Goal: Task Accomplishment & Management: Complete application form

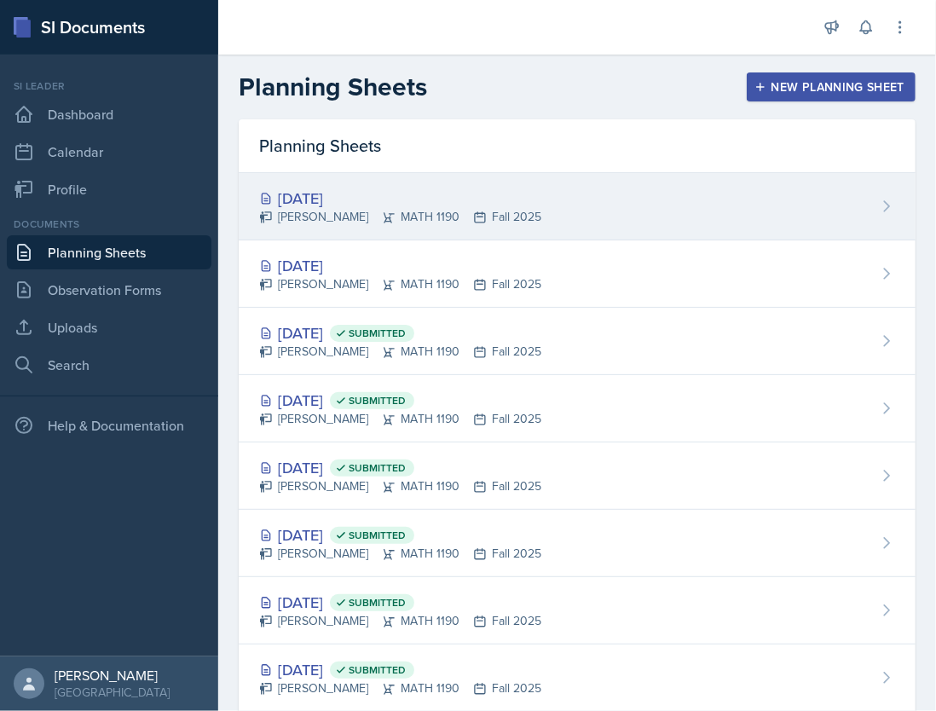
scroll to position [24, 0]
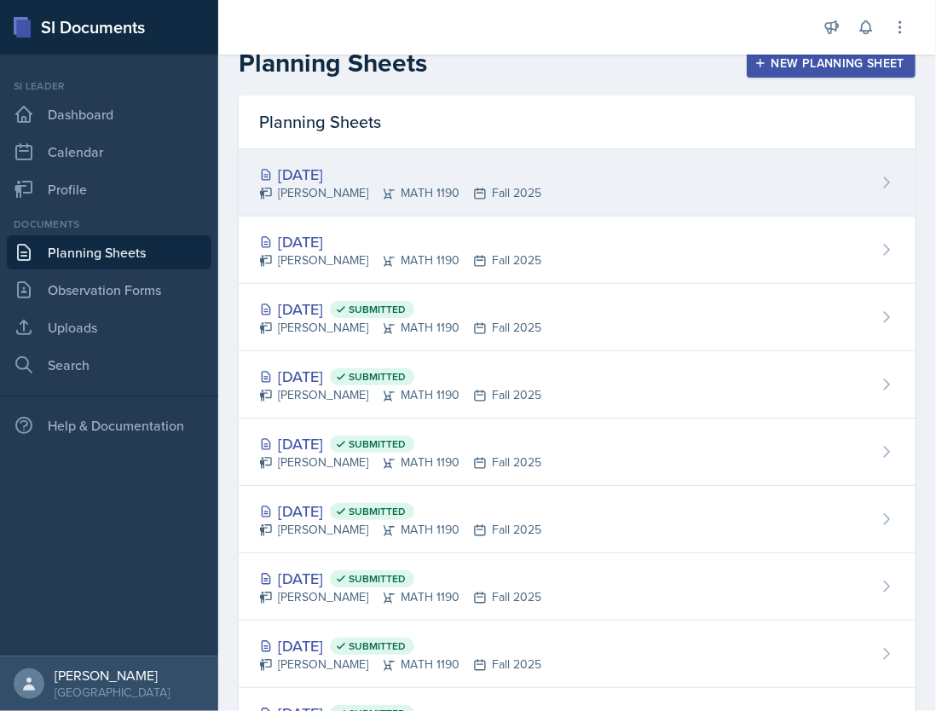
click at [353, 171] on div "[DATE]" at bounding box center [400, 174] width 282 height 23
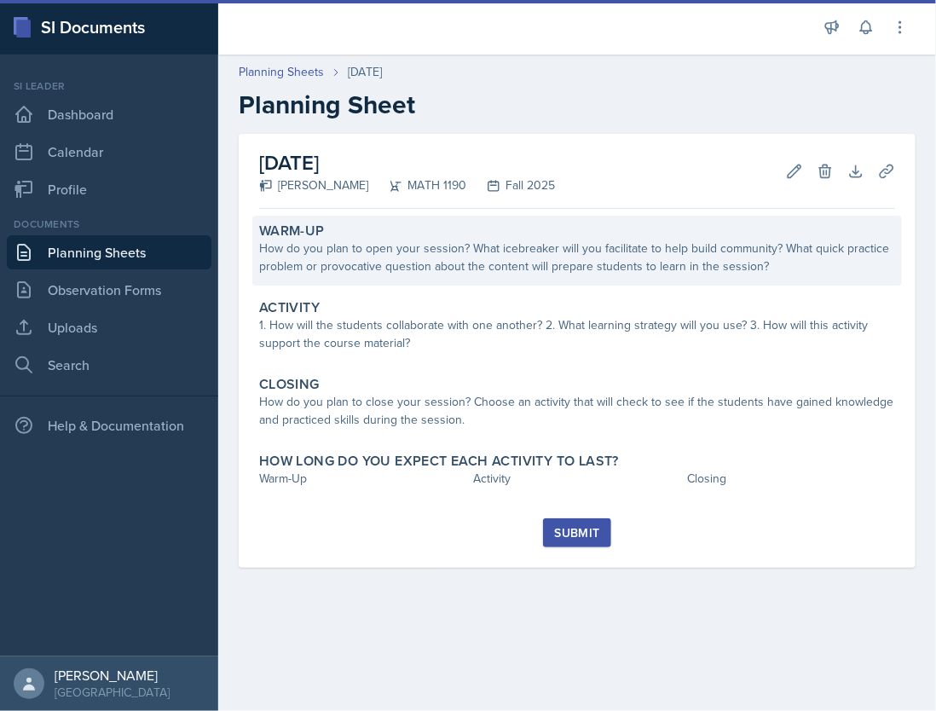
click at [420, 244] on div "How do you plan to open your session? What icebreaker will you facilitate to he…" at bounding box center [577, 258] width 636 height 36
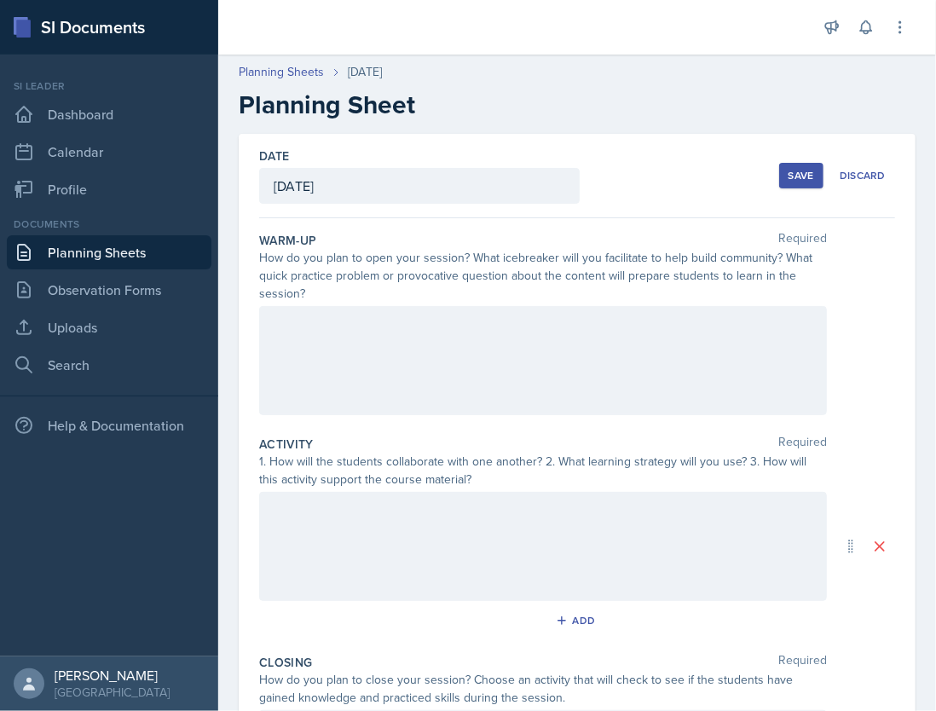
click at [389, 375] on div at bounding box center [543, 360] width 568 height 109
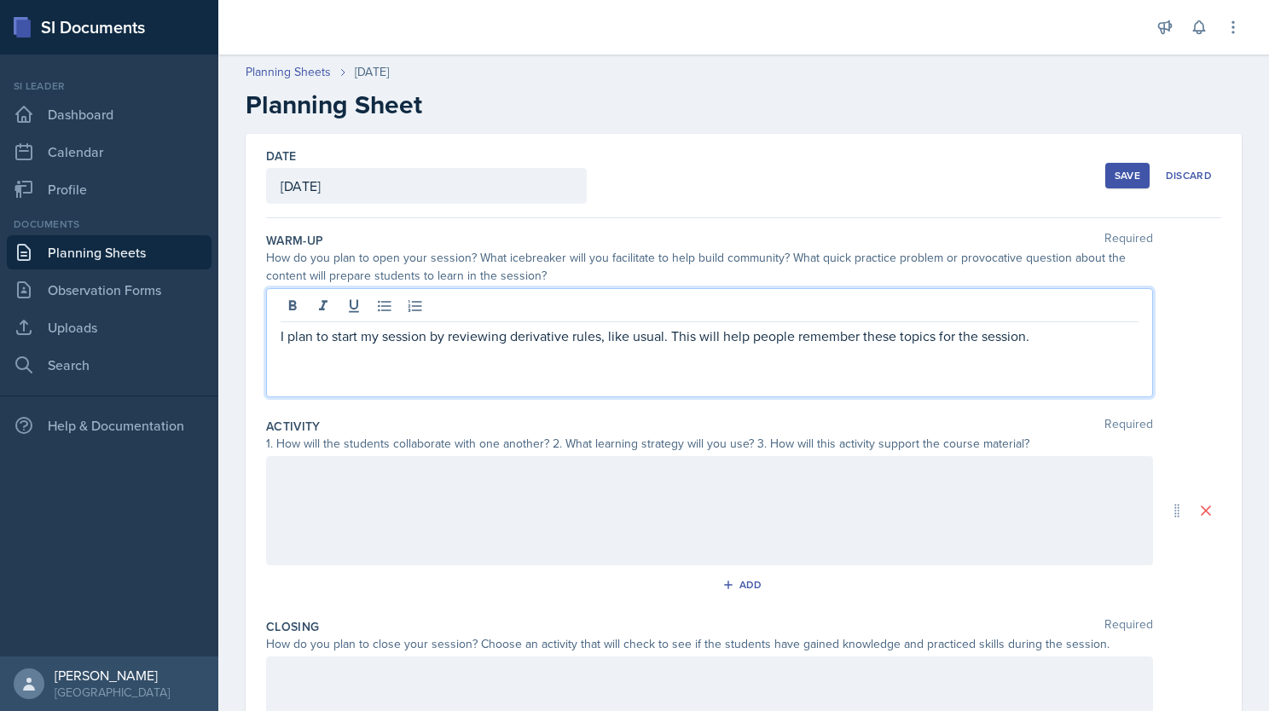
click at [555, 509] on div at bounding box center [709, 510] width 887 height 109
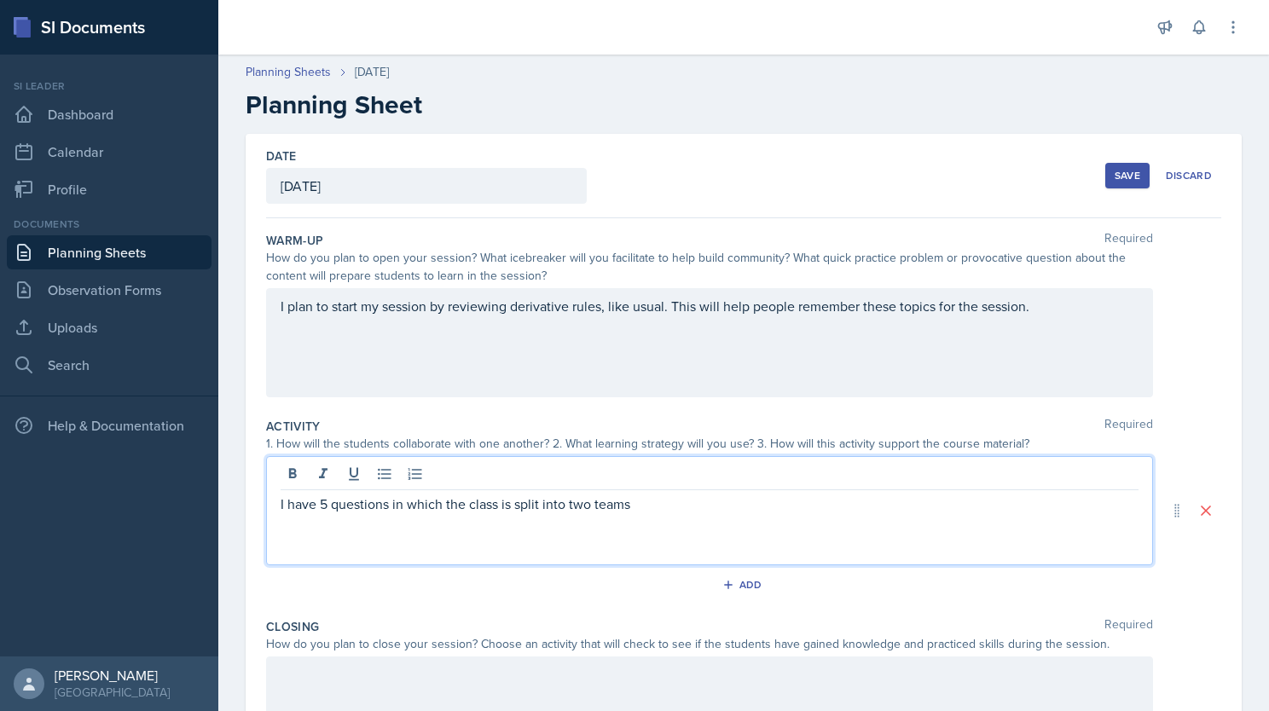
click at [683, 506] on p "I have 5 questions in which the class is split into two teams" at bounding box center [710, 504] width 858 height 20
click at [935, 503] on p "I have 5 questions in which the class is split into two teams for each question…" at bounding box center [710, 504] width 858 height 20
click at [935, 506] on p "I have 5 questions in which the class is split into two teams for each question…" at bounding box center [710, 504] width 858 height 20
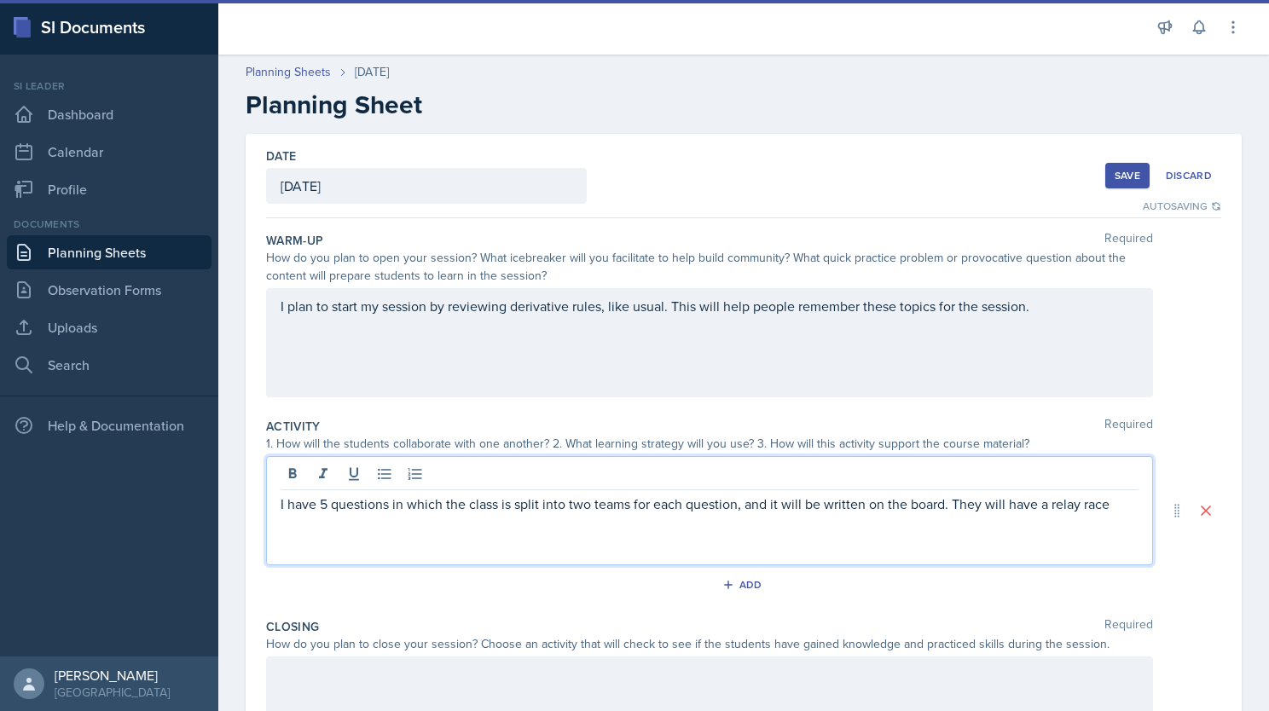
click at [935, 506] on p "I have 5 questions in which the class is split into two teams for each question…" at bounding box center [710, 504] width 858 height 20
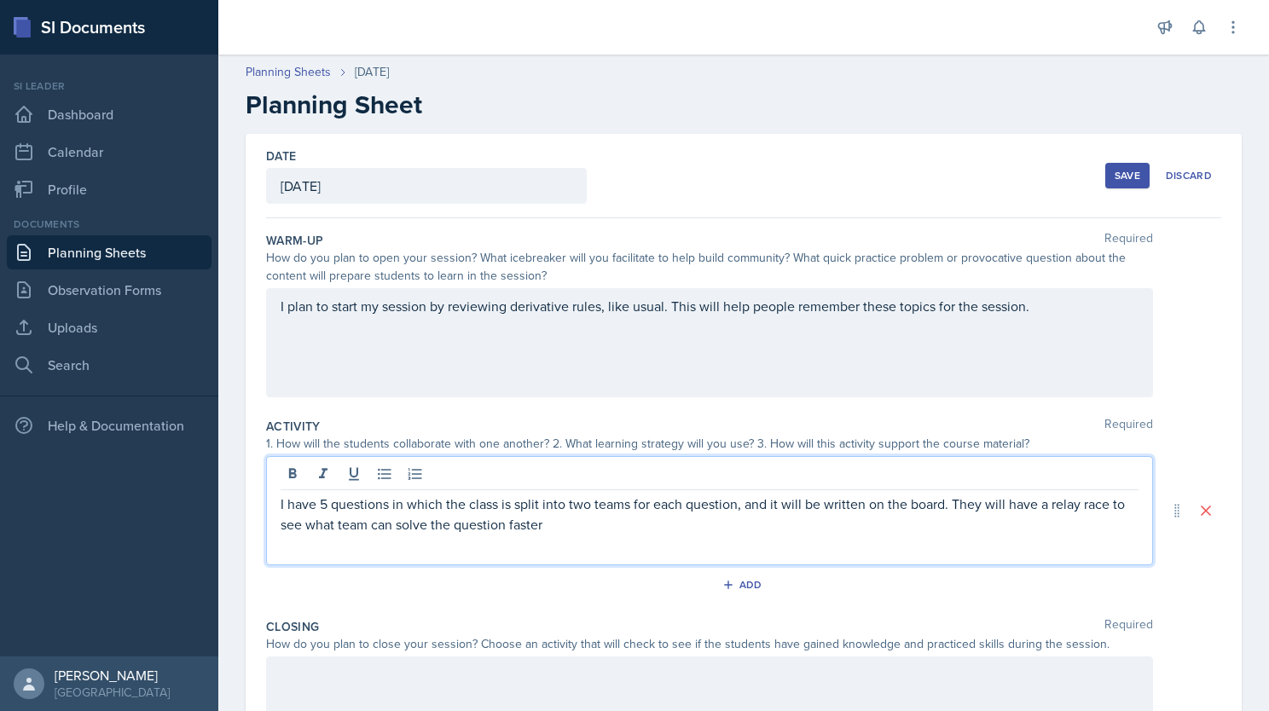
click at [568, 517] on p "I have 5 questions in which the class is split into two teams for each question…" at bounding box center [710, 514] width 858 height 41
click at [552, 527] on p "I have 5 questions in which the class is split into two teams for each question…" at bounding box center [710, 514] width 858 height 41
drag, startPoint x: 684, startPoint y: 523, endPoint x: 577, endPoint y: 529, distance: 106.7
click at [577, 529] on p "I have 5 questions in which the class is split into two teams for each question…" at bounding box center [710, 514] width 858 height 41
click at [871, 523] on p "I have 5 questions in which the class is split into two teams for each question…" at bounding box center [710, 514] width 858 height 41
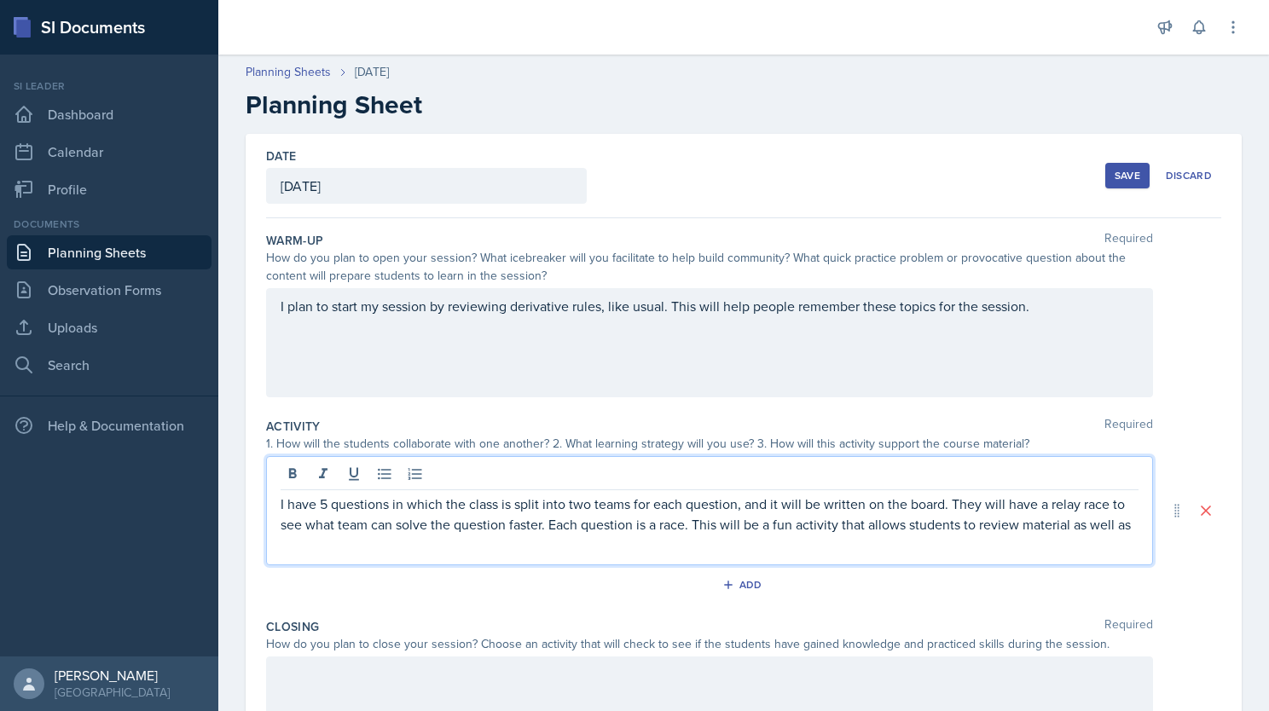
click at [809, 535] on p "I have 5 questions in which the class is split into two teams for each question…" at bounding box center [710, 514] width 858 height 41
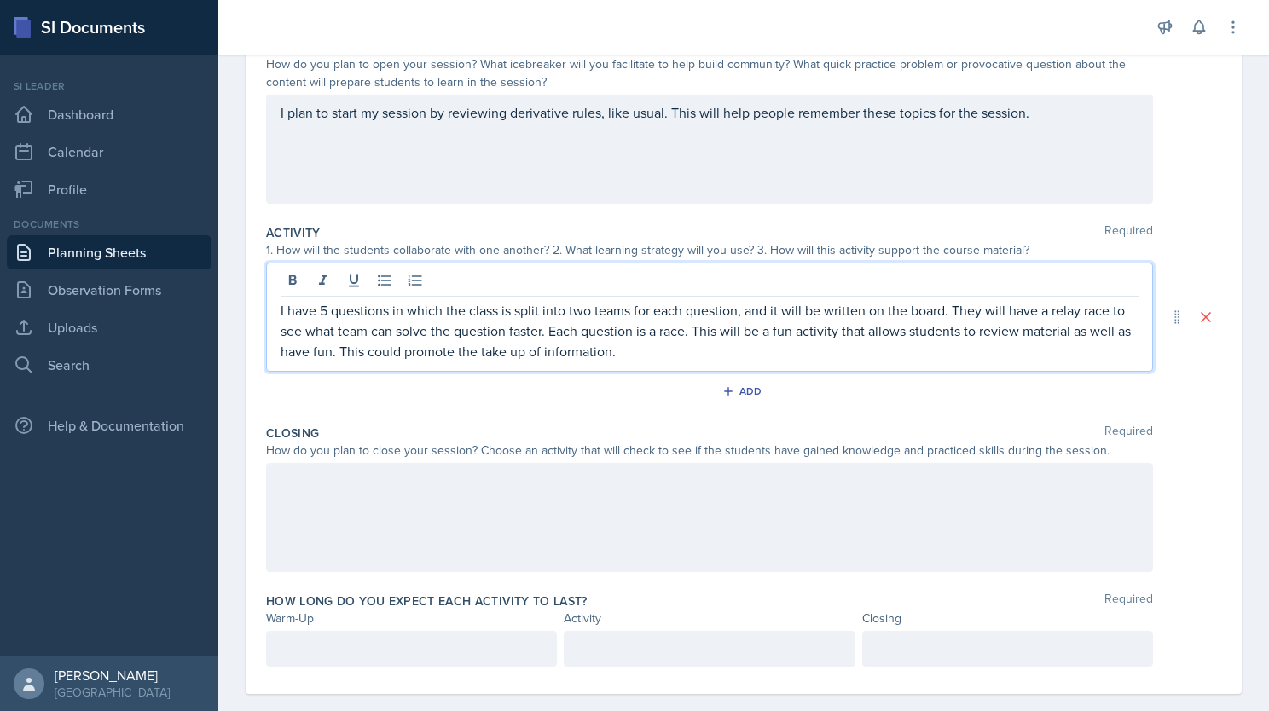
scroll to position [216, 0]
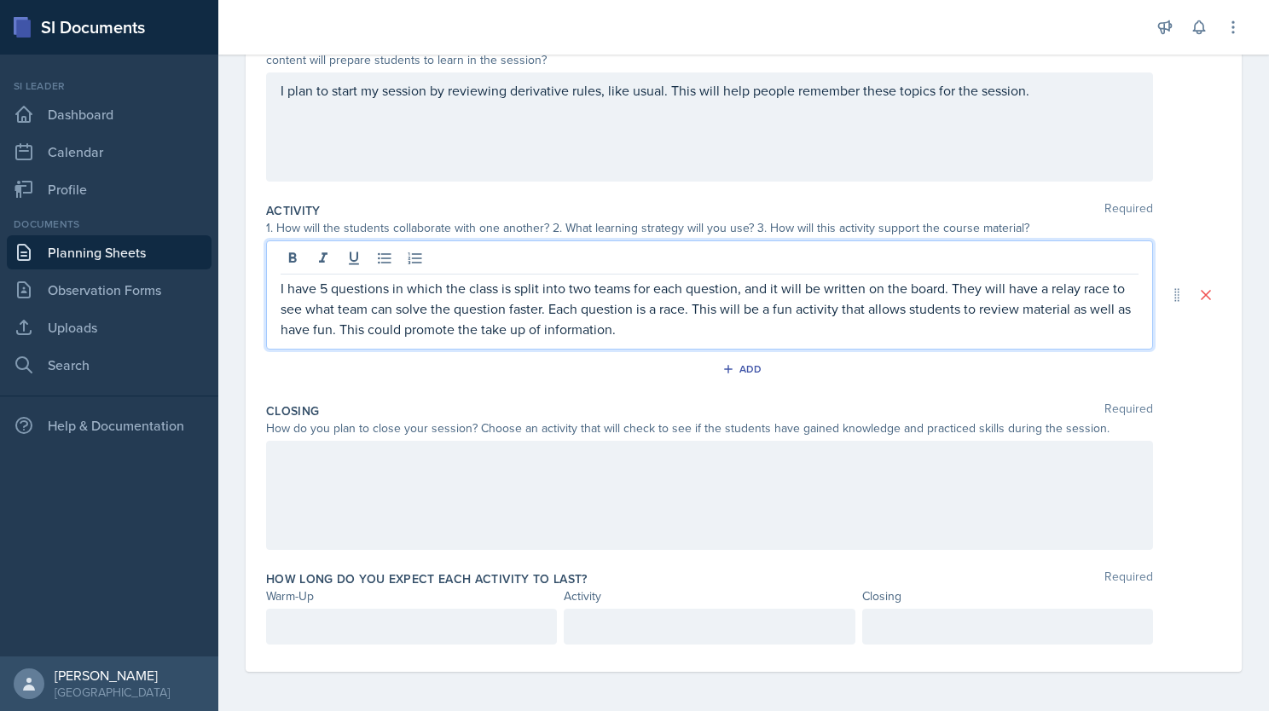
click at [504, 512] on div at bounding box center [709, 495] width 887 height 109
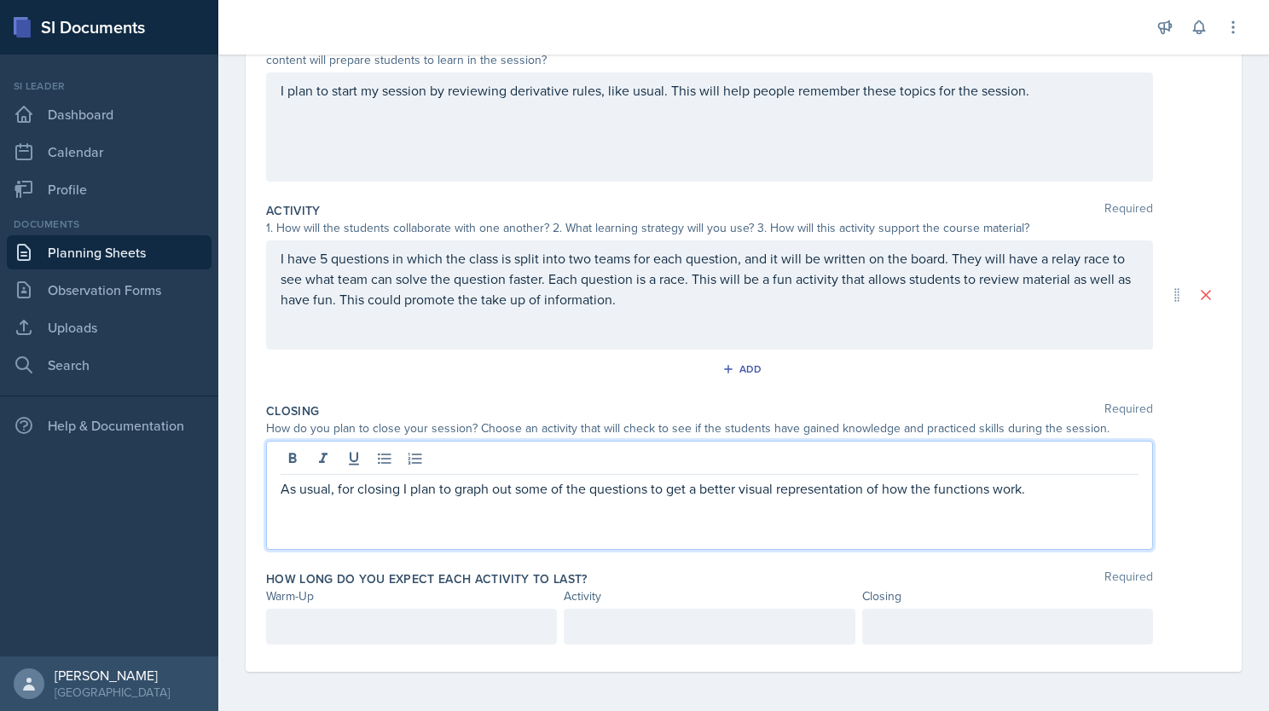
scroll to position [246, 0]
click at [454, 626] on p at bounding box center [412, 625] width 262 height 20
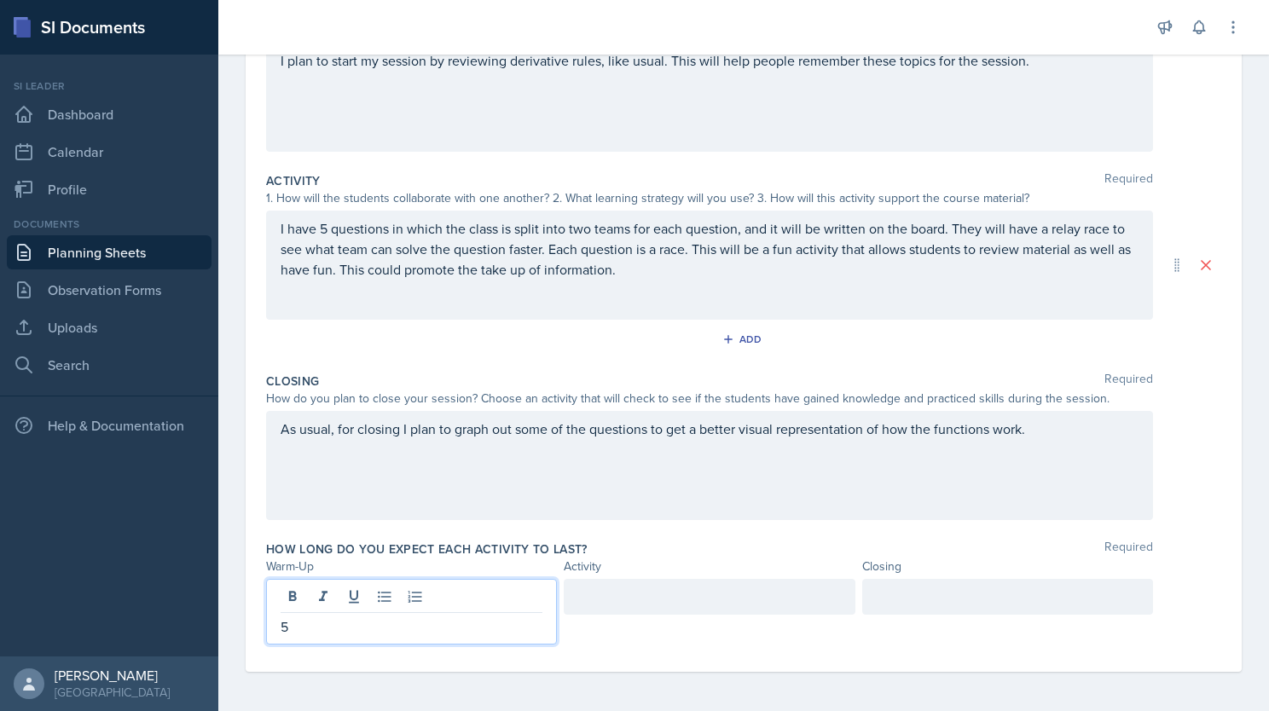
click at [664, 596] on div at bounding box center [709, 597] width 291 height 36
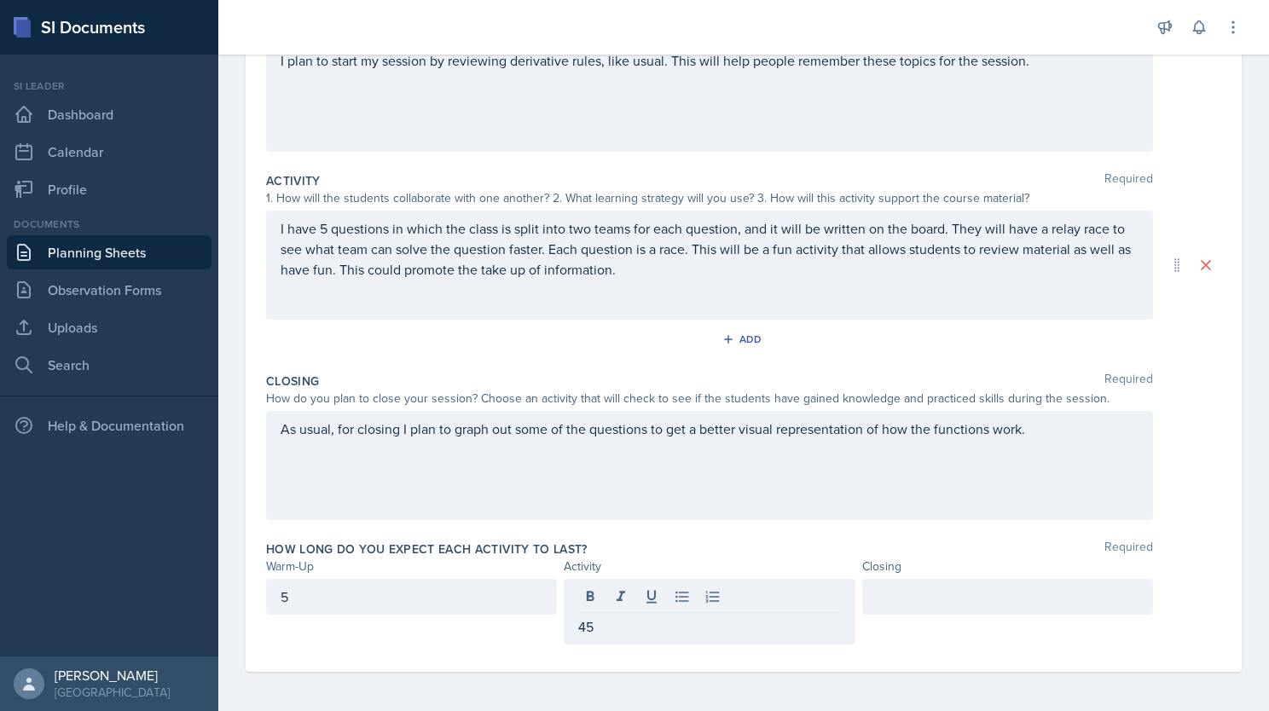
click at [890, 609] on div at bounding box center [1007, 597] width 291 height 36
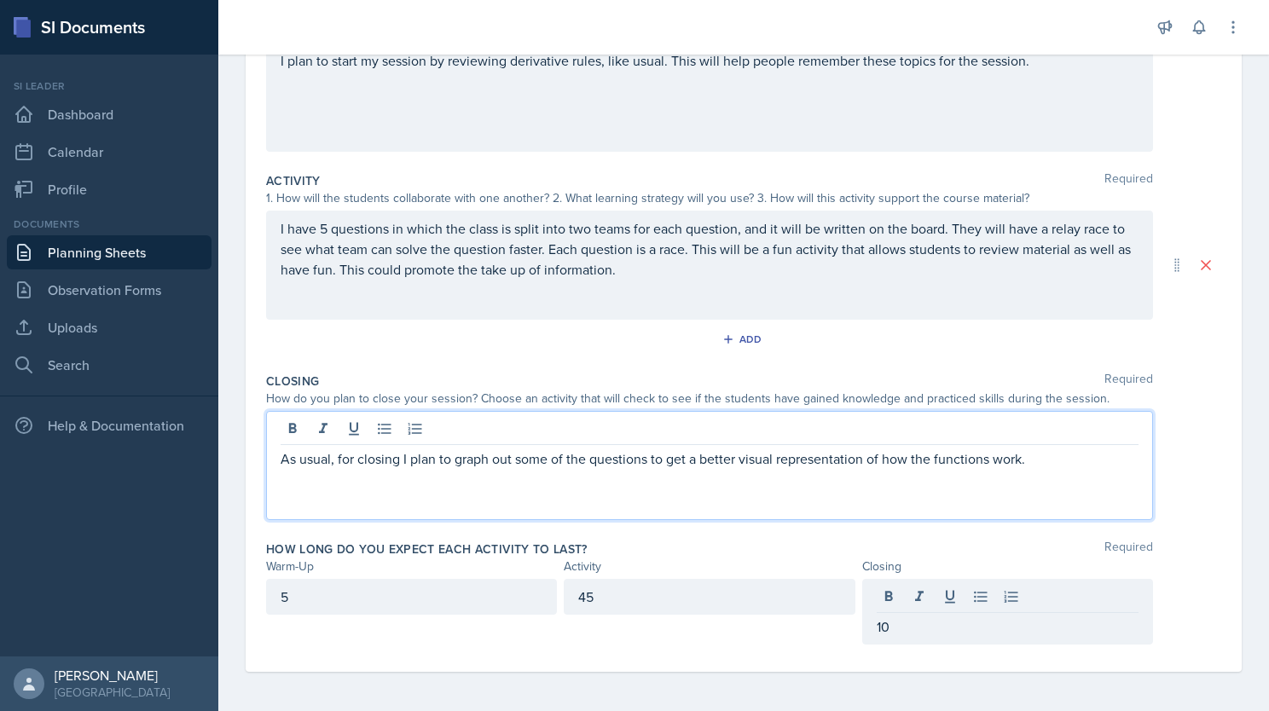
click at [935, 425] on div "As usual, for closing I plan to graph out some of the questions to get a better…" at bounding box center [709, 465] width 887 height 109
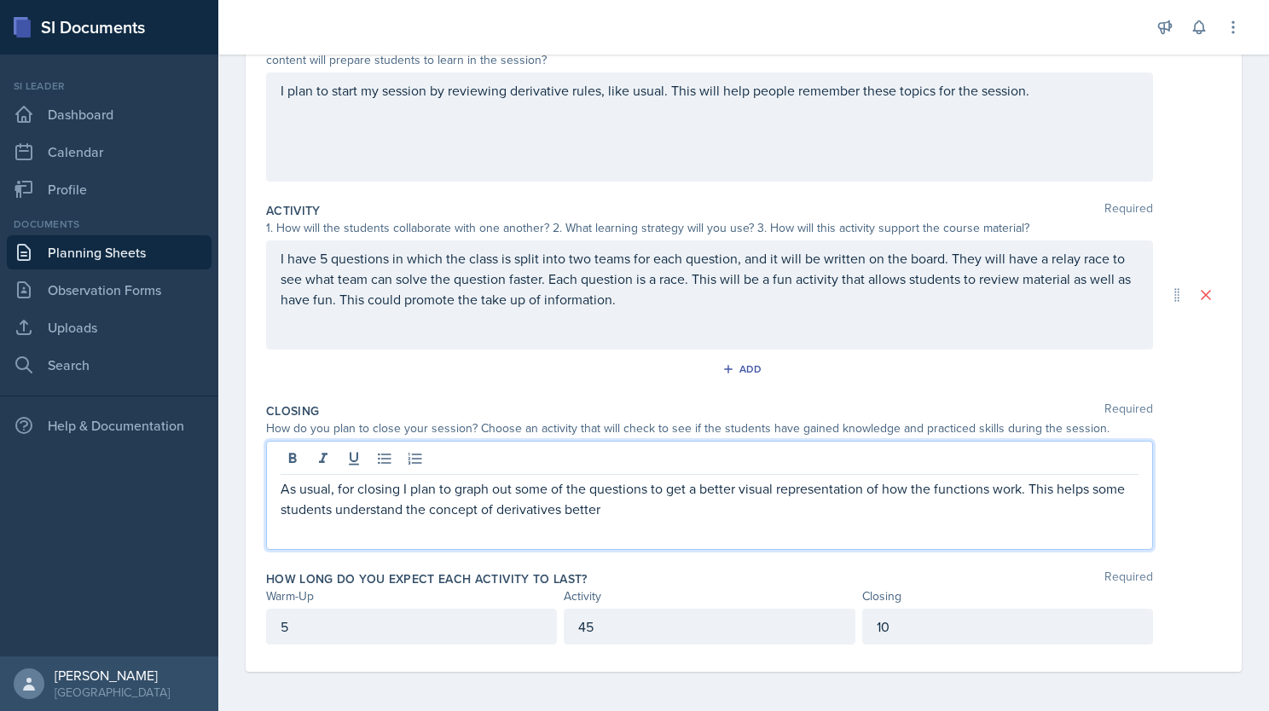
click at [672, 510] on p "As usual, for closing I plan to graph out some of the questions to get a better…" at bounding box center [710, 498] width 858 height 41
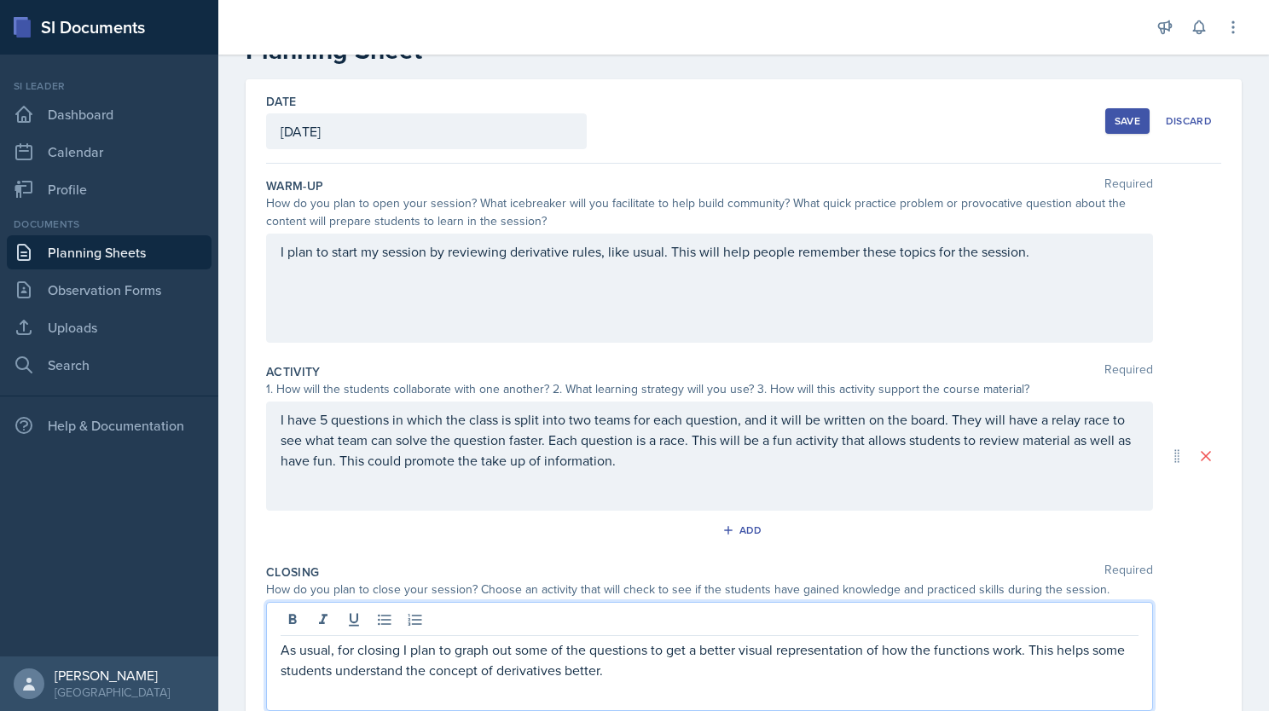
scroll to position [45, 0]
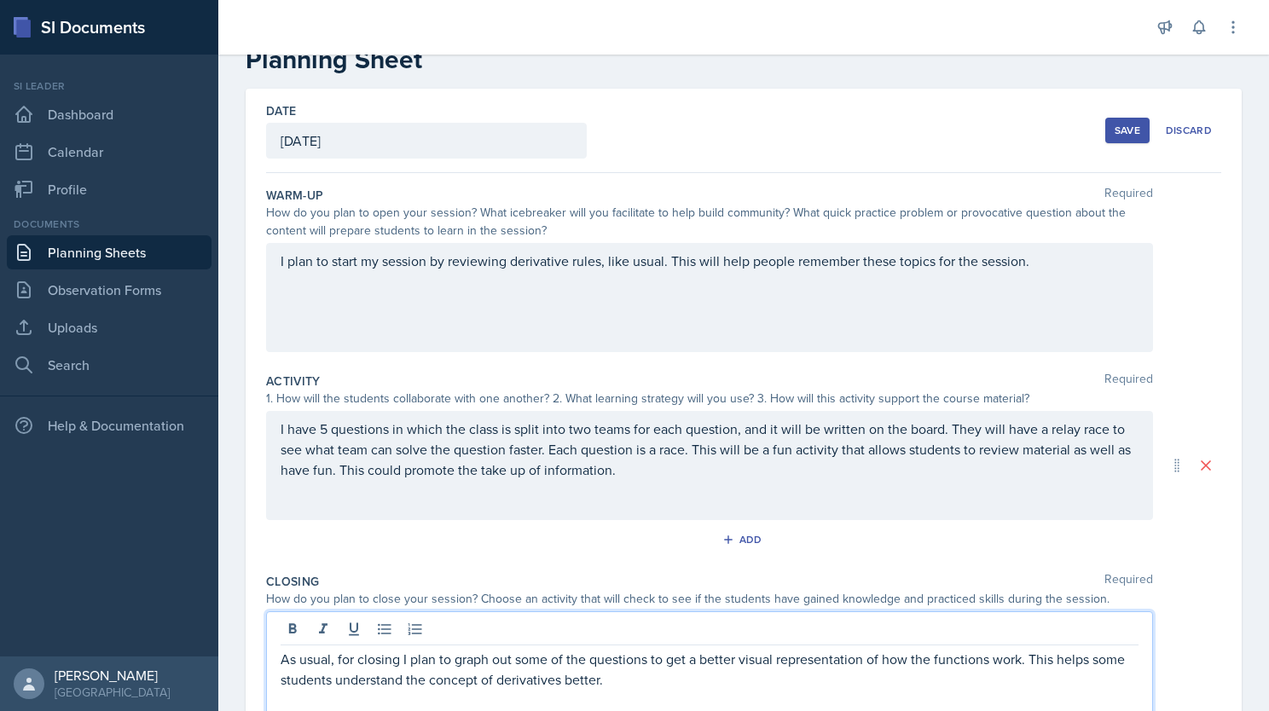
click at [935, 128] on div "Save" at bounding box center [1127, 131] width 26 height 14
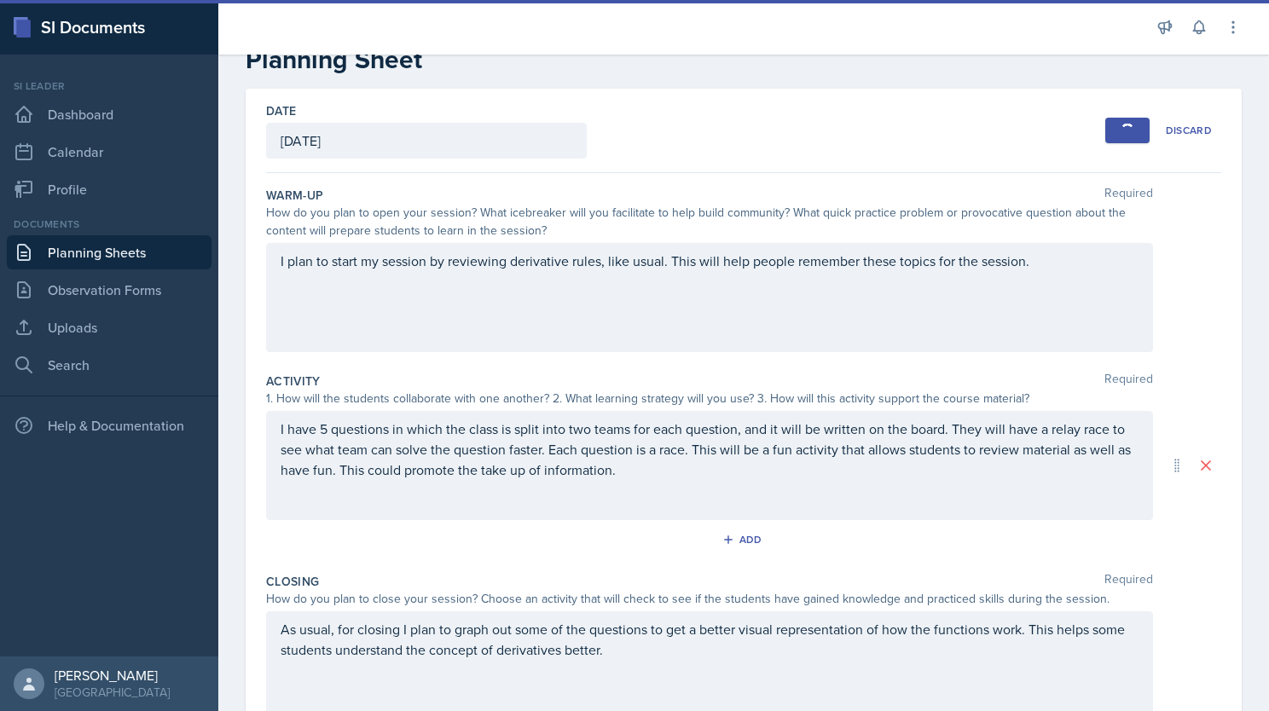
scroll to position [3, 0]
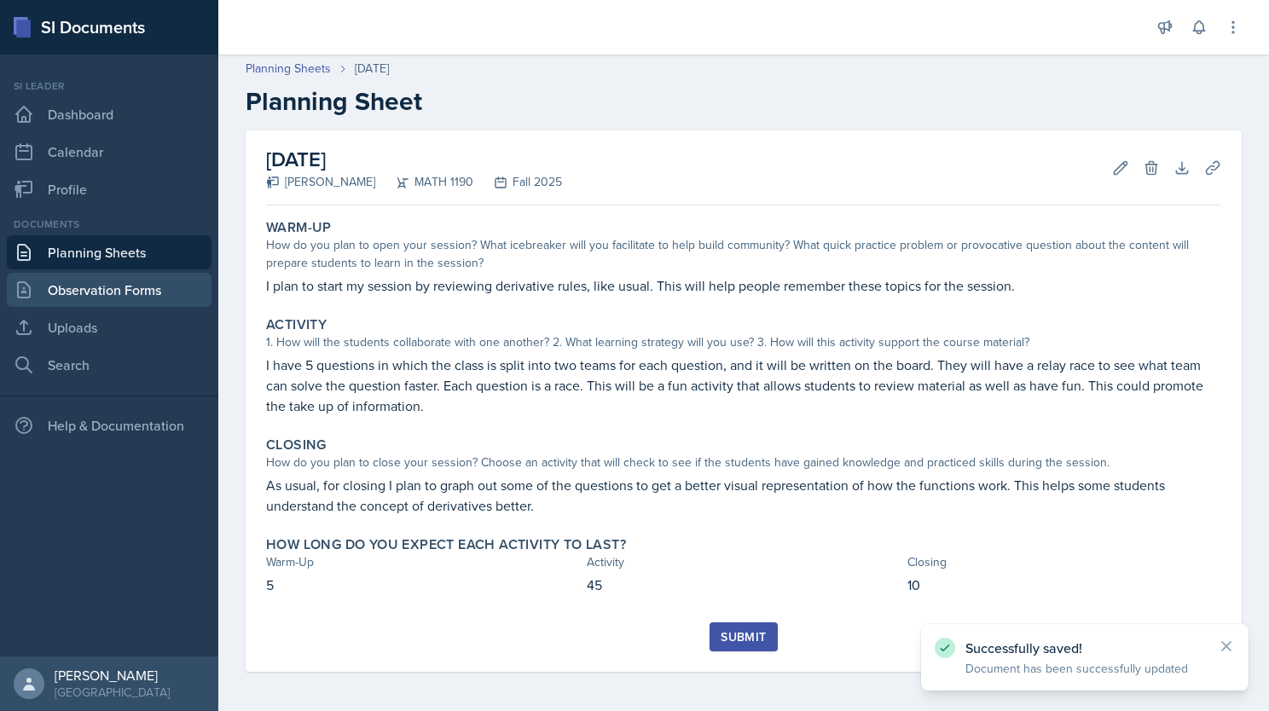
click at [92, 295] on link "Observation Forms" at bounding box center [109, 290] width 205 height 34
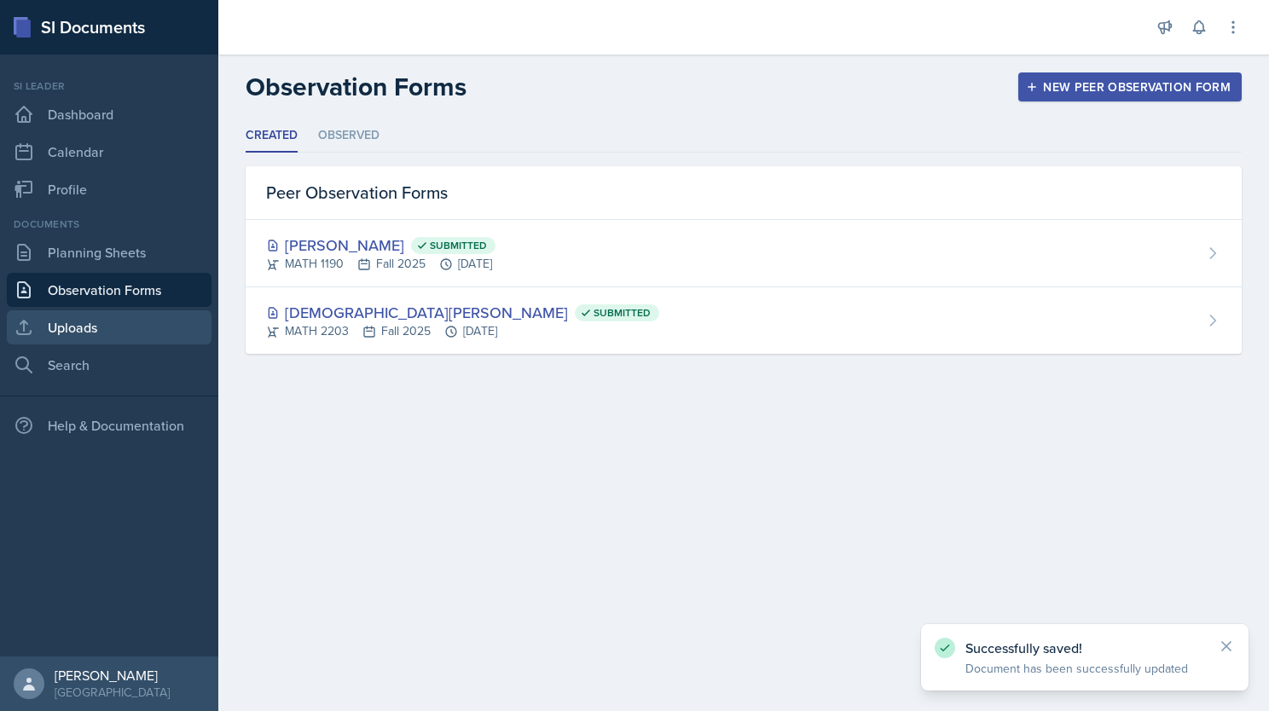
click at [96, 315] on link "Uploads" at bounding box center [109, 327] width 205 height 34
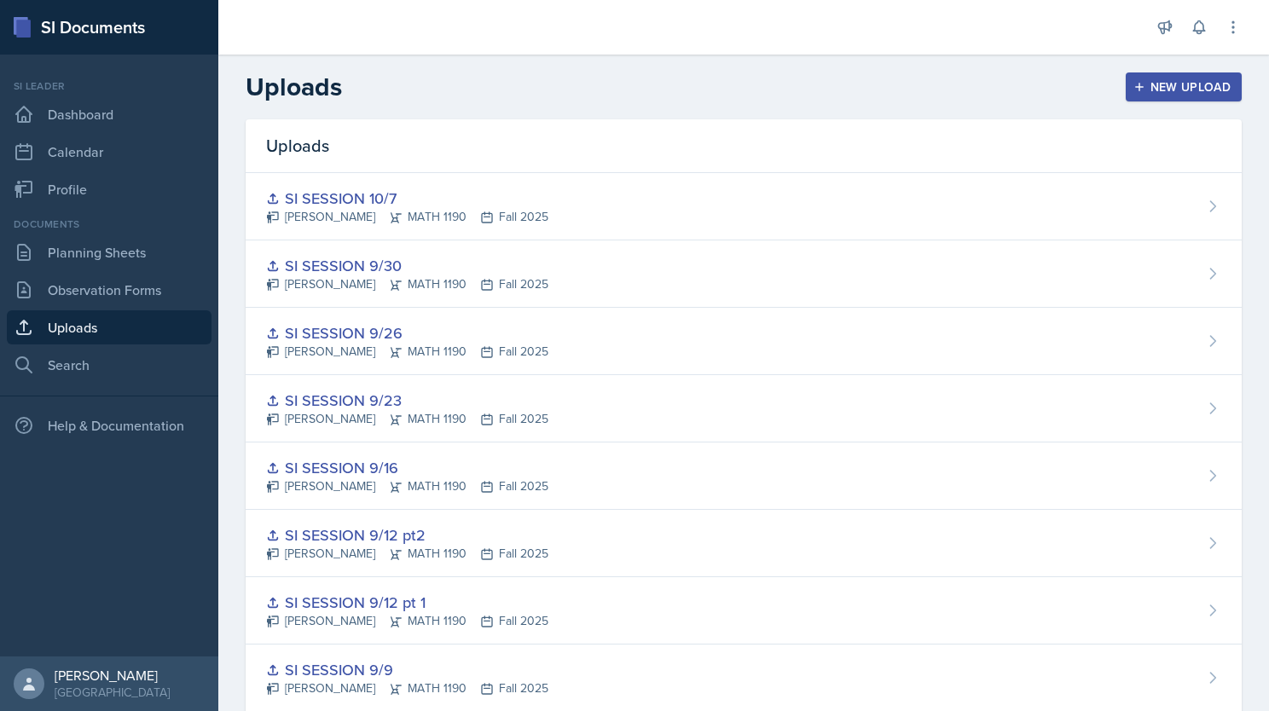
click at [935, 80] on div "New Upload" at bounding box center [1184, 87] width 95 height 14
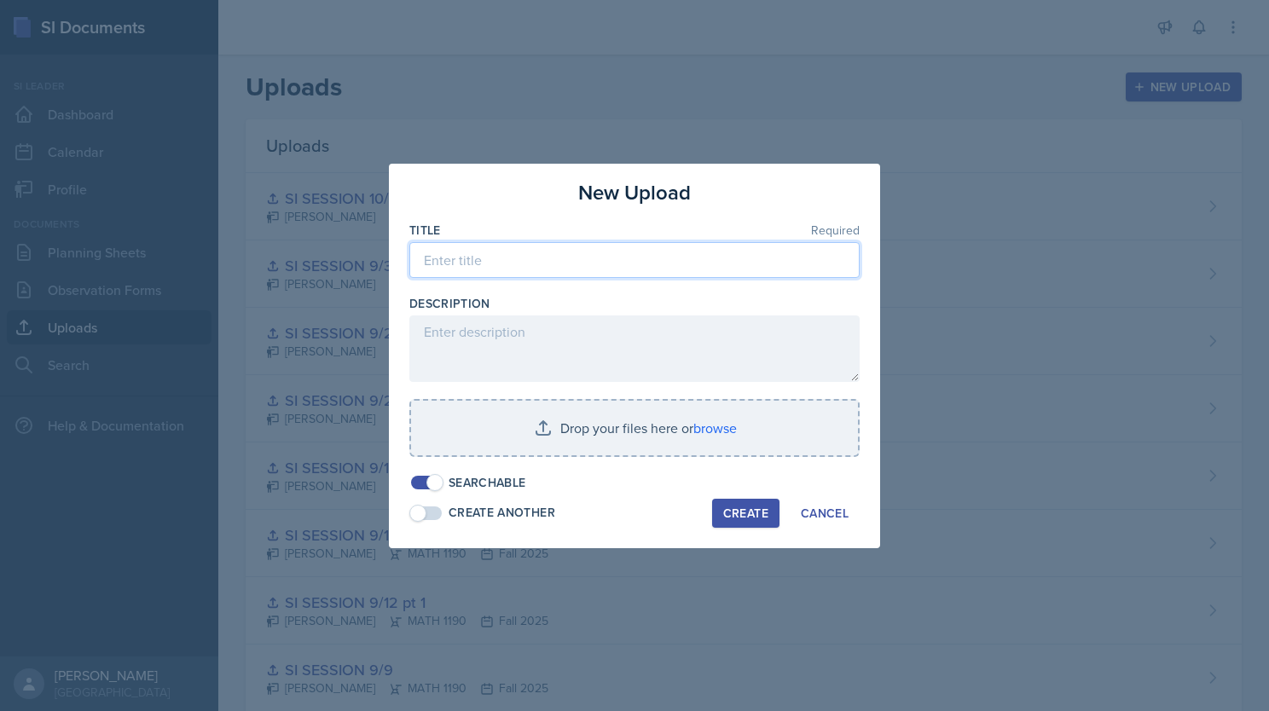
click at [519, 264] on input at bounding box center [634, 260] width 450 height 36
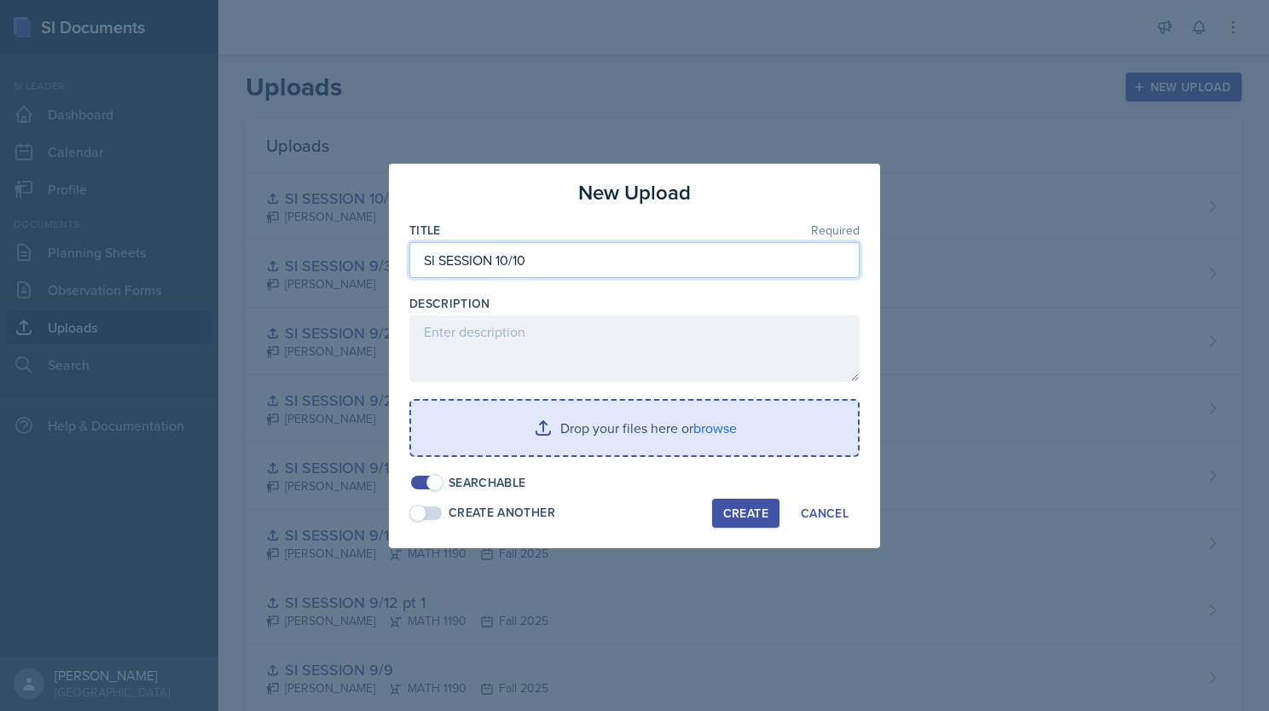
type input "SI SESSION 10/10"
click at [634, 441] on input "file" at bounding box center [634, 428] width 447 height 55
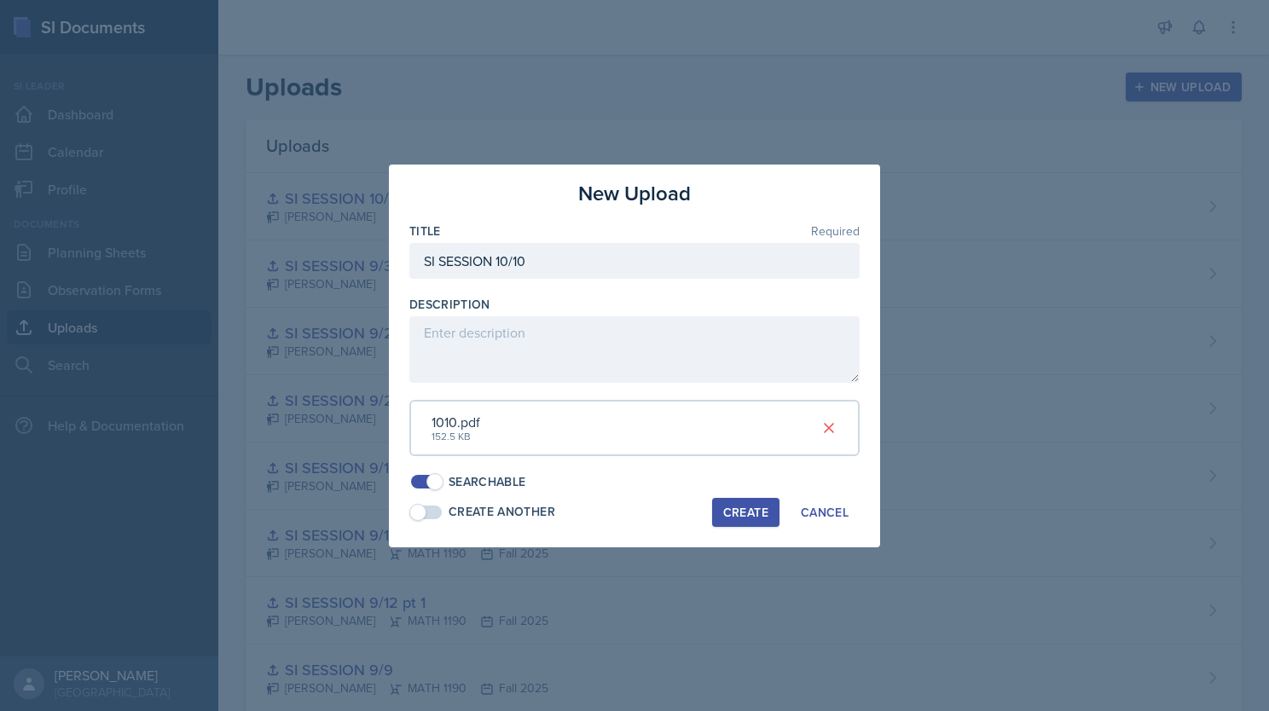
click at [732, 512] on div "Create" at bounding box center [745, 513] width 45 height 14
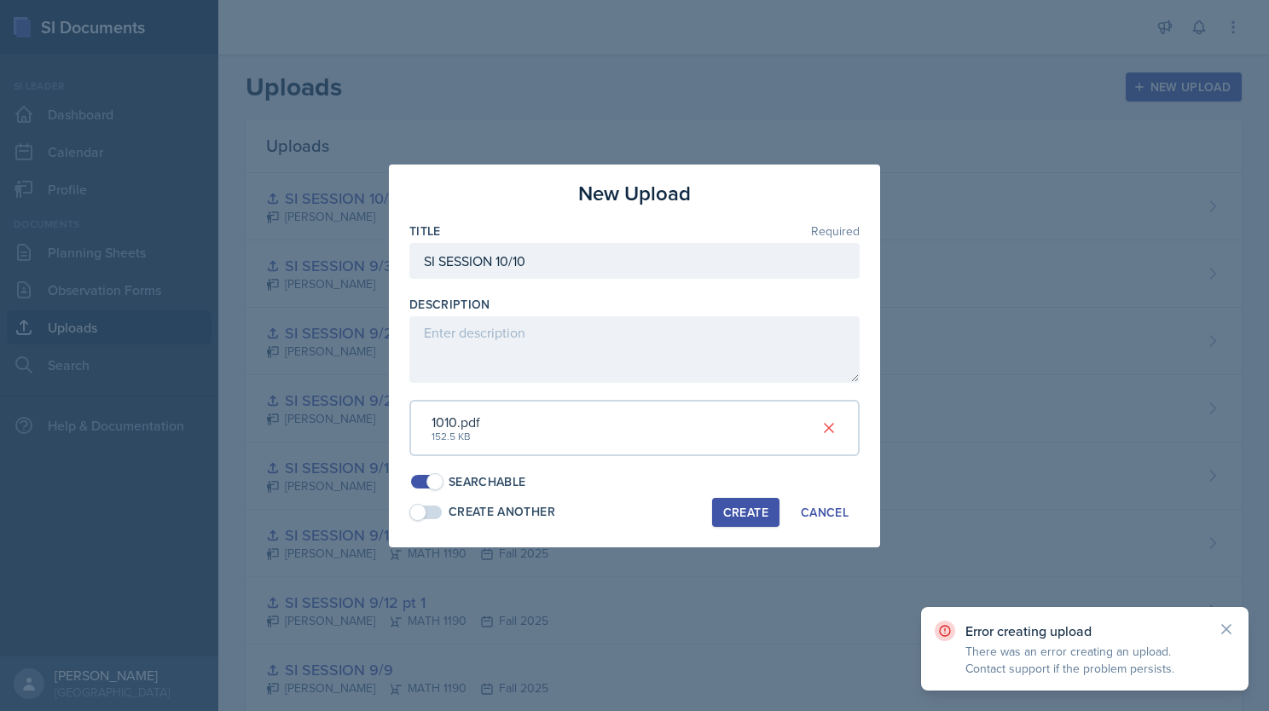
click at [761, 506] on div "Create" at bounding box center [745, 513] width 45 height 14
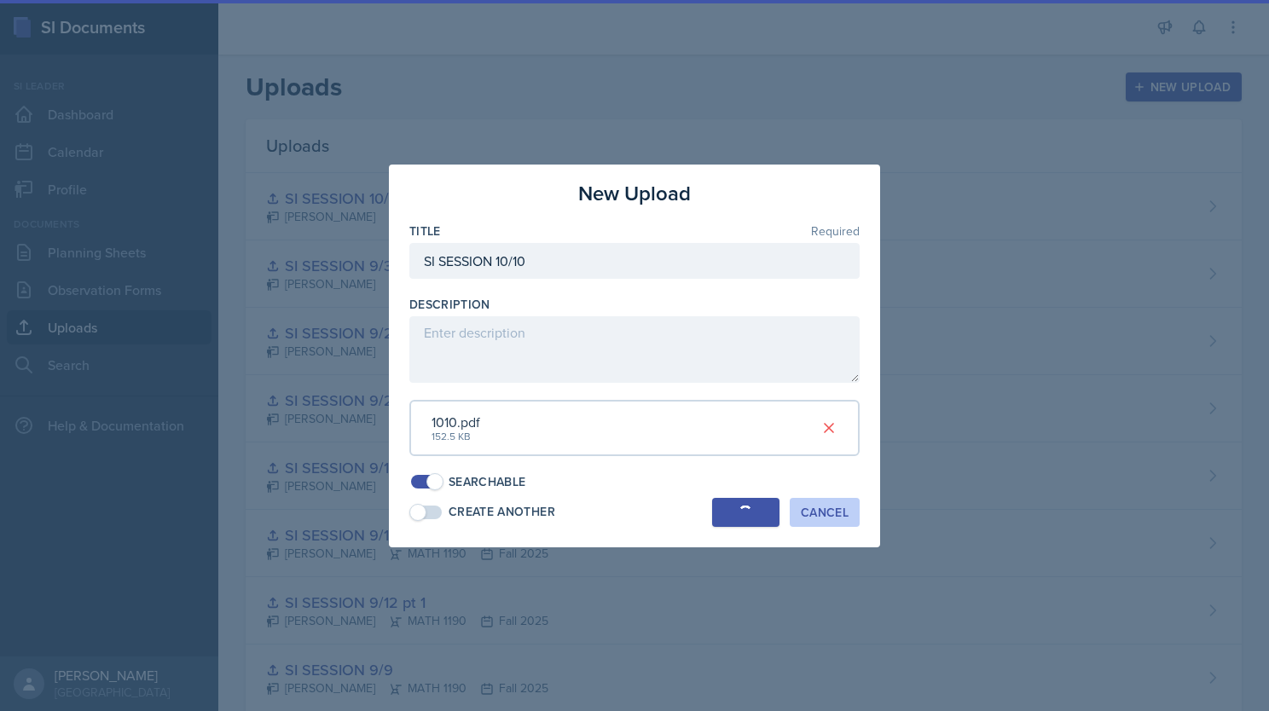
click at [822, 518] on div "Cancel" at bounding box center [825, 513] width 48 height 14
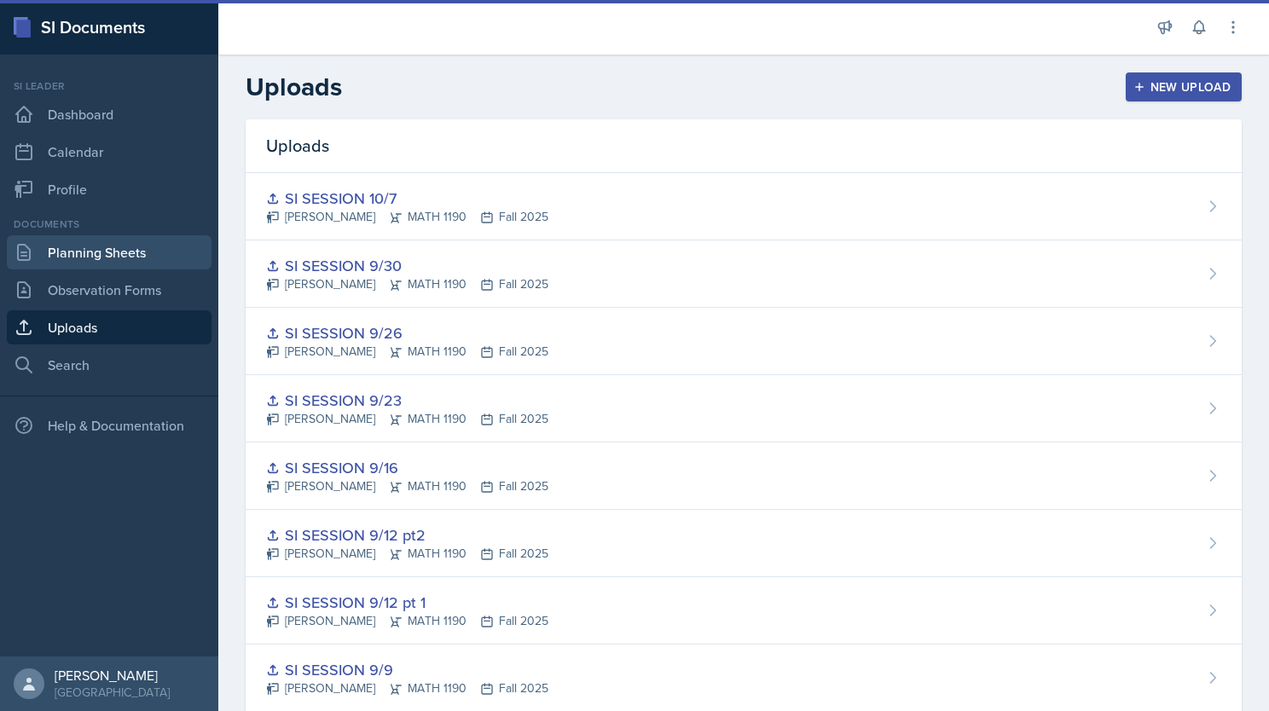
click at [119, 255] on link "Planning Sheets" at bounding box center [109, 252] width 205 height 34
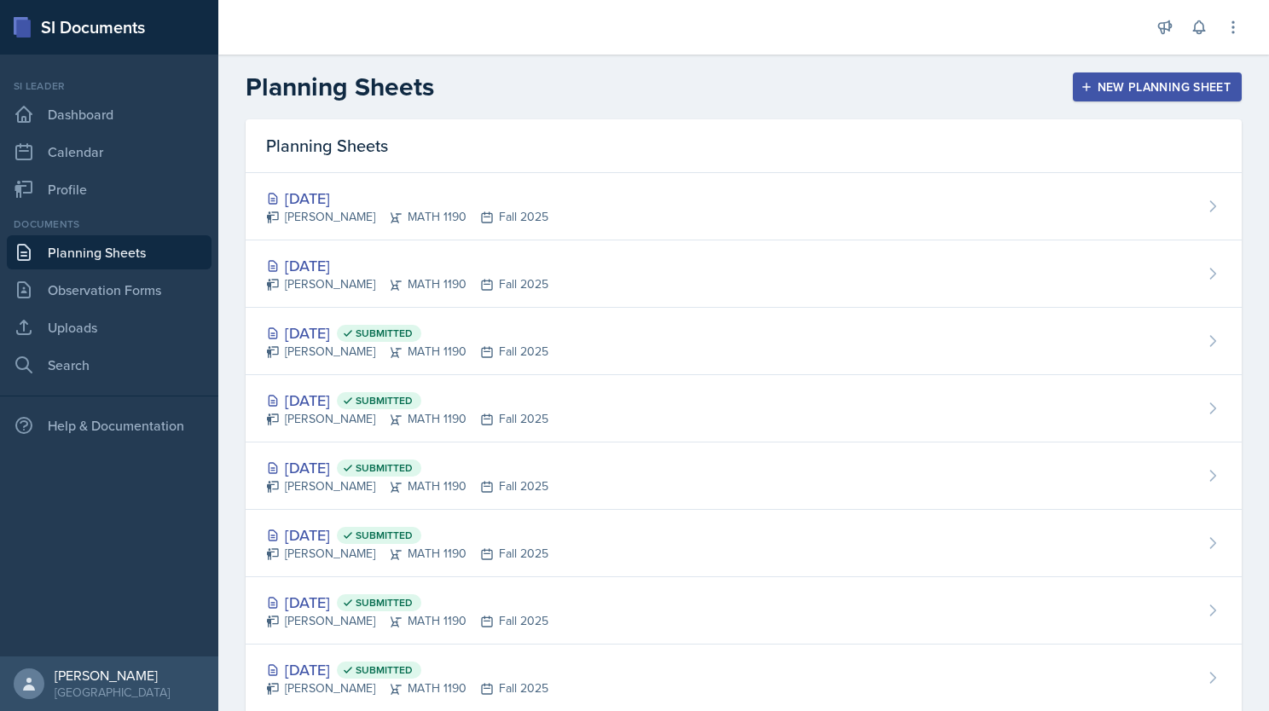
click at [467, 171] on div "Planning Sheets" at bounding box center [744, 146] width 996 height 54
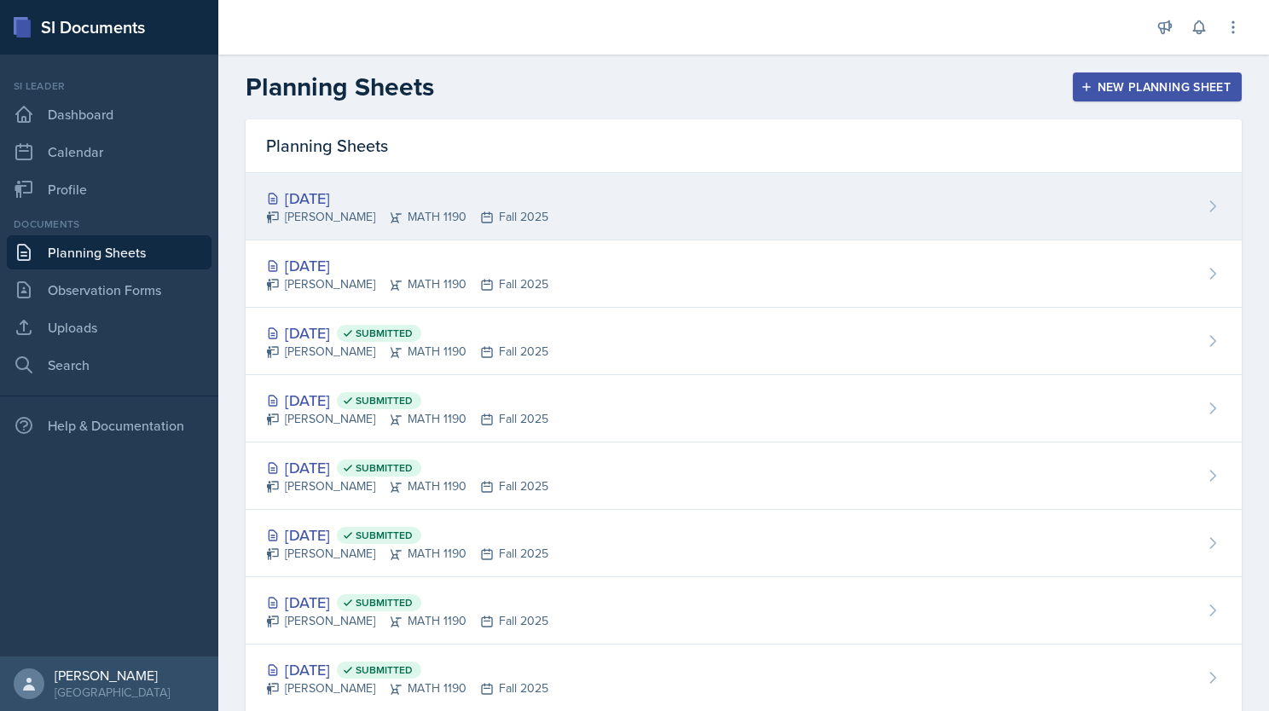
click at [467, 200] on div "[DATE]" at bounding box center [407, 198] width 282 height 23
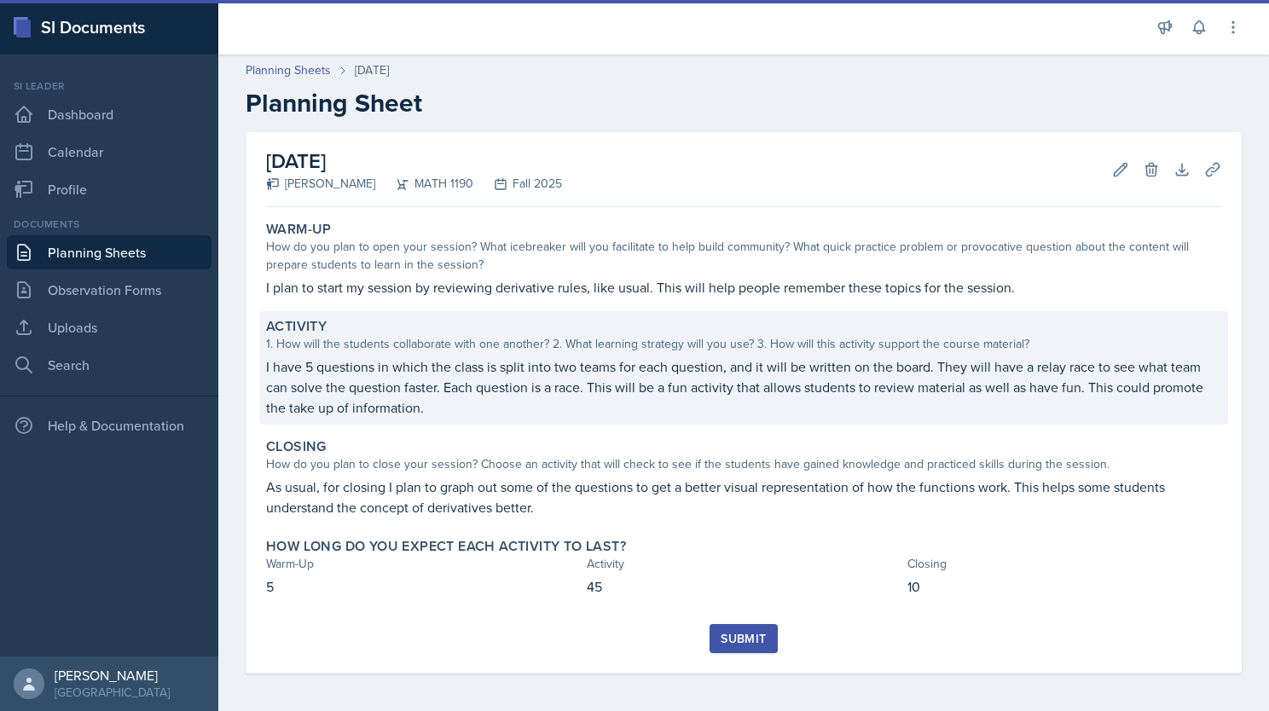
scroll to position [3, 0]
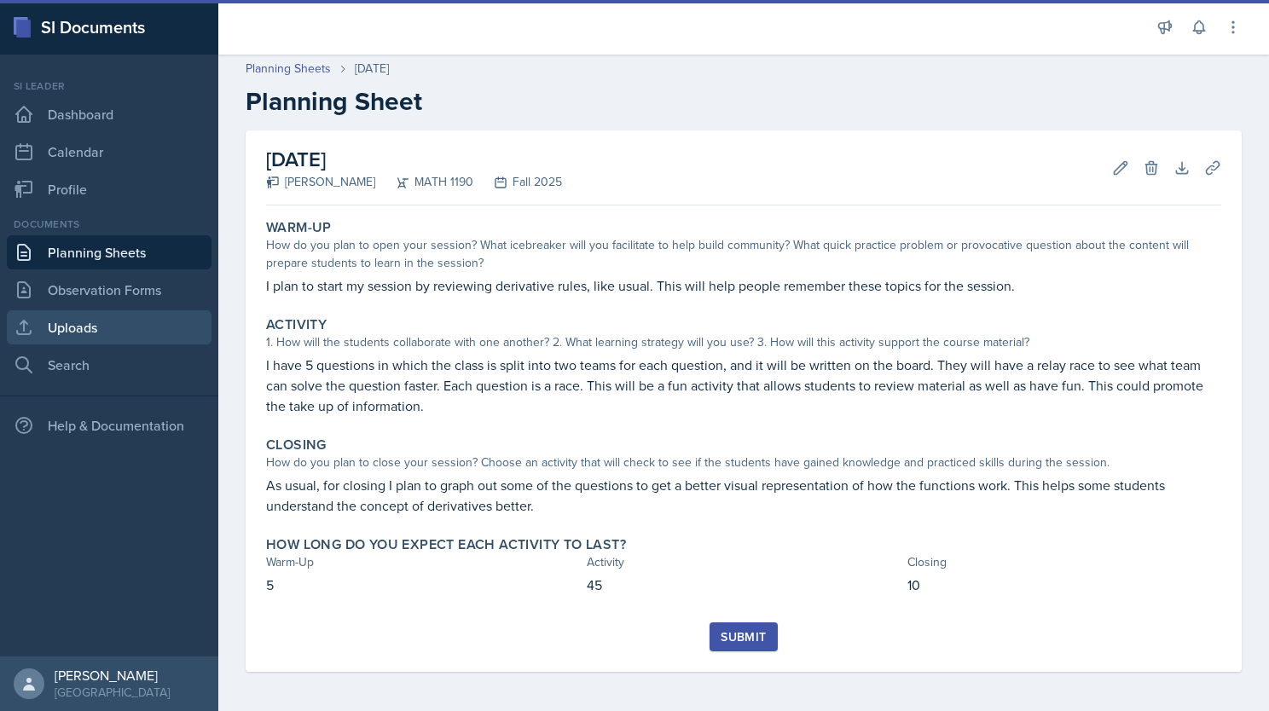
click at [76, 324] on link "Uploads" at bounding box center [109, 327] width 205 height 34
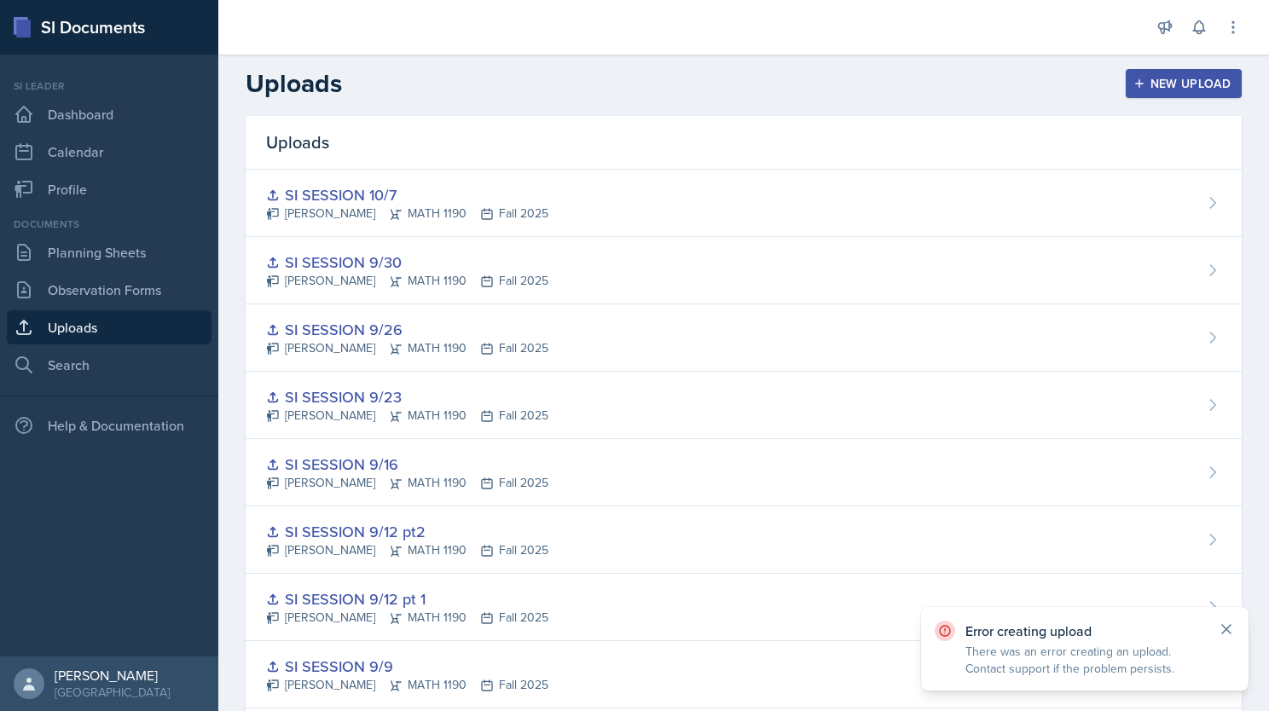
click at [935, 633] on icon at bounding box center [1226, 629] width 17 height 17
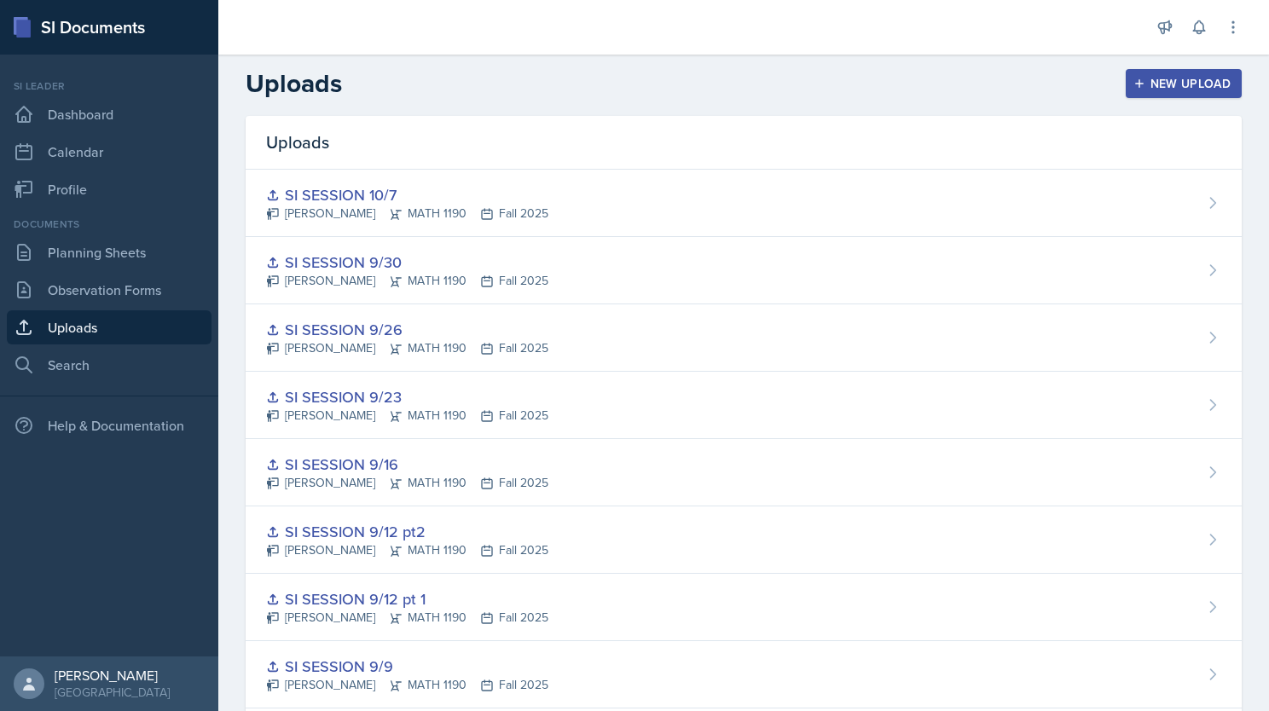
click at [935, 84] on div "New Upload" at bounding box center [1184, 84] width 95 height 14
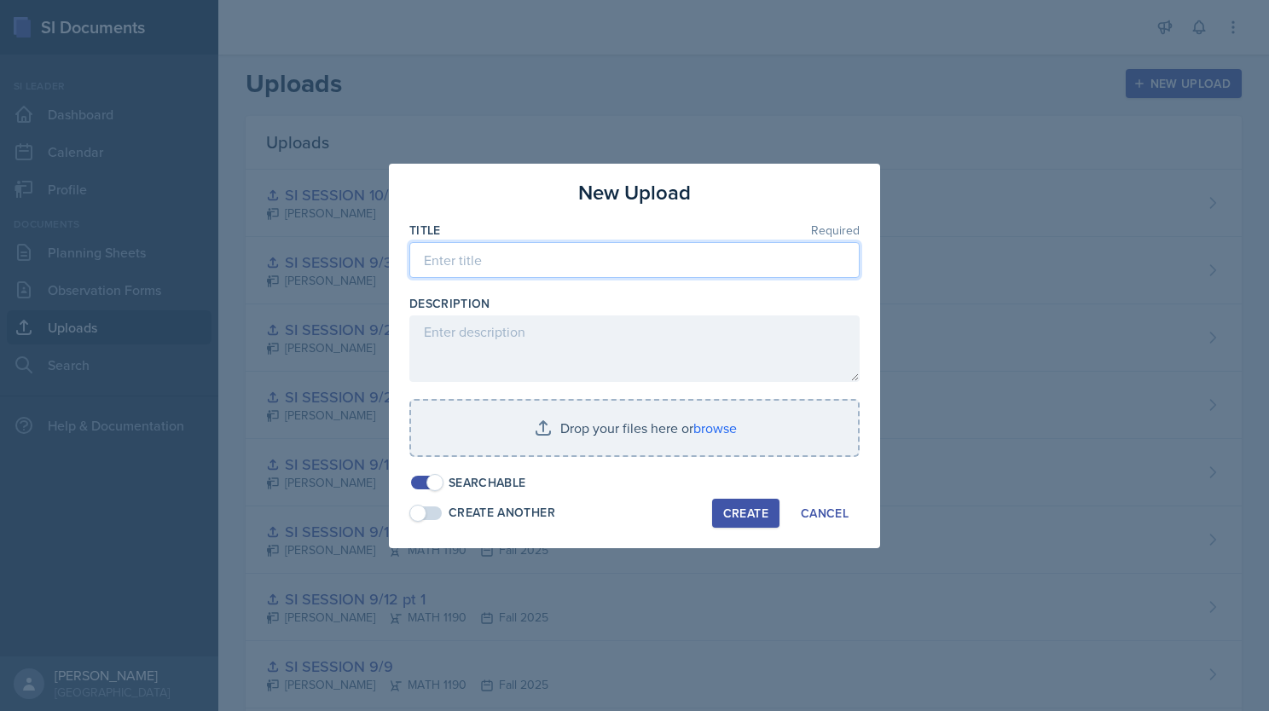
click at [561, 254] on input at bounding box center [634, 260] width 450 height 36
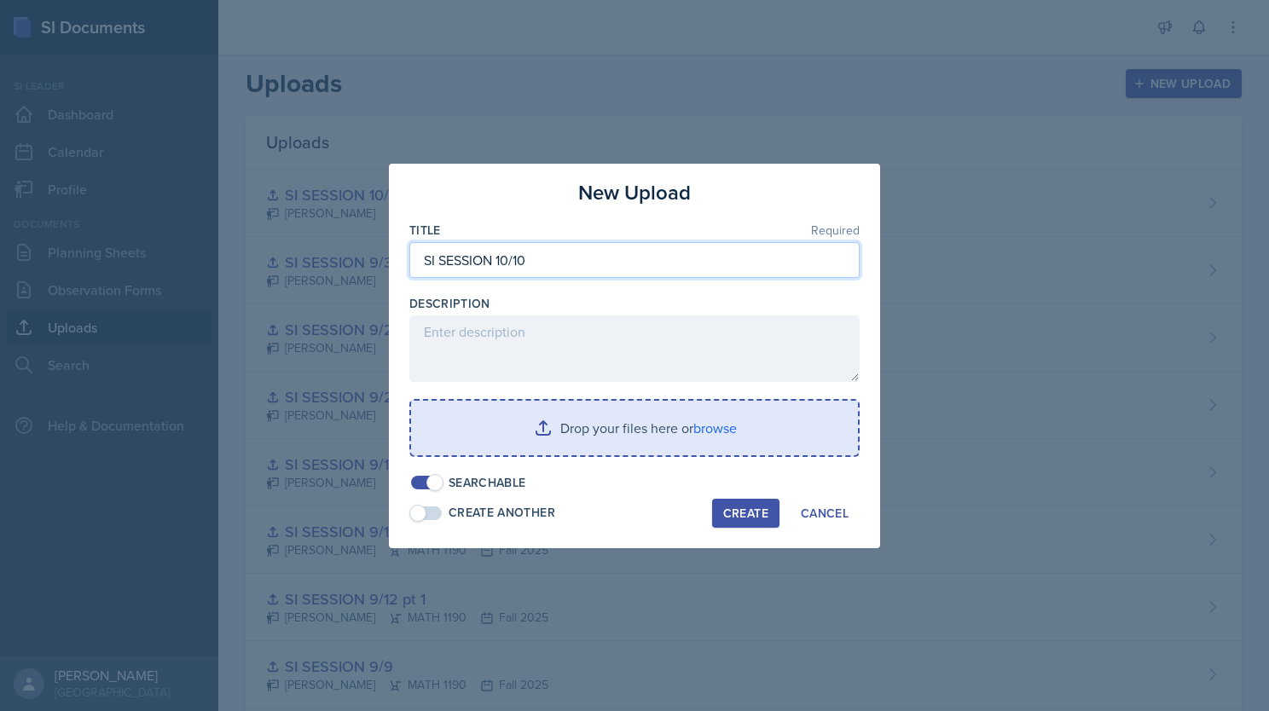
type input "SI SESSION 10/10"
click at [482, 430] on input "file" at bounding box center [634, 428] width 447 height 55
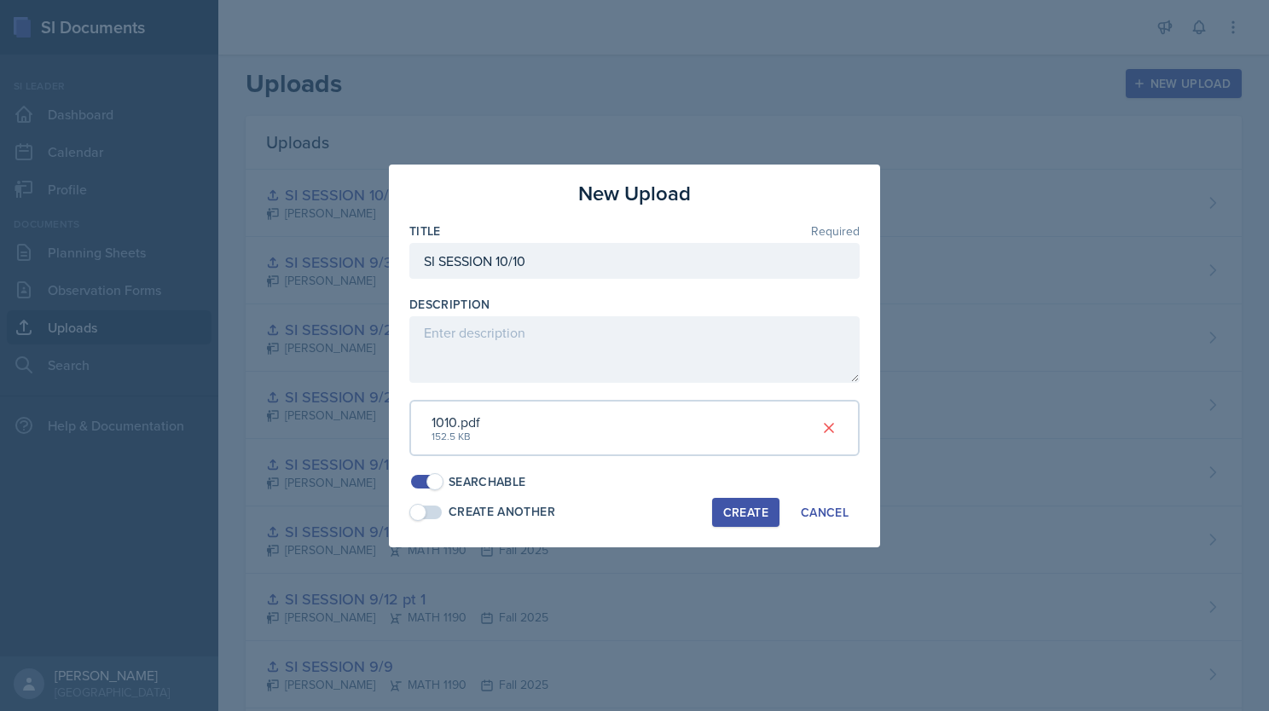
click at [737, 514] on div "Create" at bounding box center [745, 513] width 45 height 14
click at [805, 516] on div "Cancel" at bounding box center [825, 513] width 48 height 14
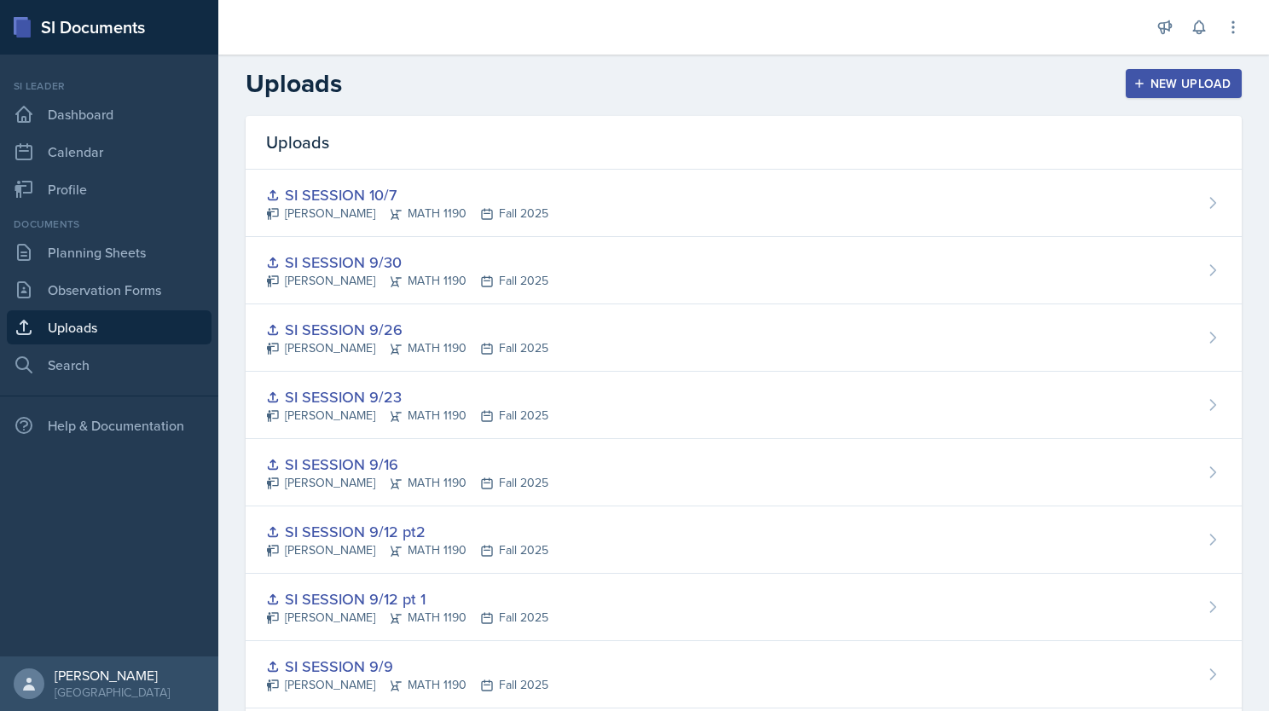
click at [935, 84] on div "New Upload" at bounding box center [1184, 84] width 95 height 14
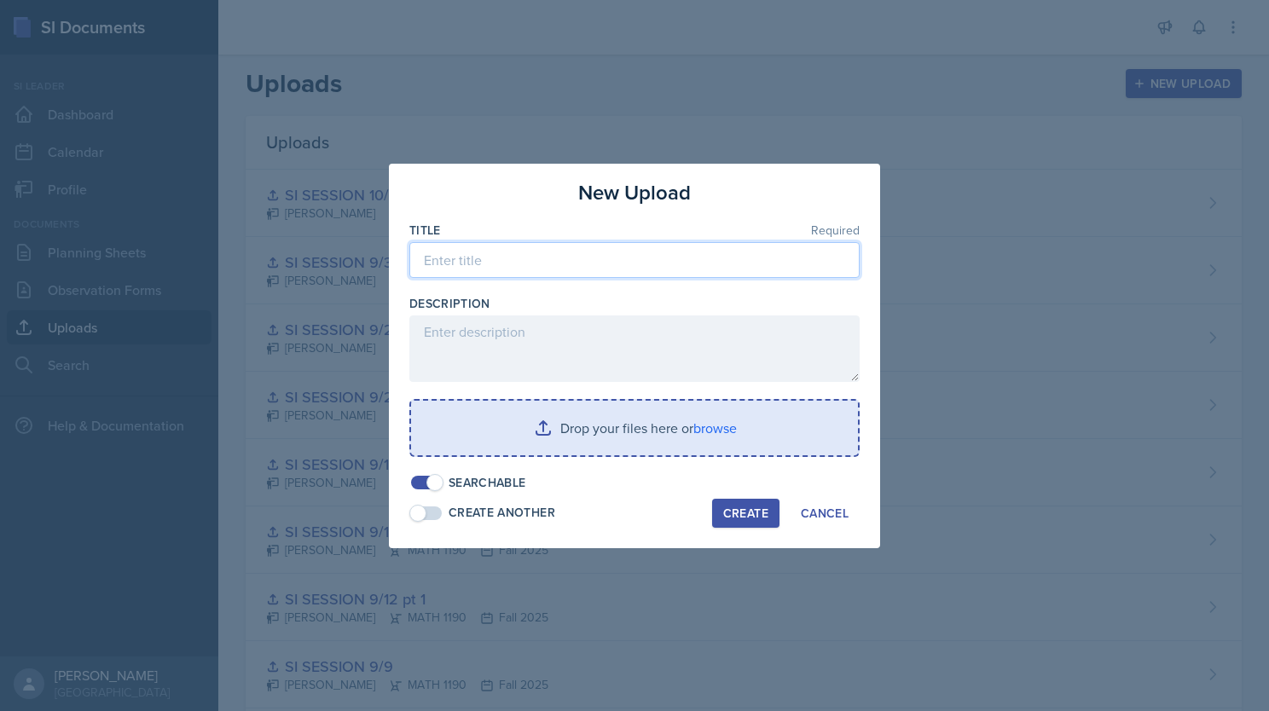
click at [540, 252] on input at bounding box center [634, 260] width 450 height 36
type input "S"
type input "SI SESSION 10/10"
click at [546, 426] on input "file" at bounding box center [634, 428] width 447 height 55
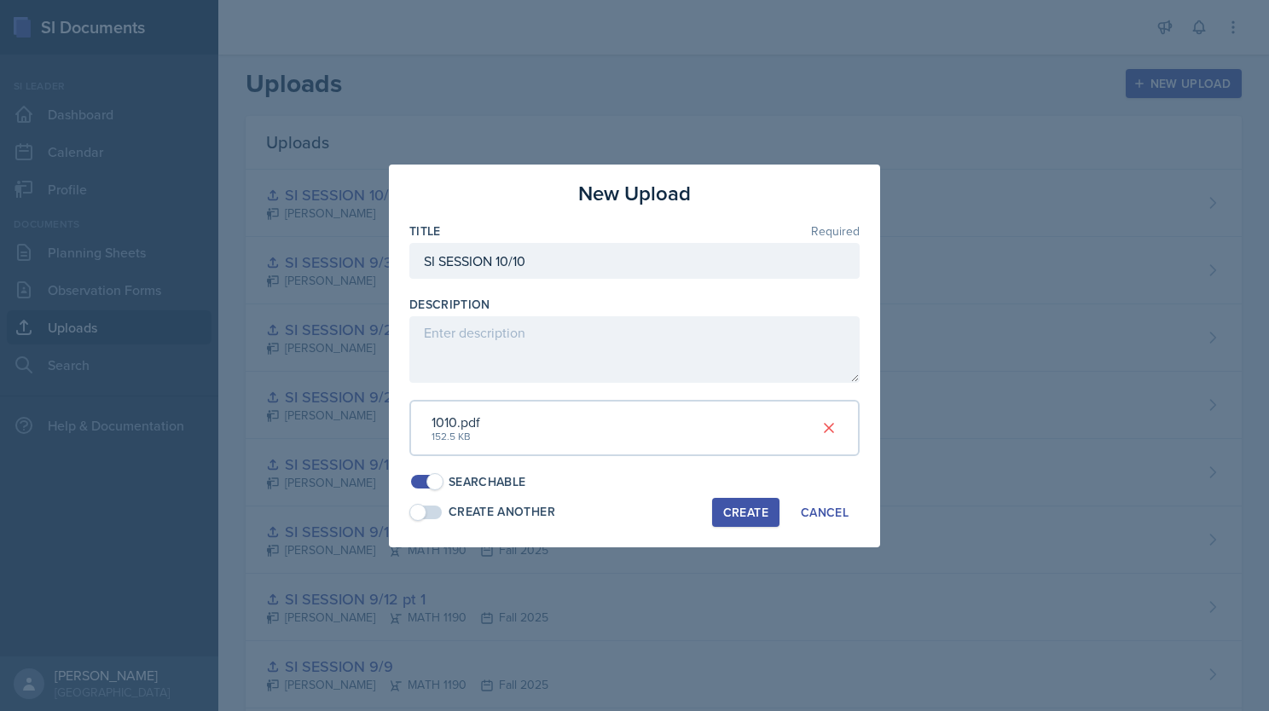
click at [737, 506] on div "Create" at bounding box center [745, 513] width 45 height 14
click at [831, 510] on div "Cancel" at bounding box center [825, 513] width 48 height 14
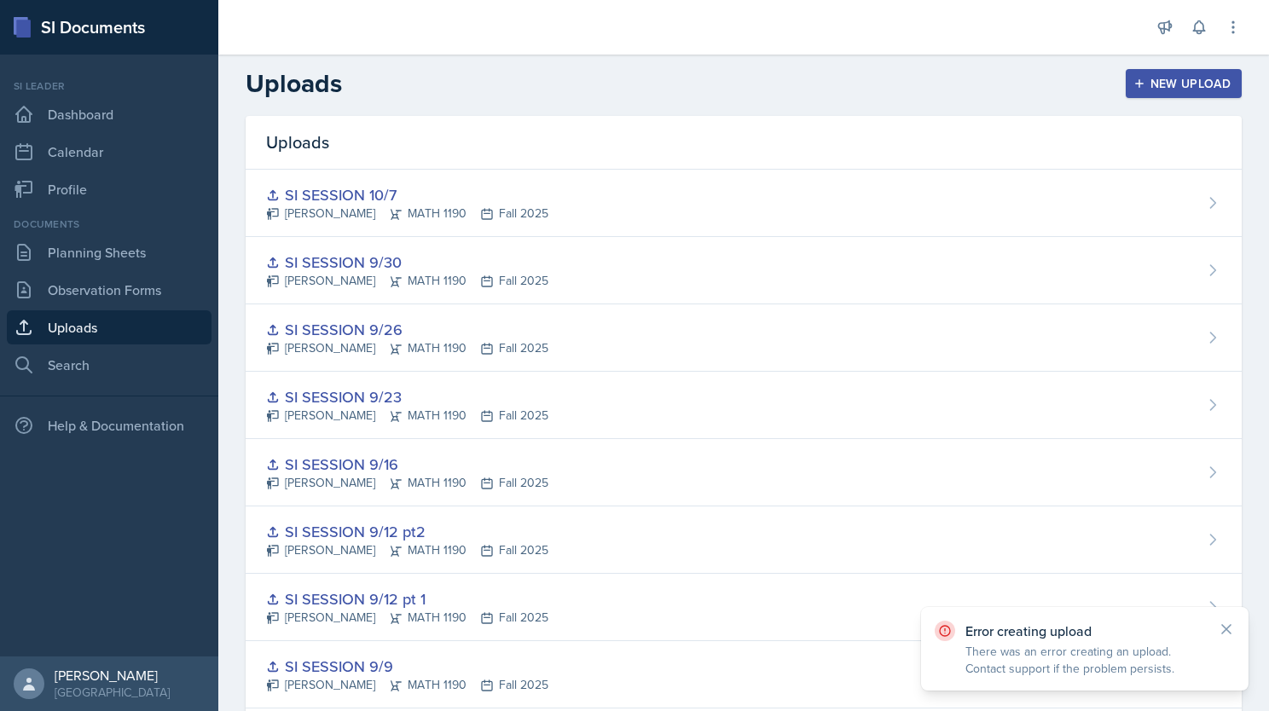
click at [935, 82] on div "New Upload" at bounding box center [1184, 84] width 95 height 14
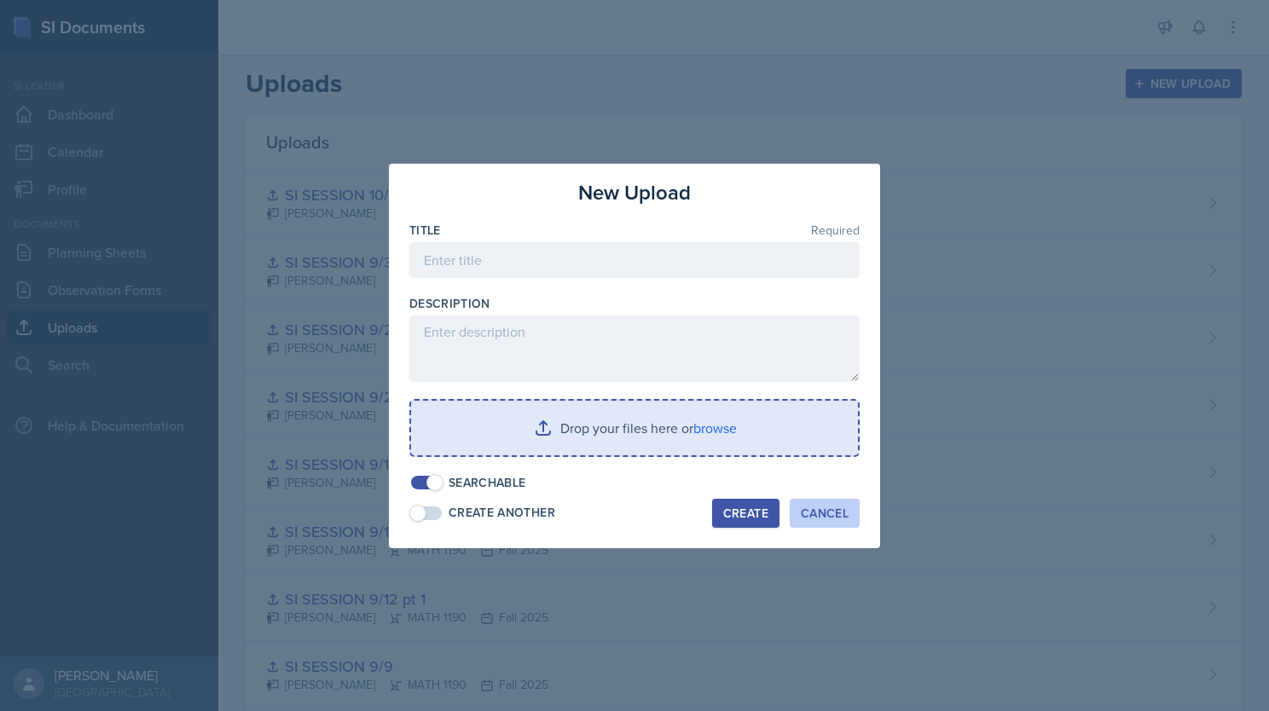
click at [819, 524] on button "Cancel" at bounding box center [825, 513] width 70 height 29
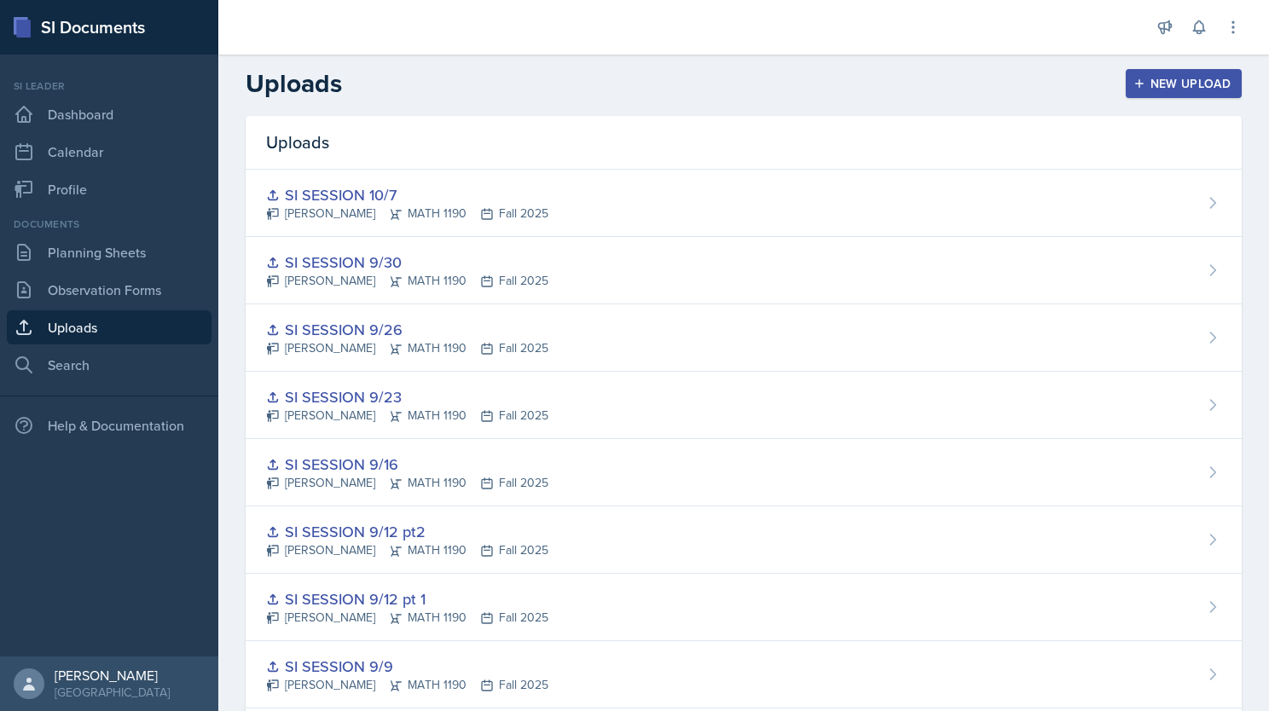
click at [935, 83] on div "New Upload" at bounding box center [1184, 84] width 95 height 14
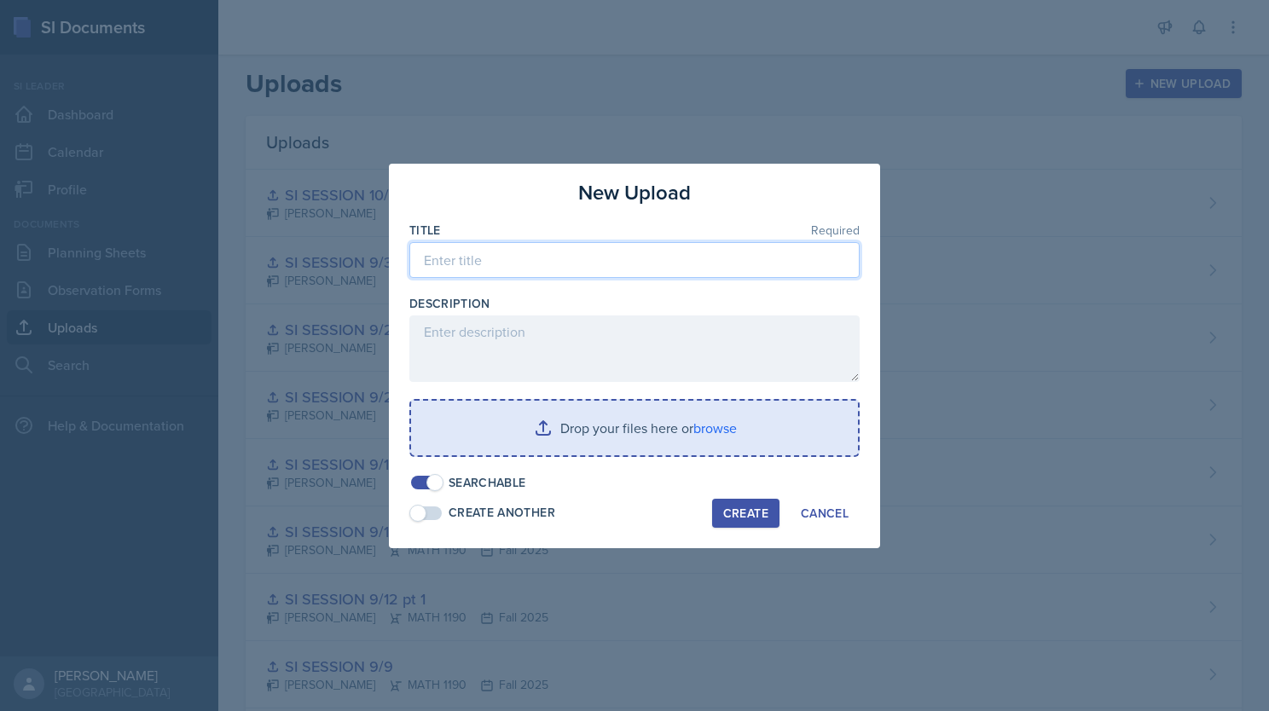
click at [550, 268] on input at bounding box center [634, 260] width 450 height 36
type input "SI SESSIO 10/10"
click at [573, 410] on input "file" at bounding box center [634, 428] width 447 height 55
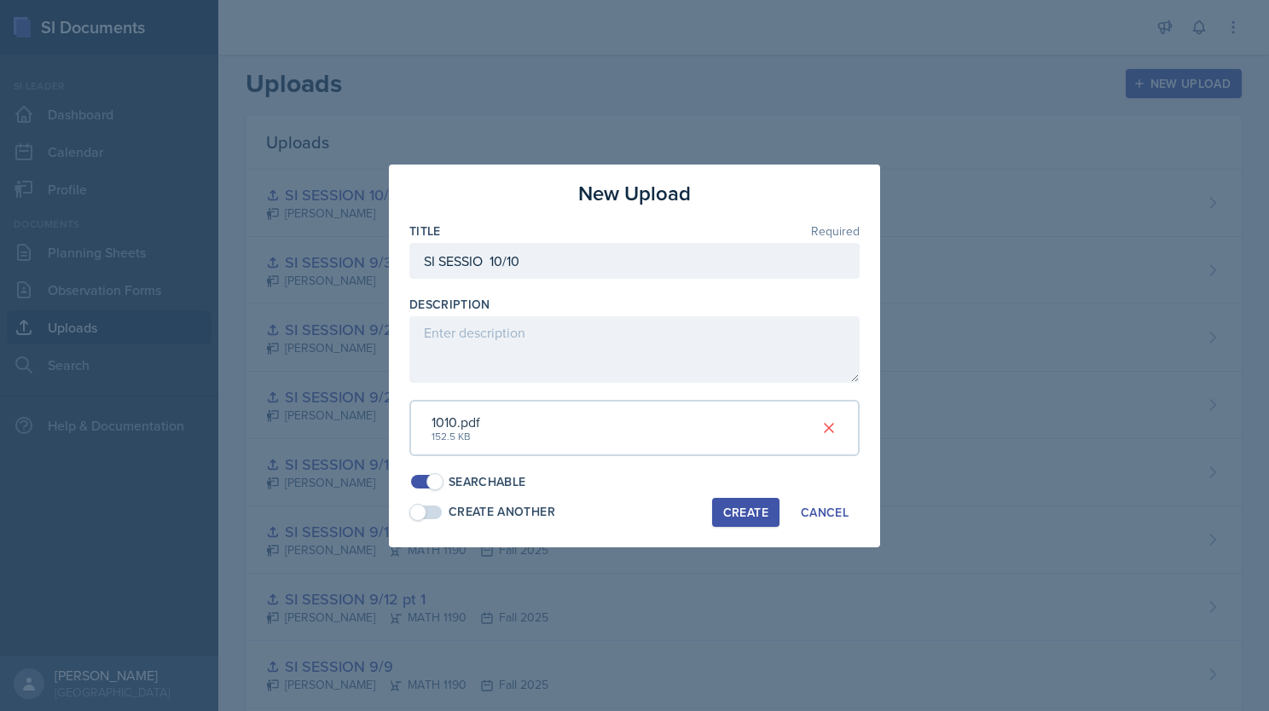
click at [748, 512] on div "Create" at bounding box center [745, 513] width 45 height 14
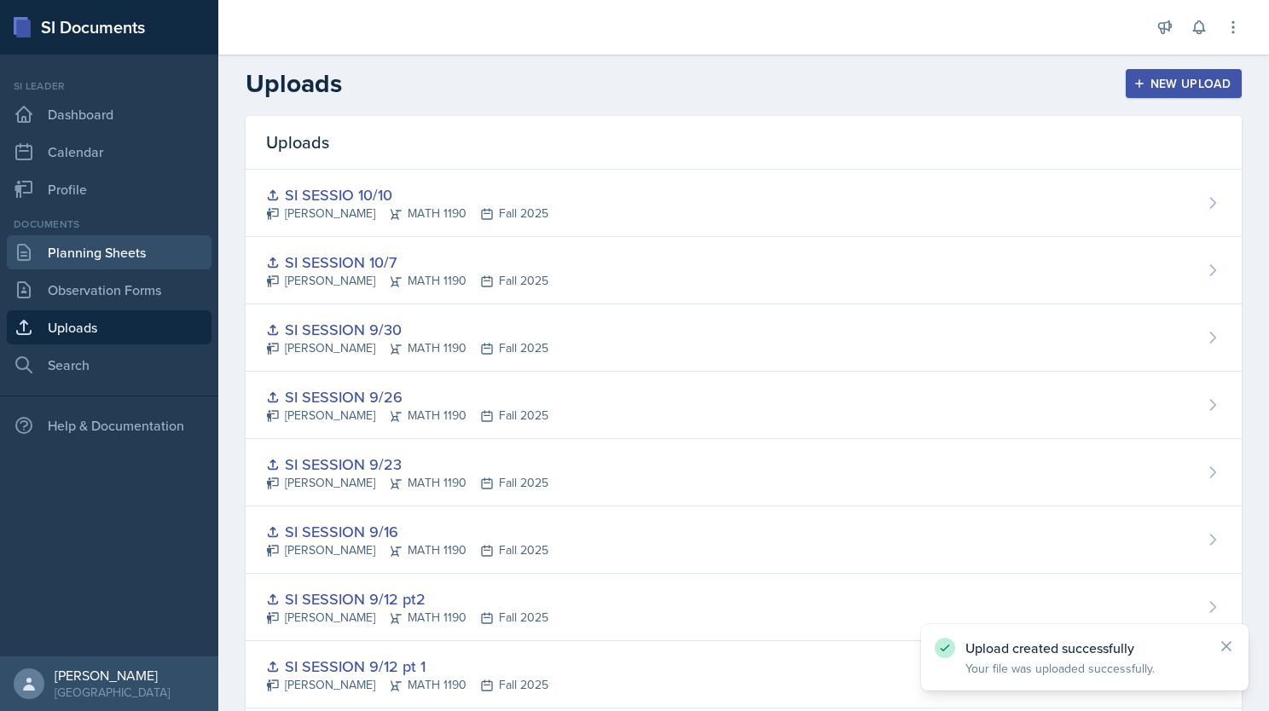
click at [107, 262] on link "Planning Sheets" at bounding box center [109, 252] width 205 height 34
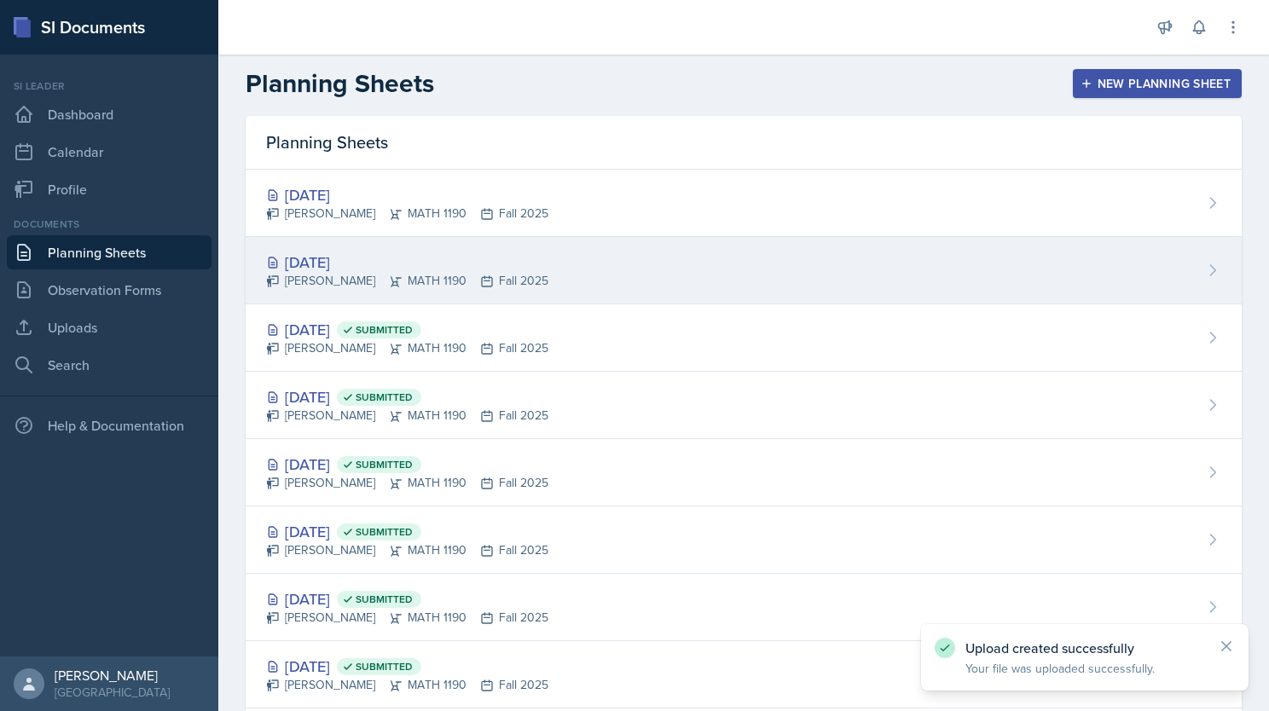
click at [569, 265] on div "[DATE] [PERSON_NAME] MATH 1190 Fall 2025" at bounding box center [744, 270] width 996 height 67
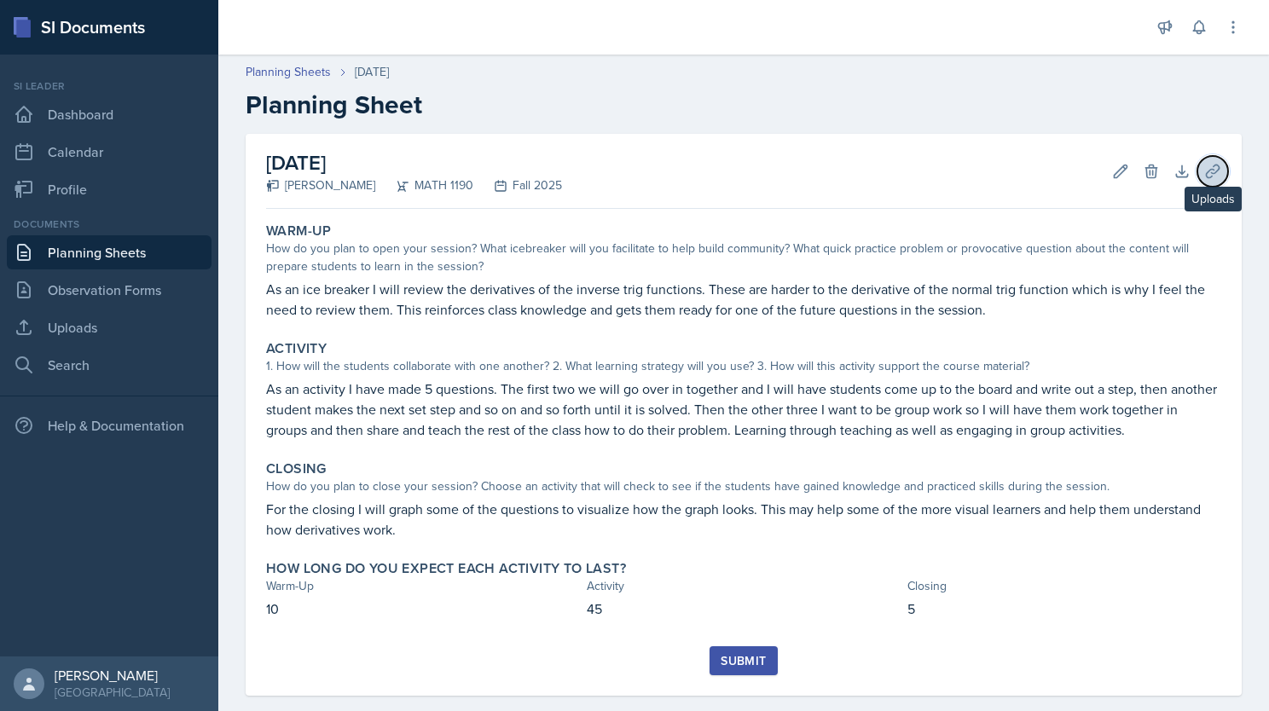
click at [935, 166] on icon at bounding box center [1212, 171] width 17 height 17
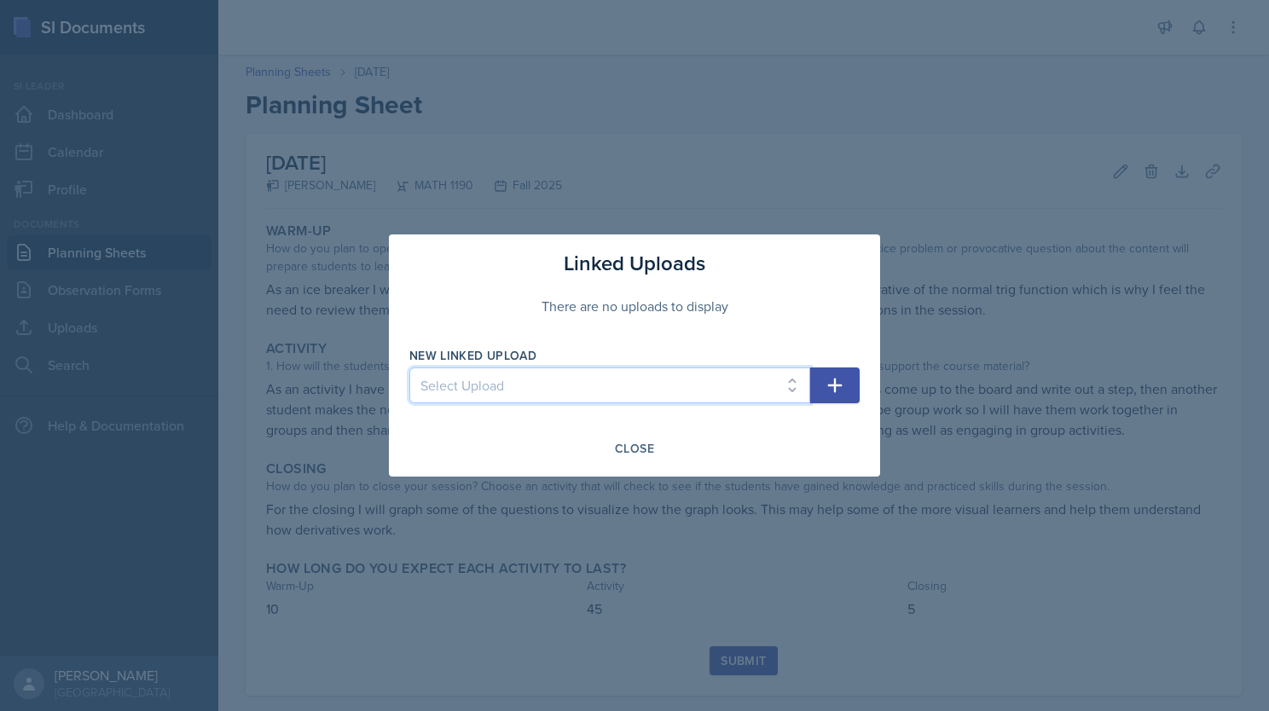
click at [636, 390] on select "Select Upload SI session 1 review session SI session [DATE] SI SESSION 9/2 SI S…" at bounding box center [609, 385] width 401 height 36
select select "f5bb4737-7b4c-42f4-b3ca-e995cc76bf22"
click at [409, 367] on select "Select Upload SI session 1 review session SI session [DATE] SI SESSION 9/2 SI S…" at bounding box center [609, 385] width 401 height 36
click at [834, 388] on icon "button" at bounding box center [835, 386] width 14 height 14
select select
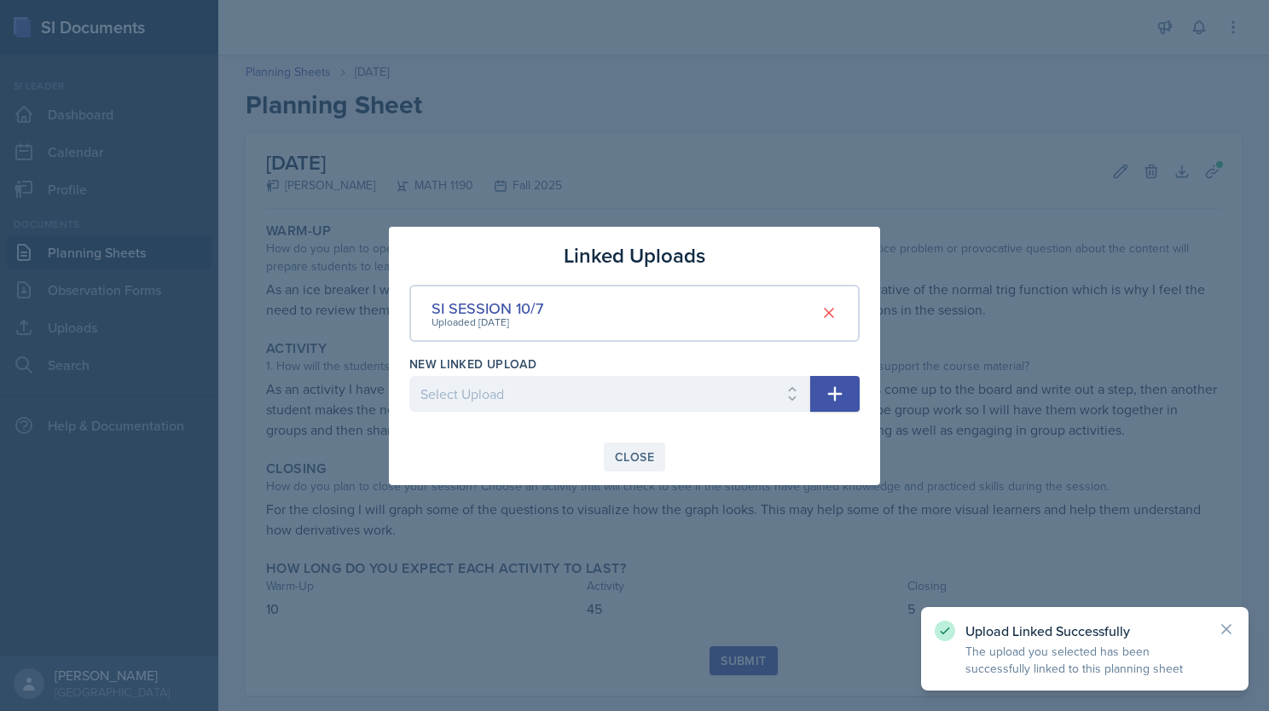
click at [634, 456] on div "Close" at bounding box center [634, 457] width 39 height 14
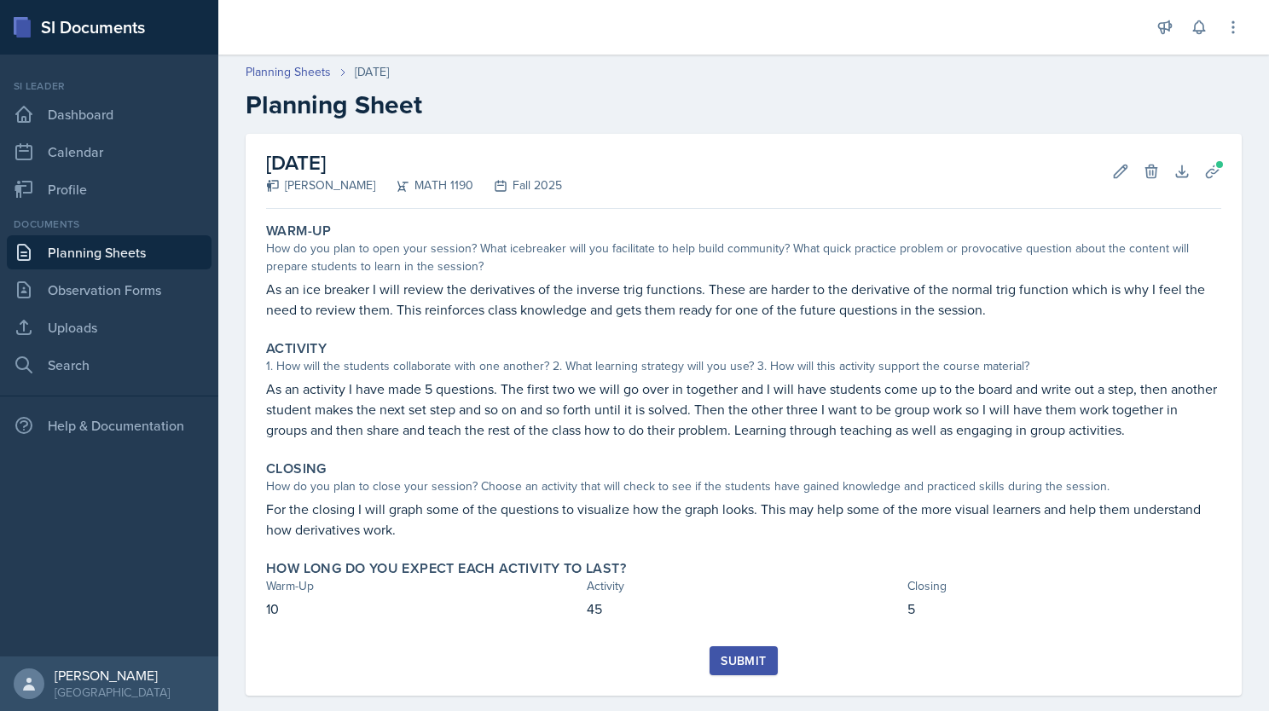
click at [734, 663] on div "Submit" at bounding box center [742, 661] width 45 height 14
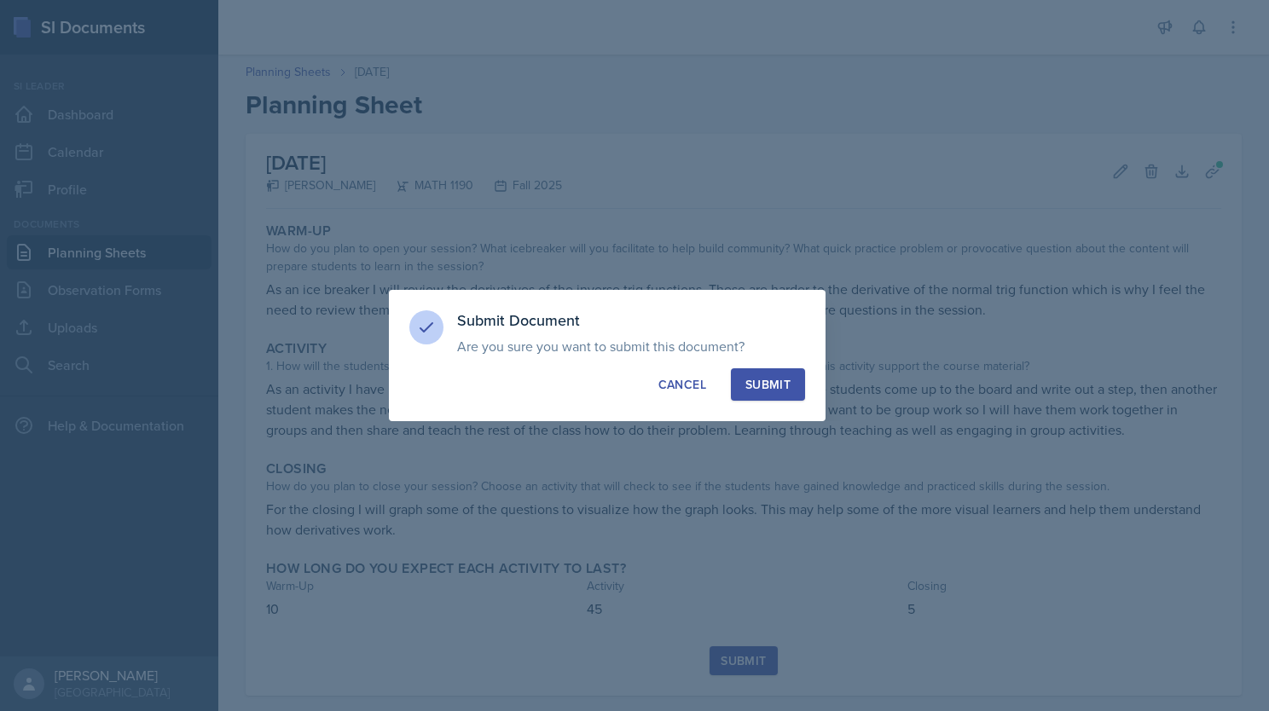
click at [747, 388] on div "Submit" at bounding box center [767, 384] width 45 height 17
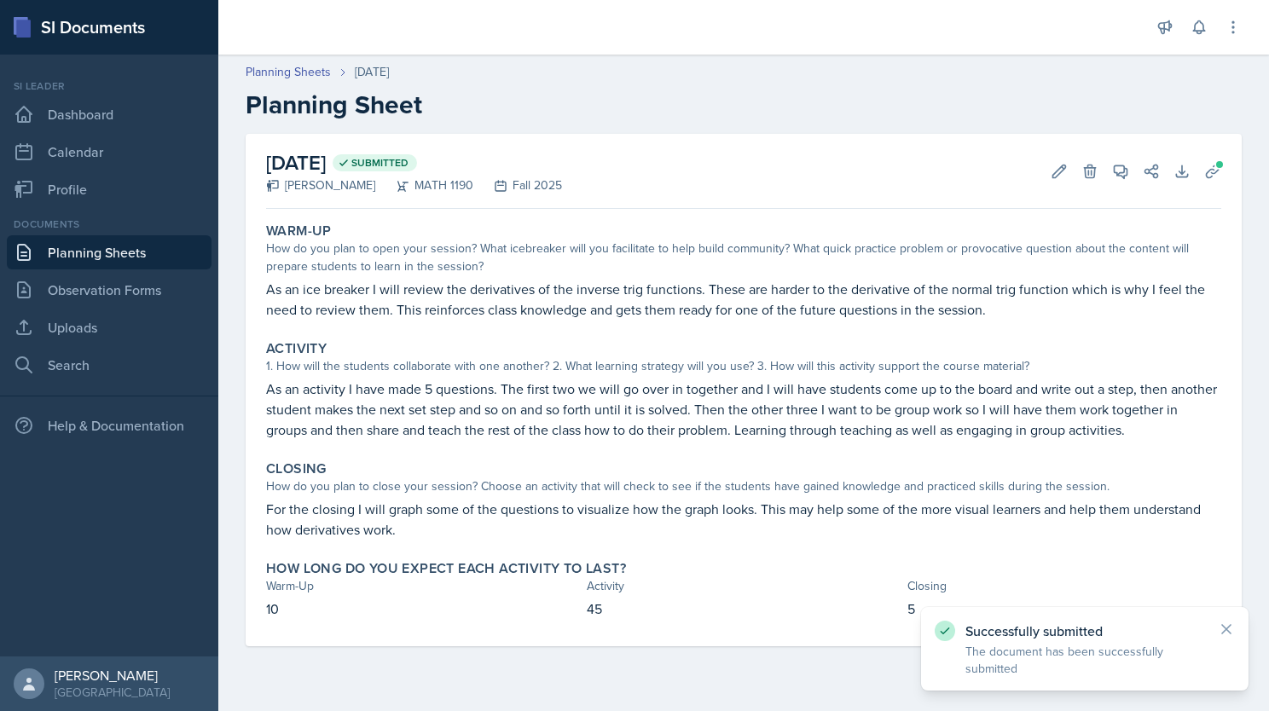
click at [105, 249] on link "Planning Sheets" at bounding box center [109, 252] width 205 height 34
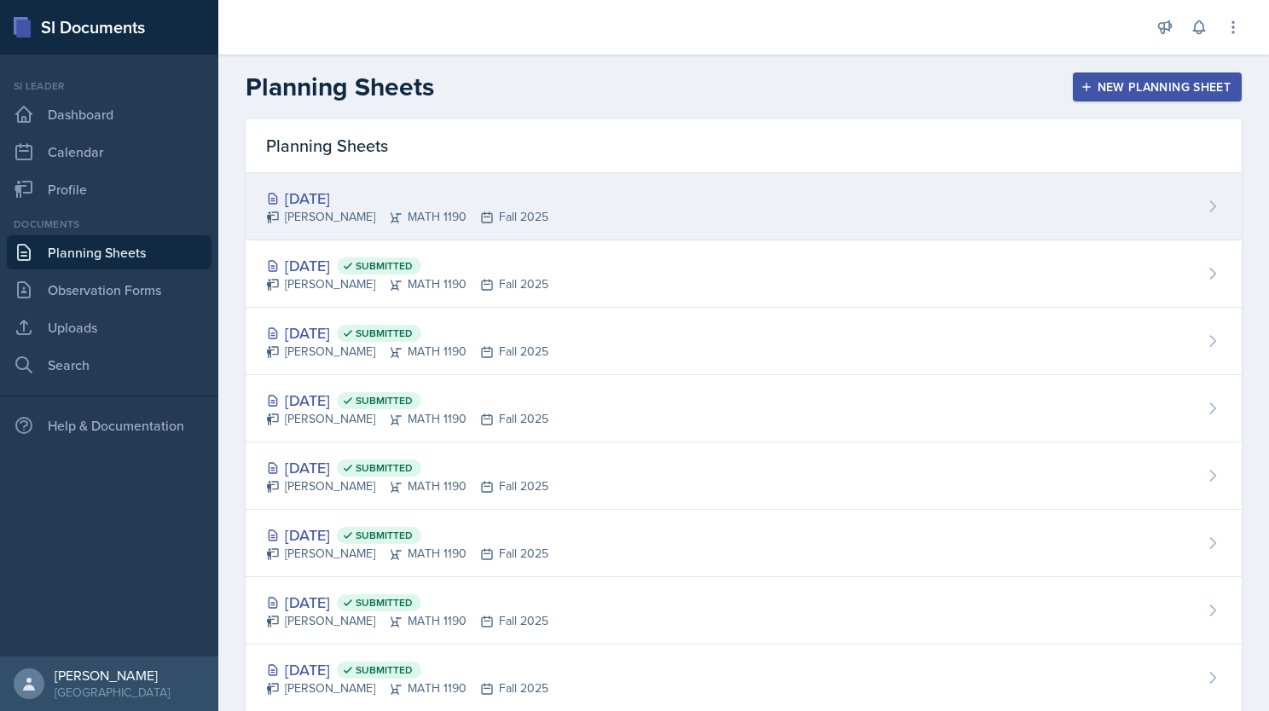
click at [489, 193] on div "[DATE]" at bounding box center [407, 198] width 282 height 23
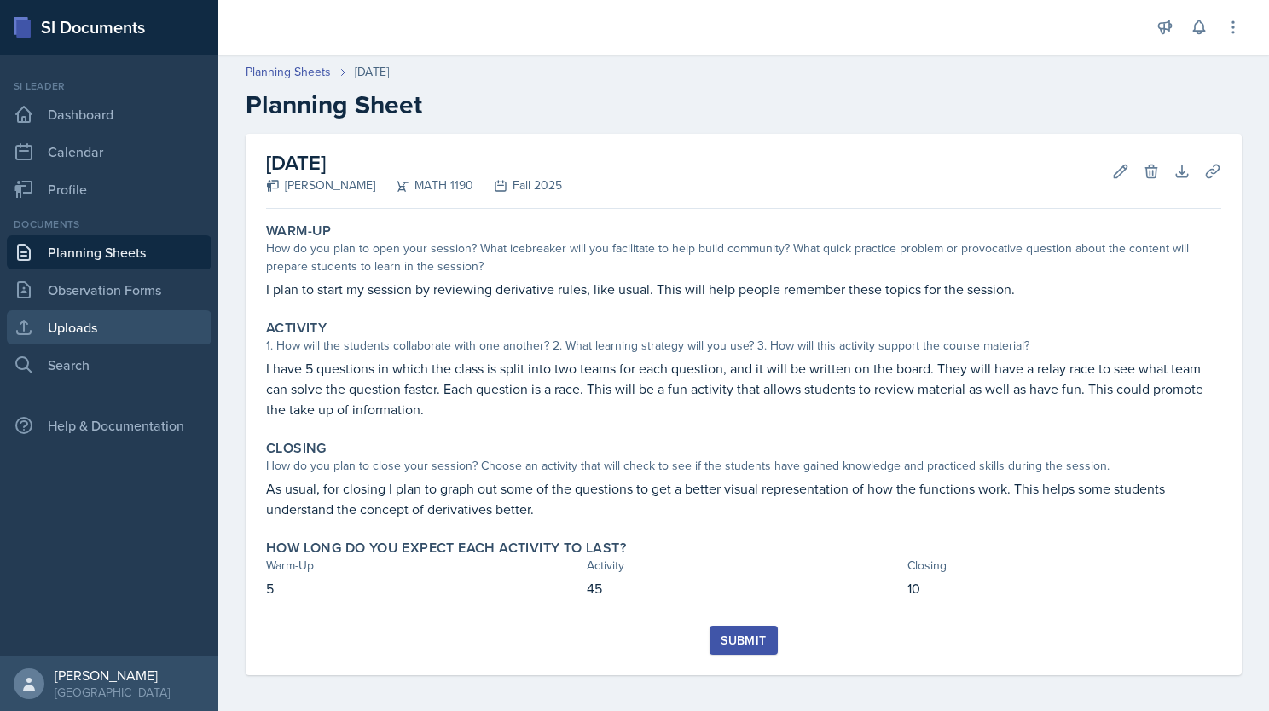
click at [72, 310] on link "Uploads" at bounding box center [109, 327] width 205 height 34
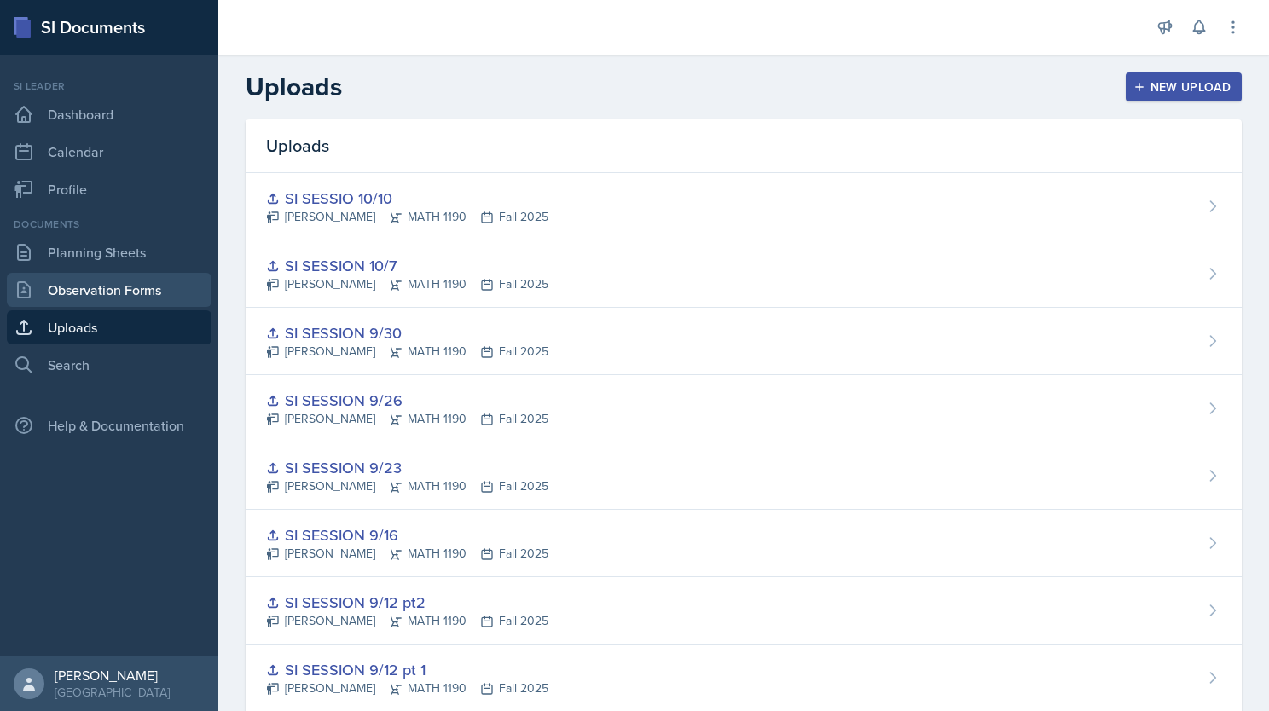
click at [72, 295] on link "Observation Forms" at bounding box center [109, 290] width 205 height 34
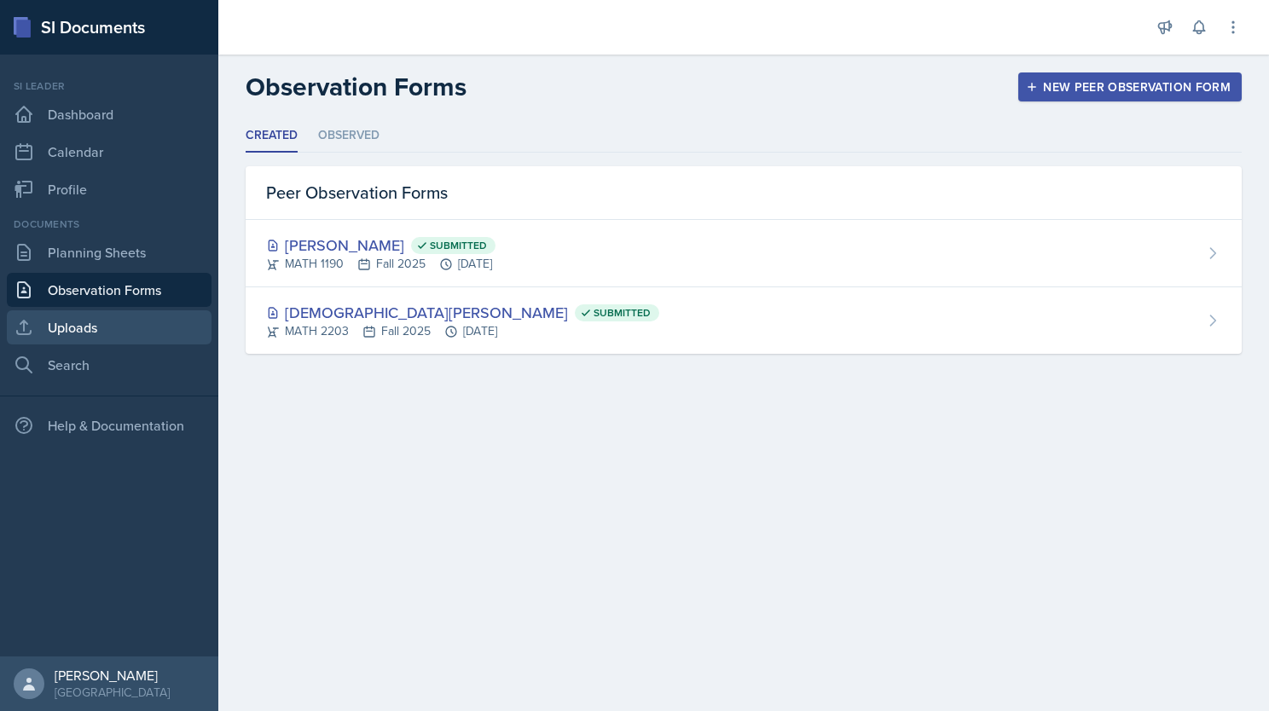
click at [115, 327] on link "Uploads" at bounding box center [109, 327] width 205 height 34
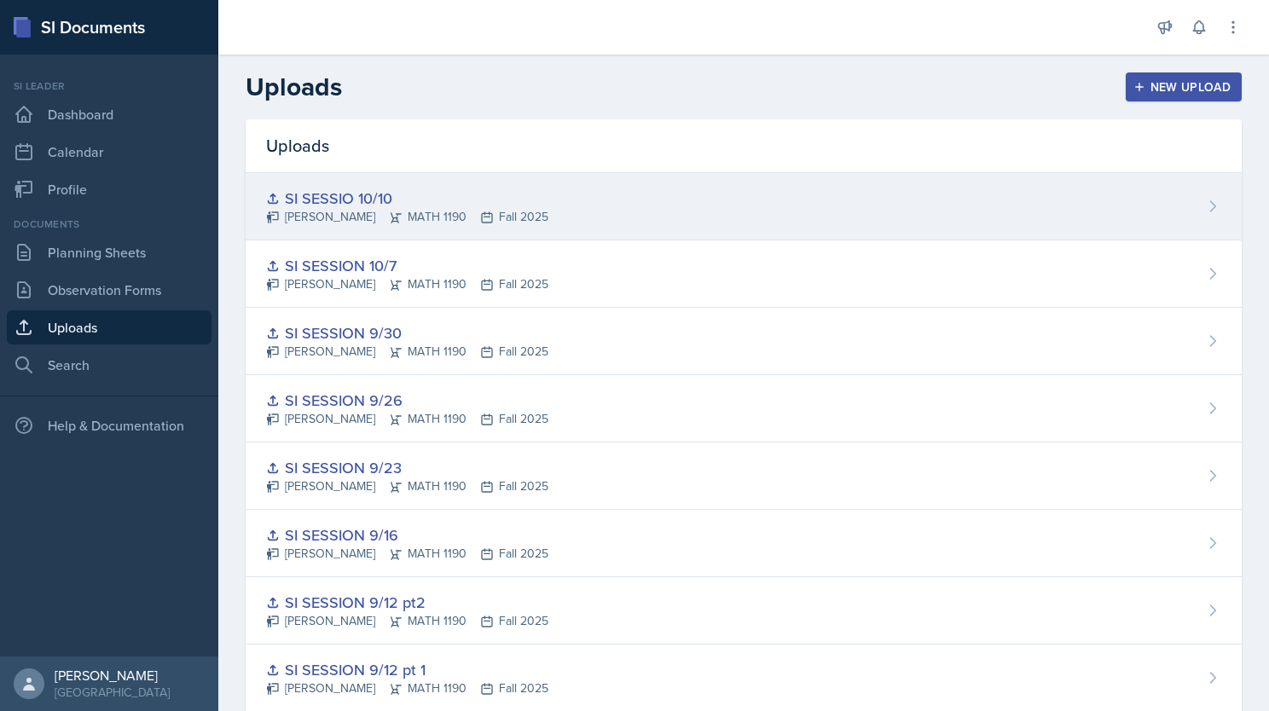
click at [935, 205] on div "SI SESSIO 10/10 [PERSON_NAME] MATH 1190 Fall 2025" at bounding box center [744, 206] width 996 height 67
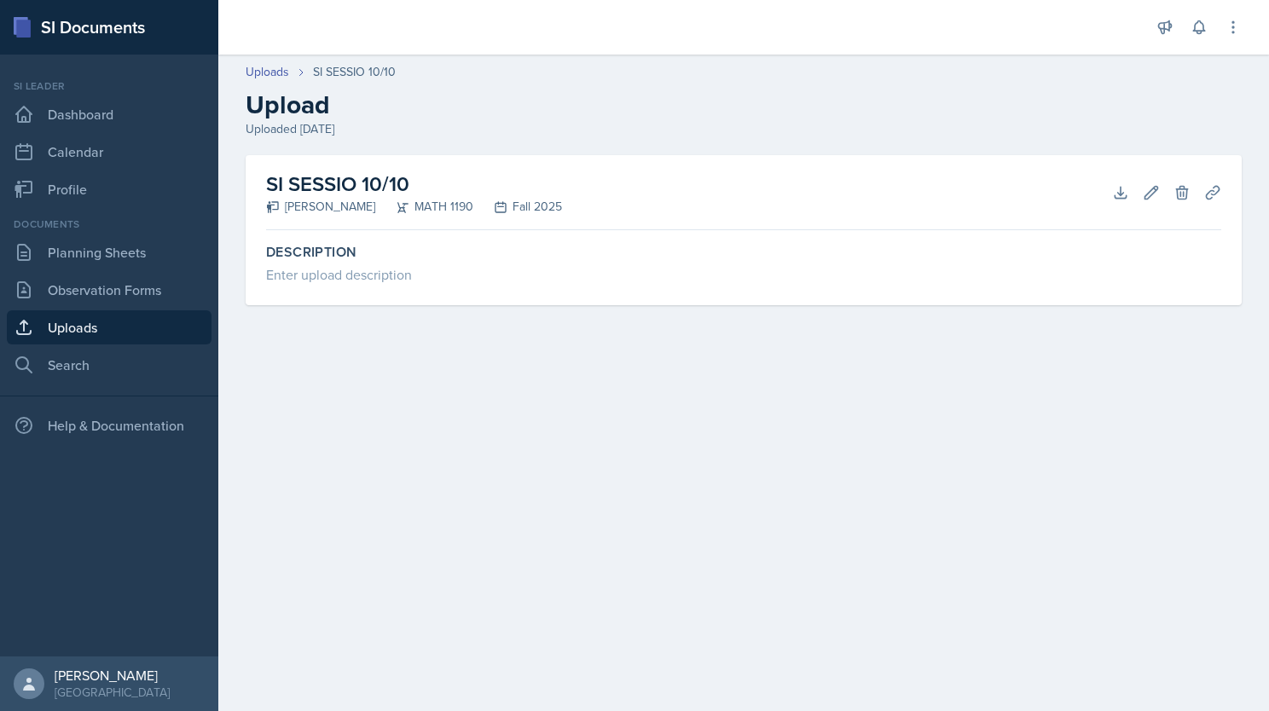
click at [90, 326] on link "Uploads" at bounding box center [109, 327] width 205 height 34
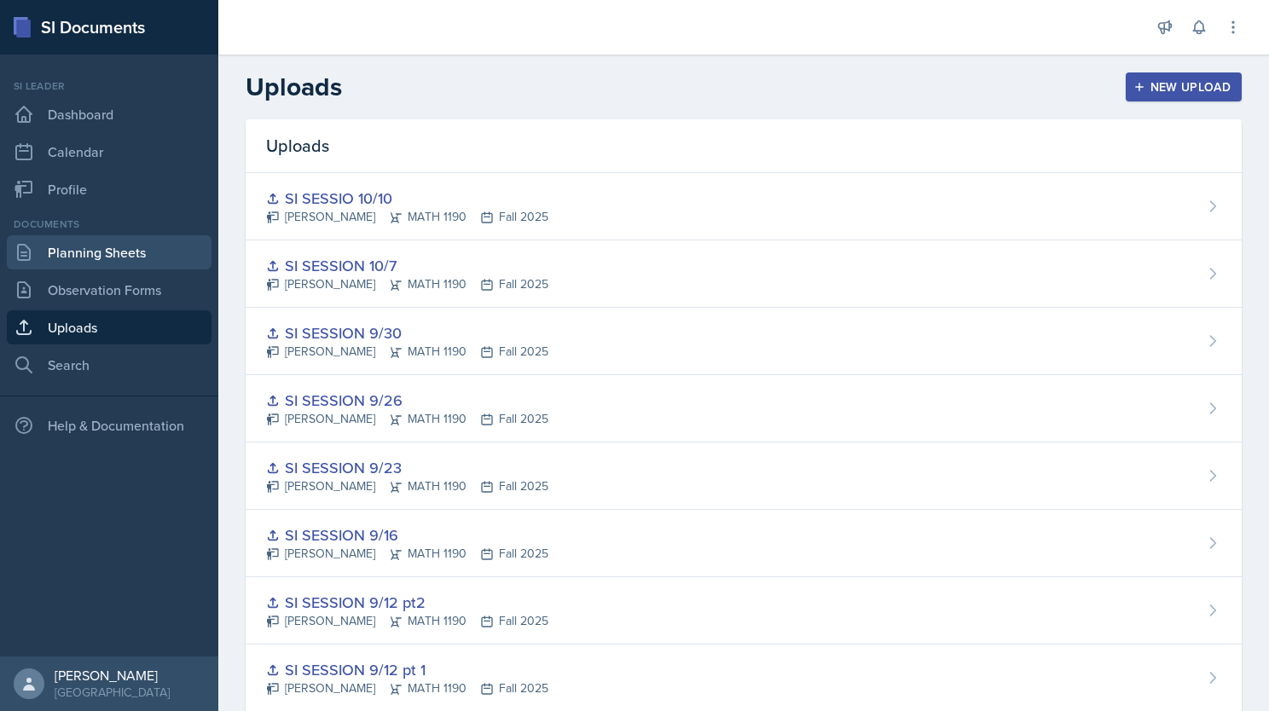
click at [48, 257] on link "Planning Sheets" at bounding box center [109, 252] width 205 height 34
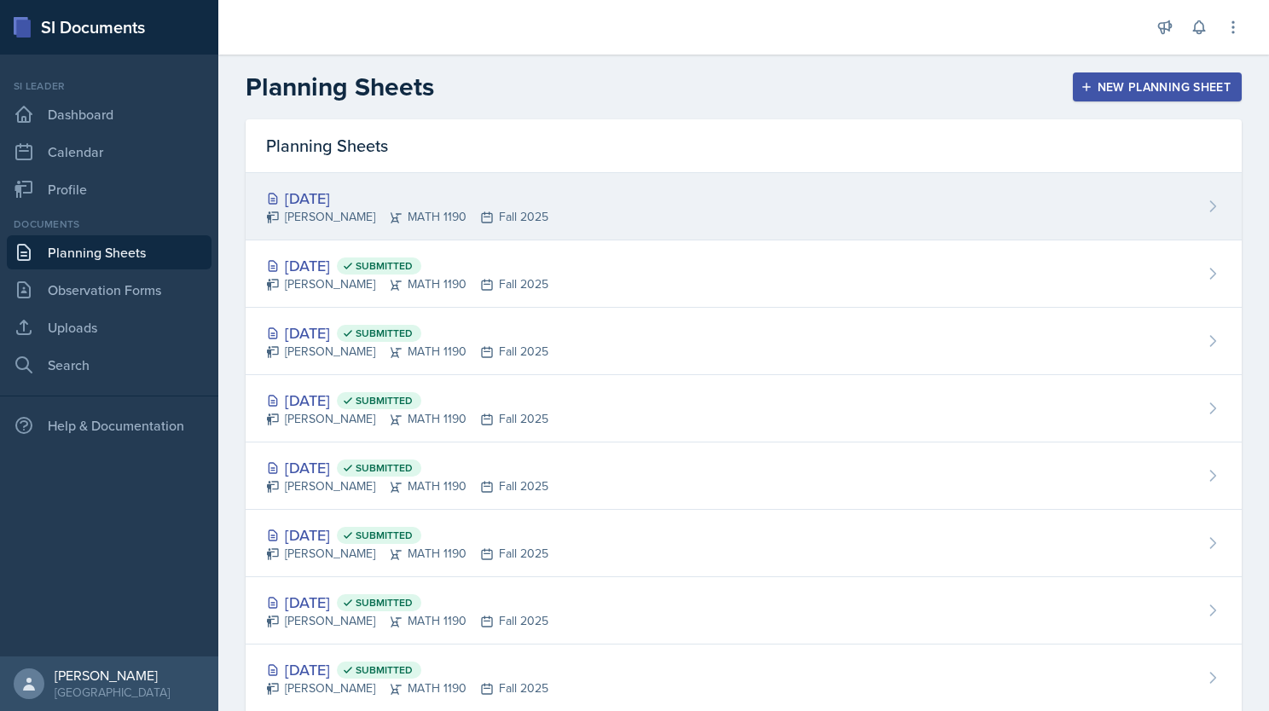
click at [635, 223] on div "[DATE] [PERSON_NAME] MATH 1190 Fall 2025" at bounding box center [744, 206] width 996 height 67
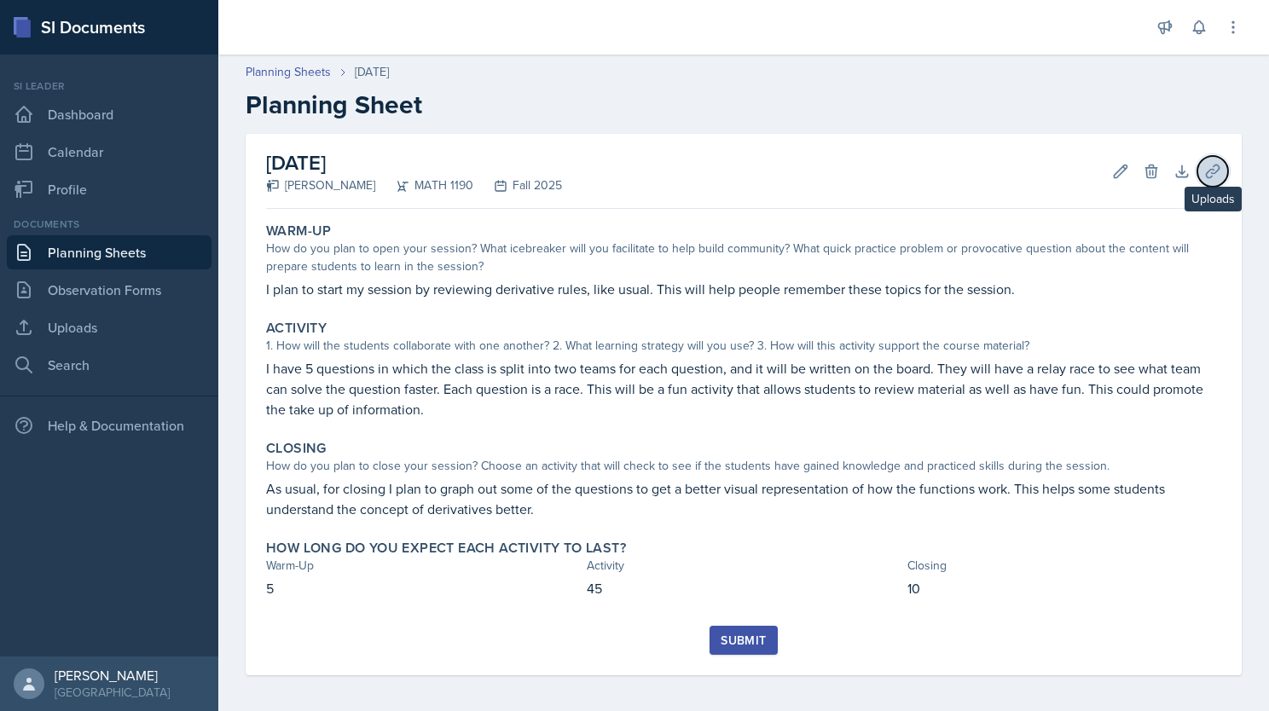
click at [935, 169] on icon at bounding box center [1212, 171] width 17 height 17
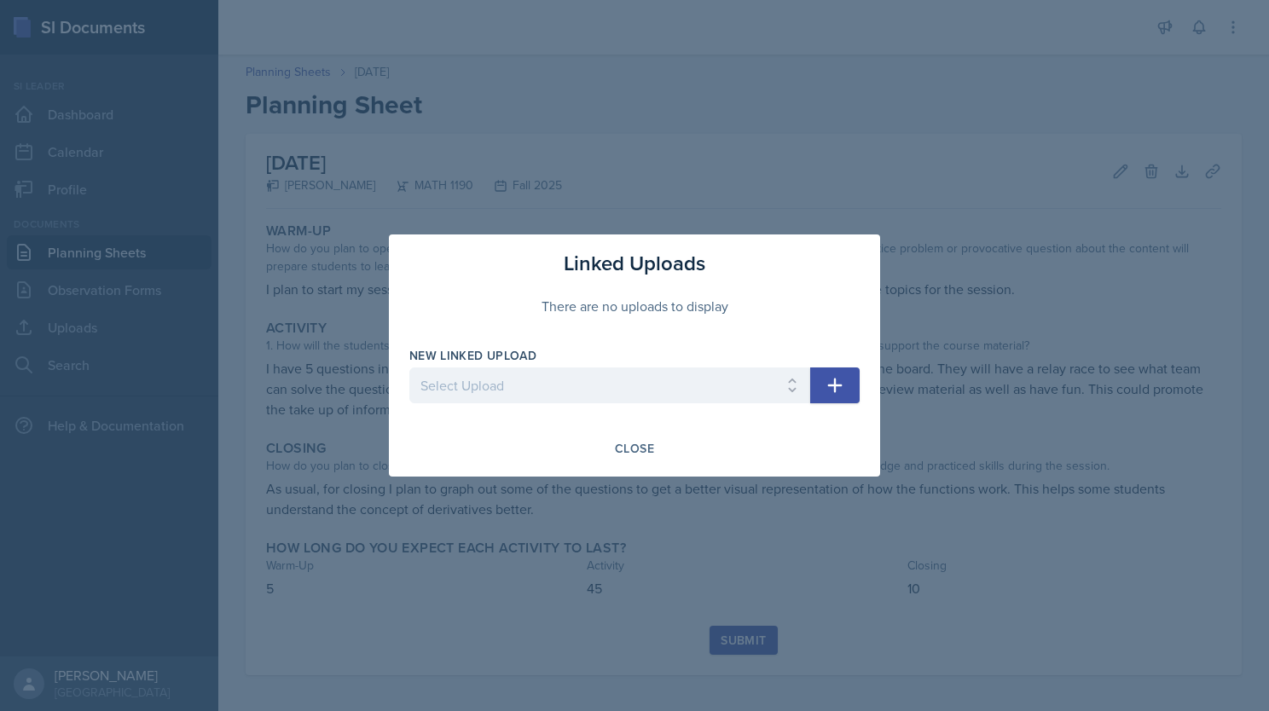
click at [841, 373] on button "button" at bounding box center [834, 385] width 49 height 36
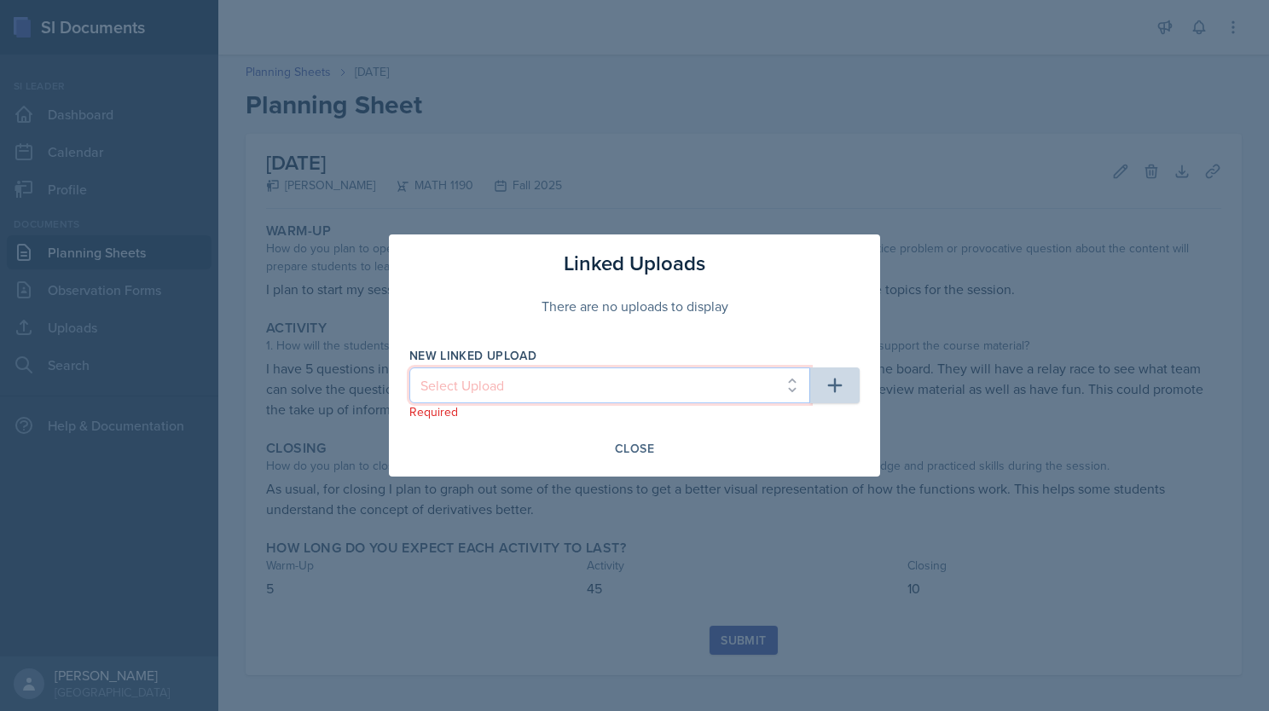
click at [689, 386] on select "Select Upload SI session 1 review session SI session [DATE] SI SESSION 9/2 SI S…" at bounding box center [609, 385] width 401 height 36
select select "5f8fb546-114b-4e9f-af54-f5dd44514828"
click at [409, 367] on select "Select Upload SI session 1 review session SI session [DATE] SI SESSION 9/2 SI S…" at bounding box center [609, 385] width 401 height 36
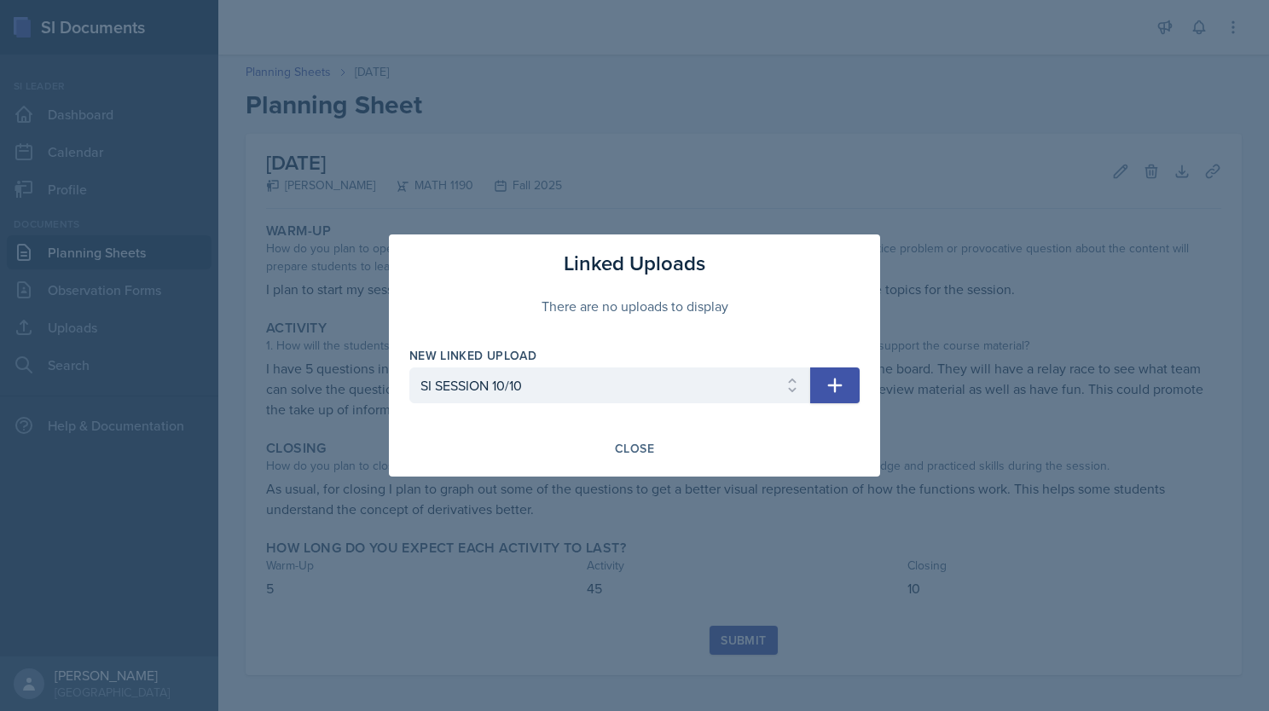
click at [837, 392] on icon "button" at bounding box center [834, 385] width 20 height 20
select select
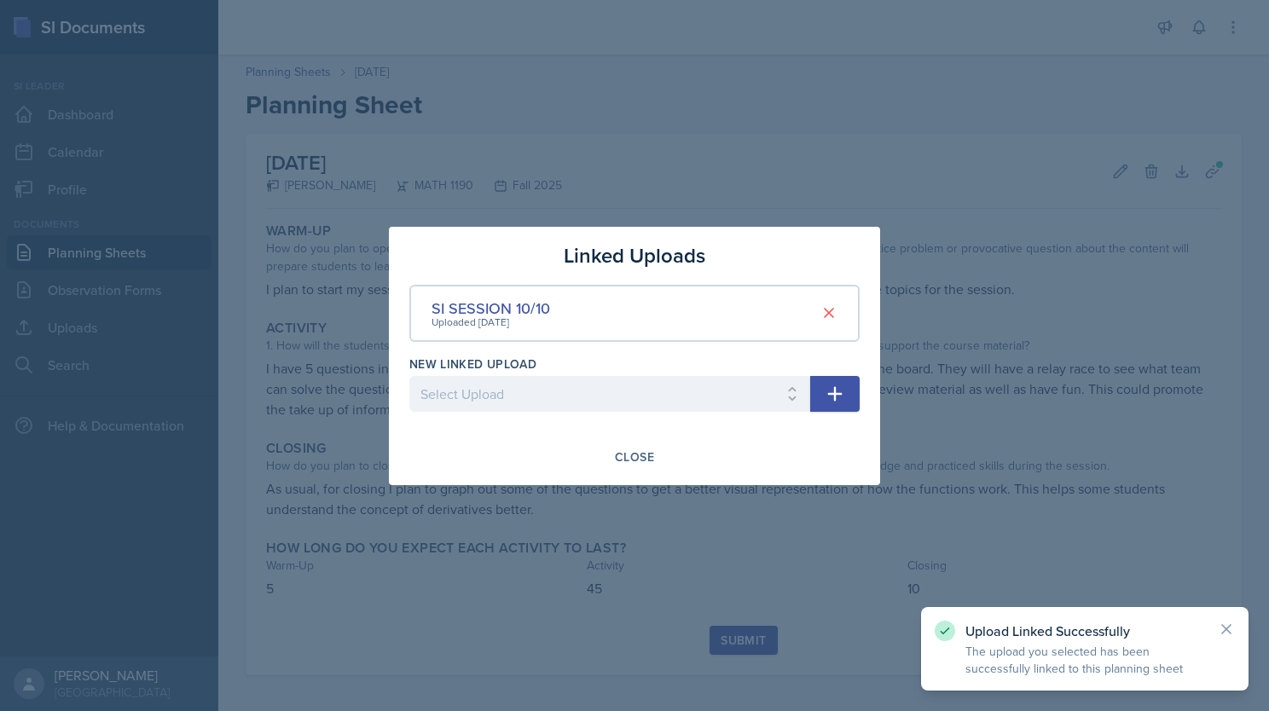
click at [749, 518] on div at bounding box center [634, 355] width 1269 height 711
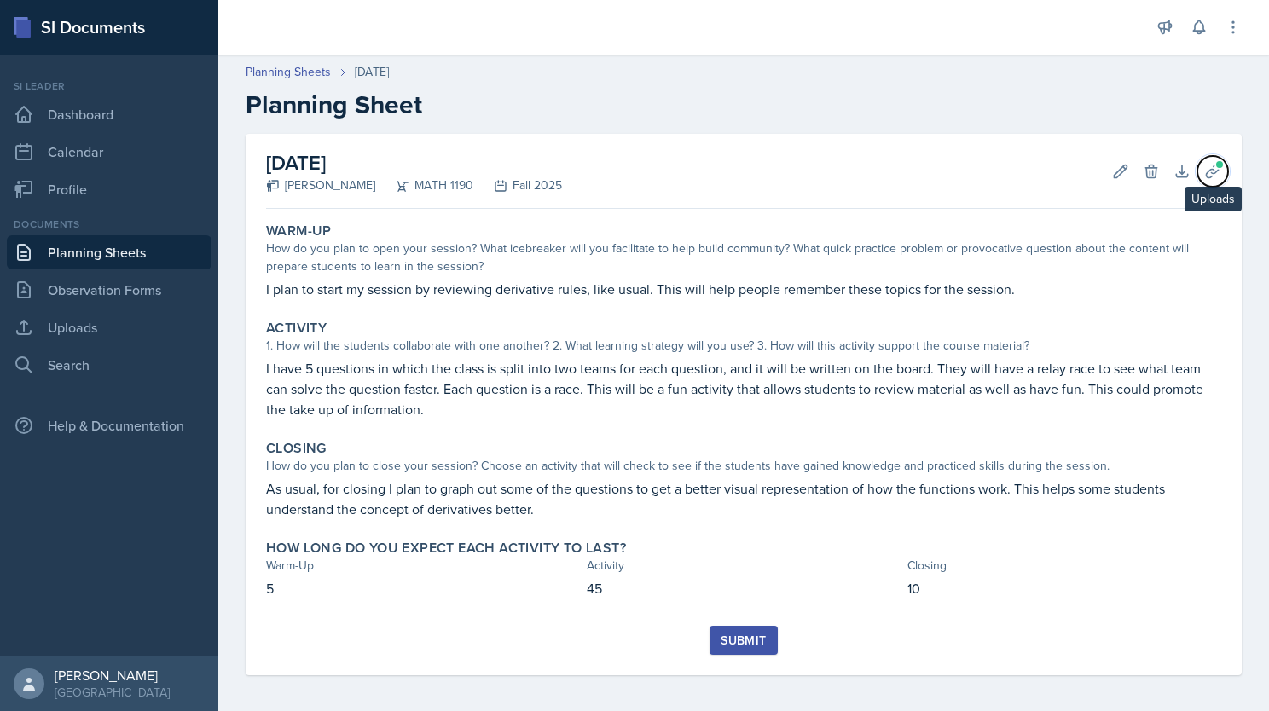
click at [935, 170] on icon at bounding box center [1212, 171] width 17 height 17
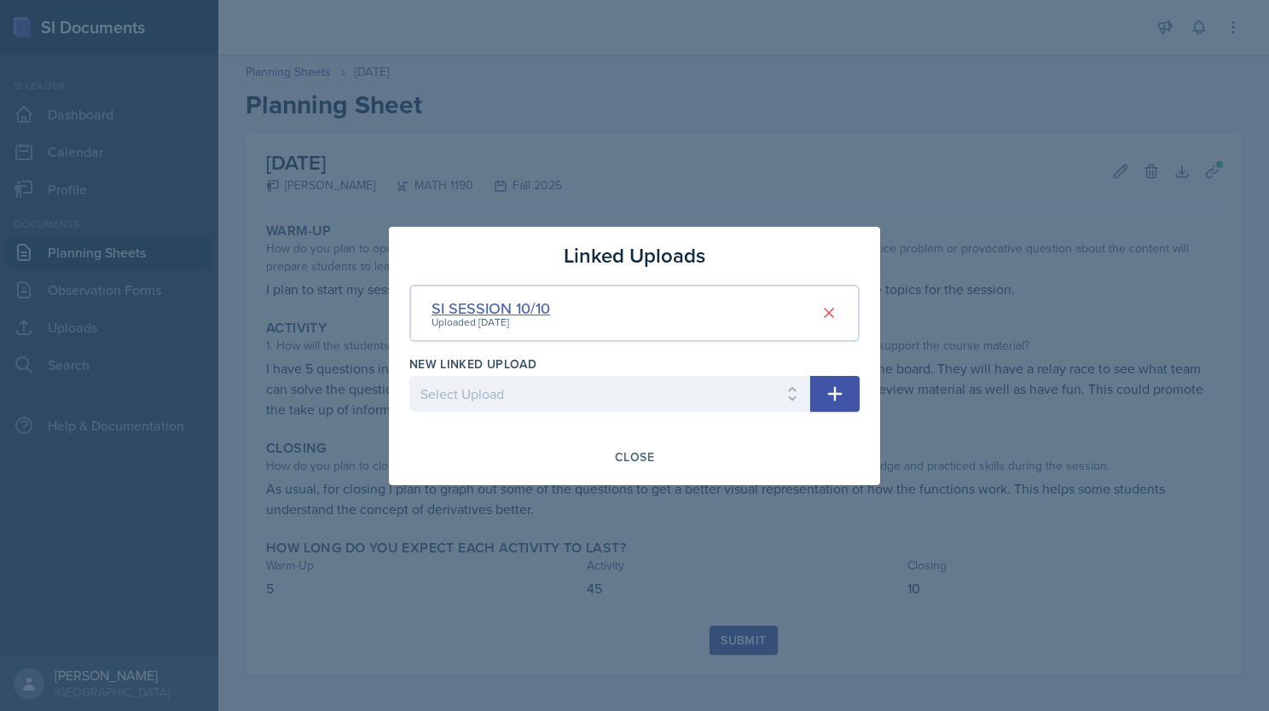
click at [516, 310] on div "SI SESSION 10/10" at bounding box center [490, 308] width 119 height 23
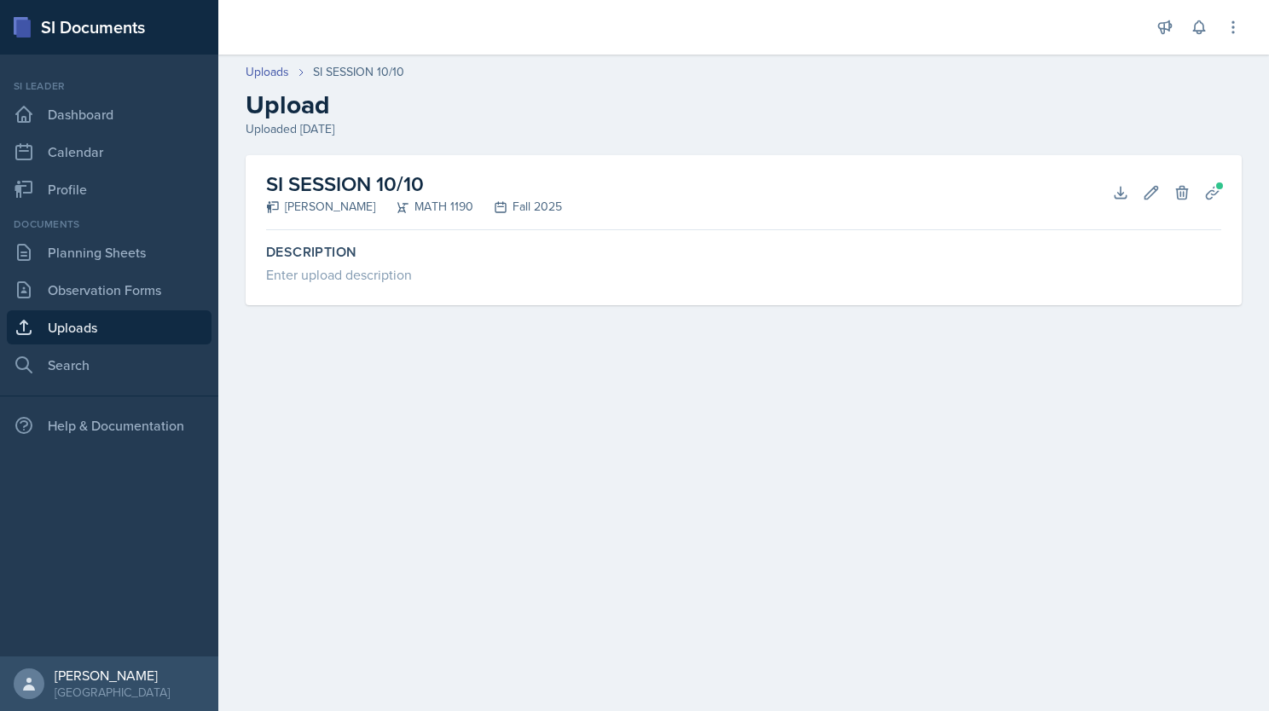
click at [371, 196] on h2 "SI SESSION 10/10" at bounding box center [414, 184] width 296 height 31
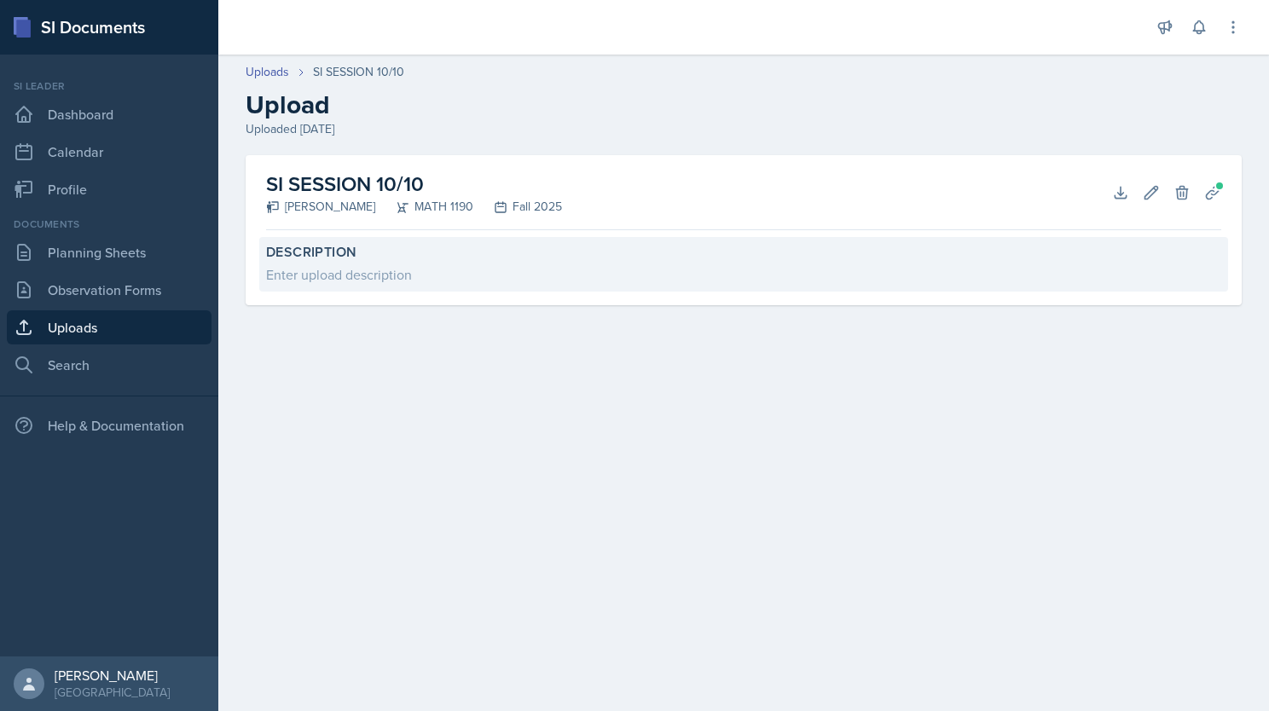
click at [398, 260] on label "Description" at bounding box center [743, 252] width 955 height 17
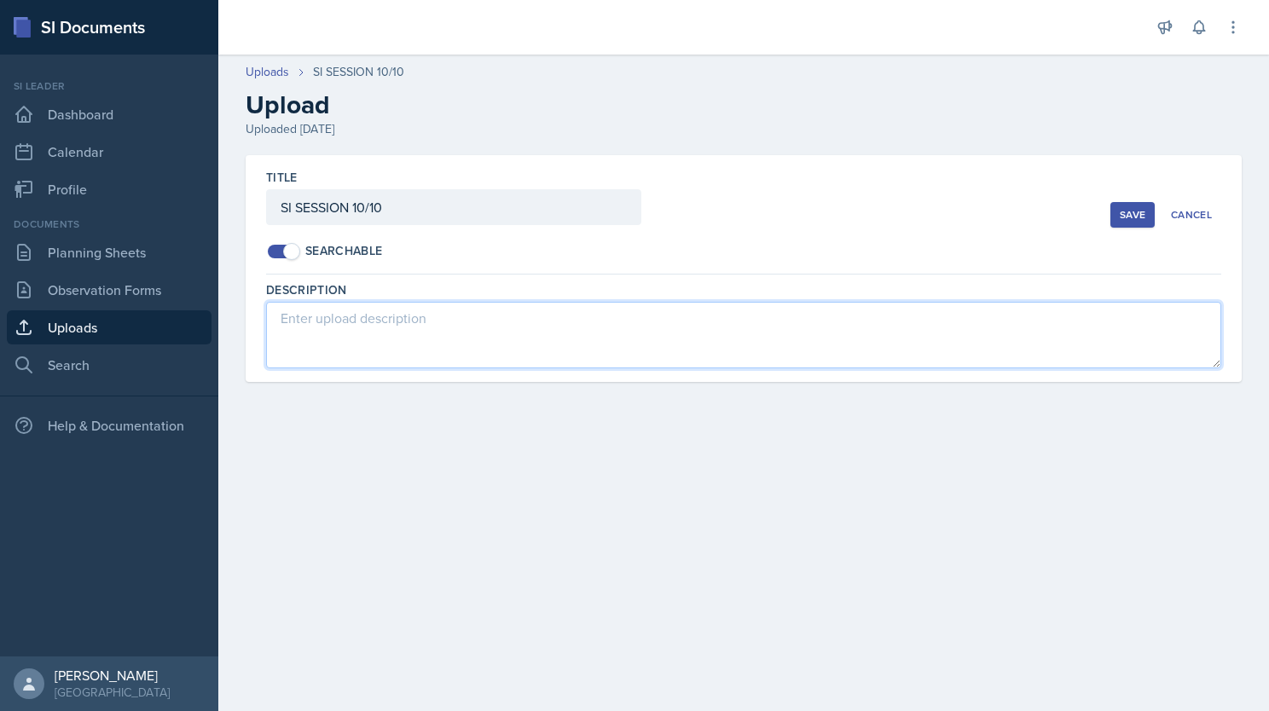
click at [419, 322] on textarea at bounding box center [743, 335] width 955 height 67
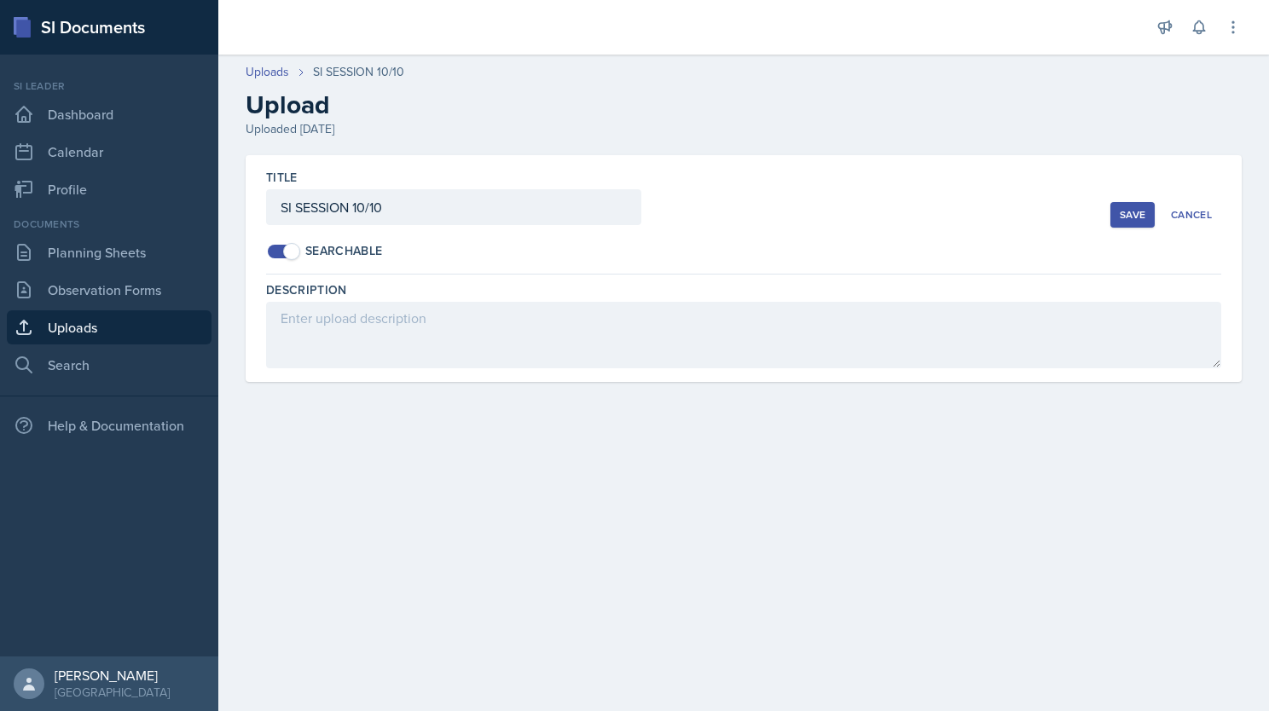
click at [935, 205] on button "Save" at bounding box center [1132, 215] width 44 height 26
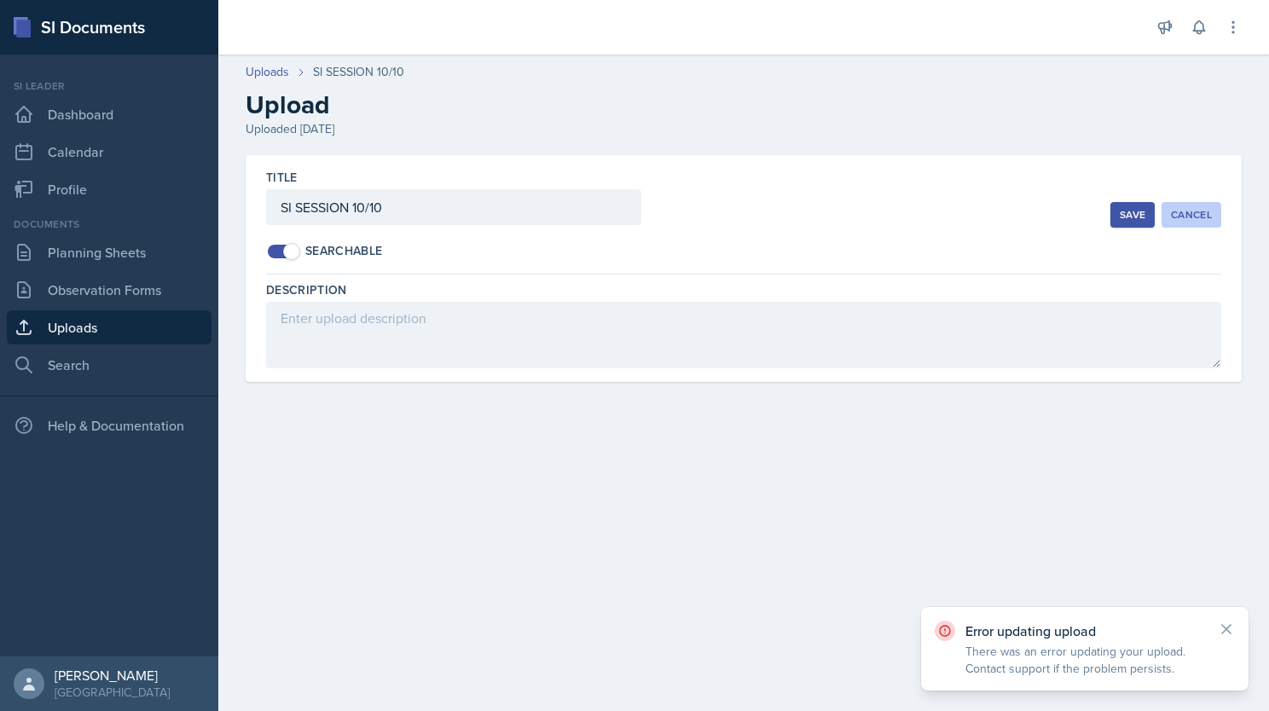
click at [935, 205] on button "Cancel" at bounding box center [1191, 215] width 60 height 26
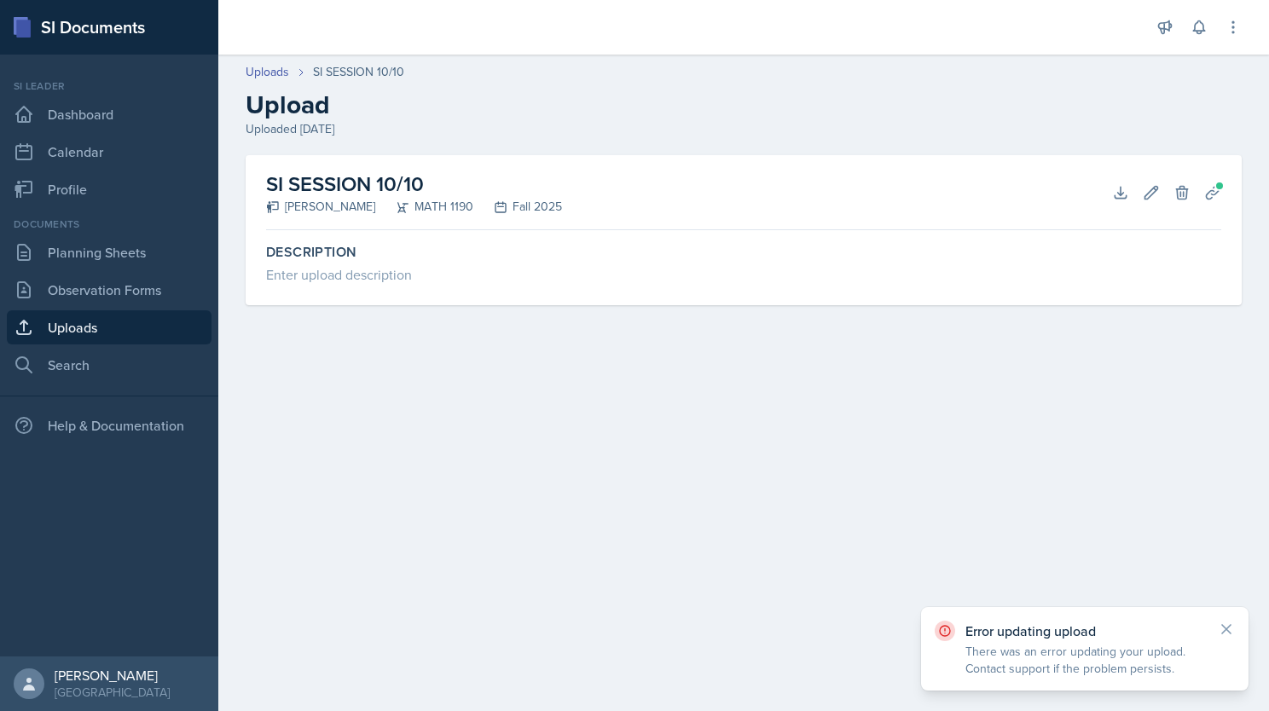
click at [346, 196] on h2 "SI SESSION 10/10" at bounding box center [414, 184] width 296 height 31
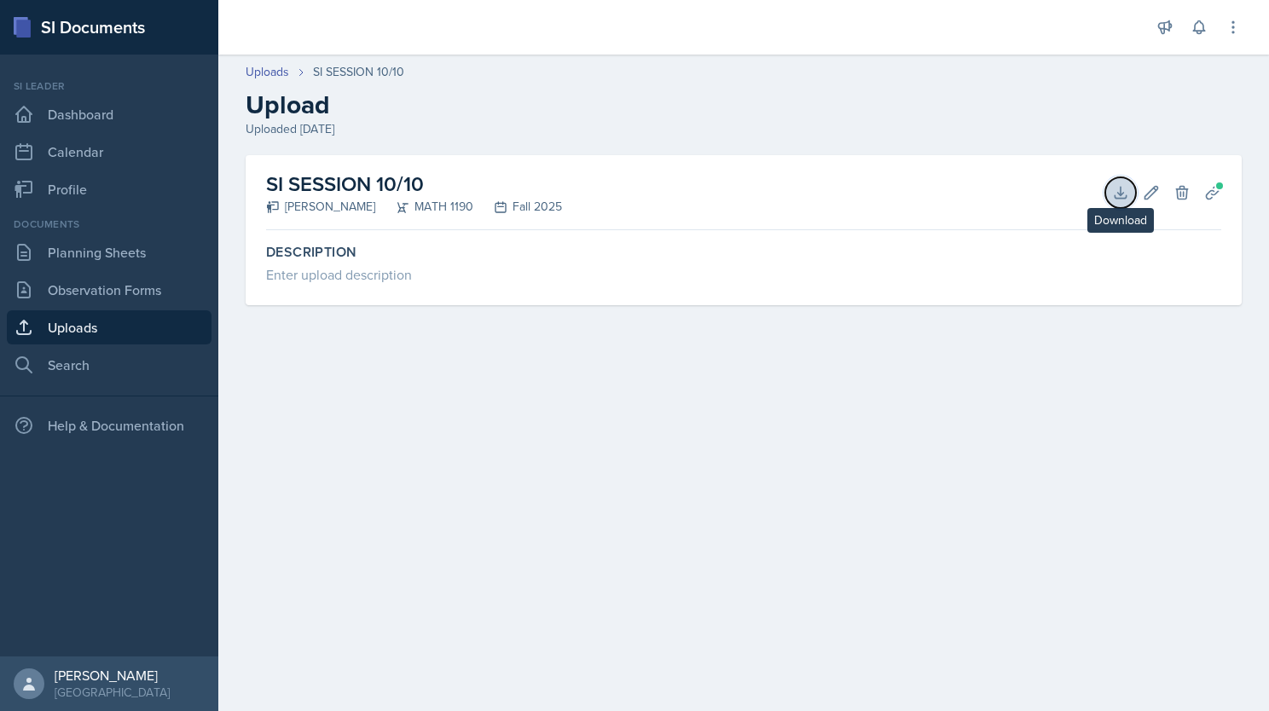
click at [935, 188] on icon at bounding box center [1120, 192] width 17 height 17
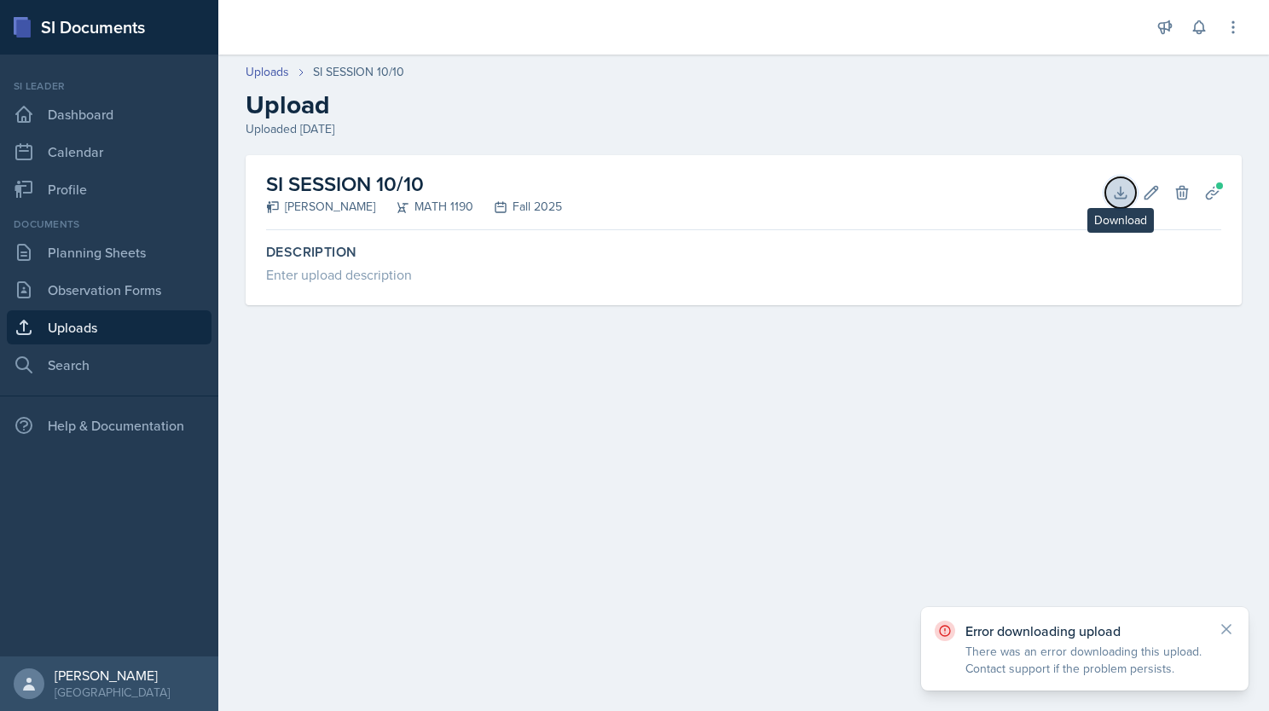
click at [935, 187] on icon at bounding box center [1120, 192] width 17 height 17
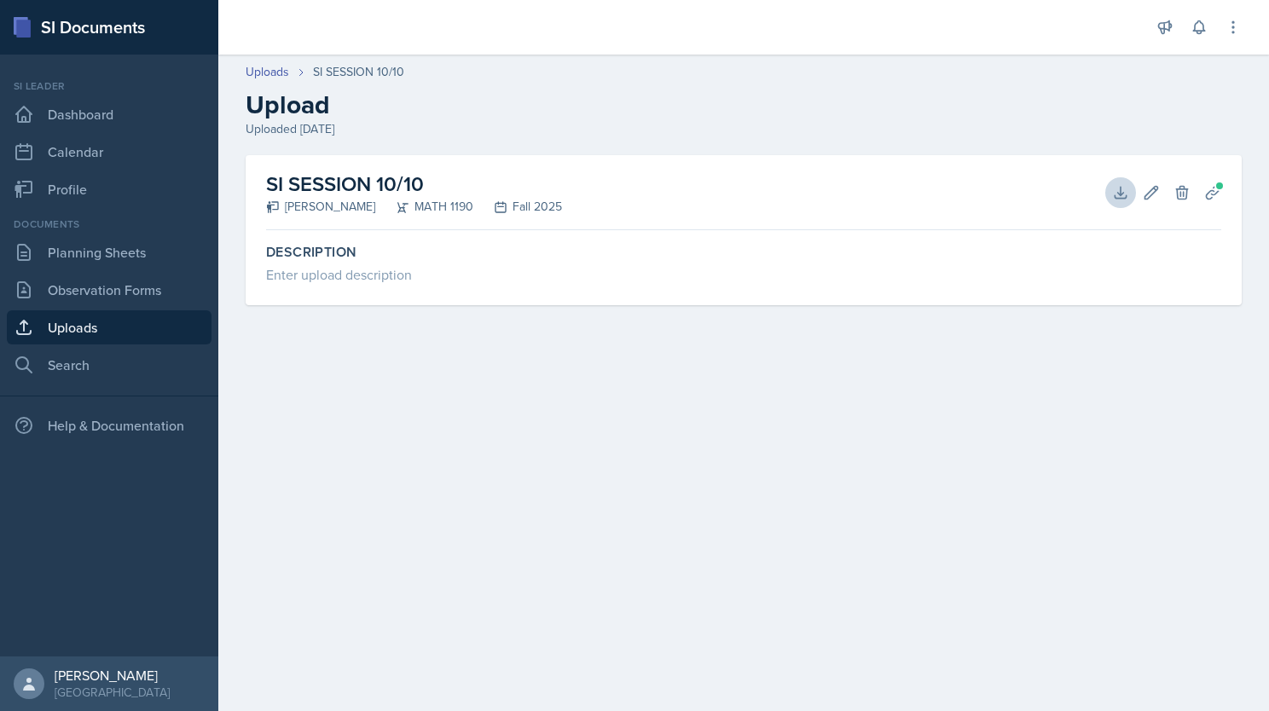
click at [935, 628] on main "Uploads SI SESSION 10/10 Upload Uploaded [DATE] SI SESSION 10/10 [PERSON_NAME] …" at bounding box center [743, 383] width 1050 height 656
click at [119, 237] on link "Planning Sheets" at bounding box center [109, 252] width 205 height 34
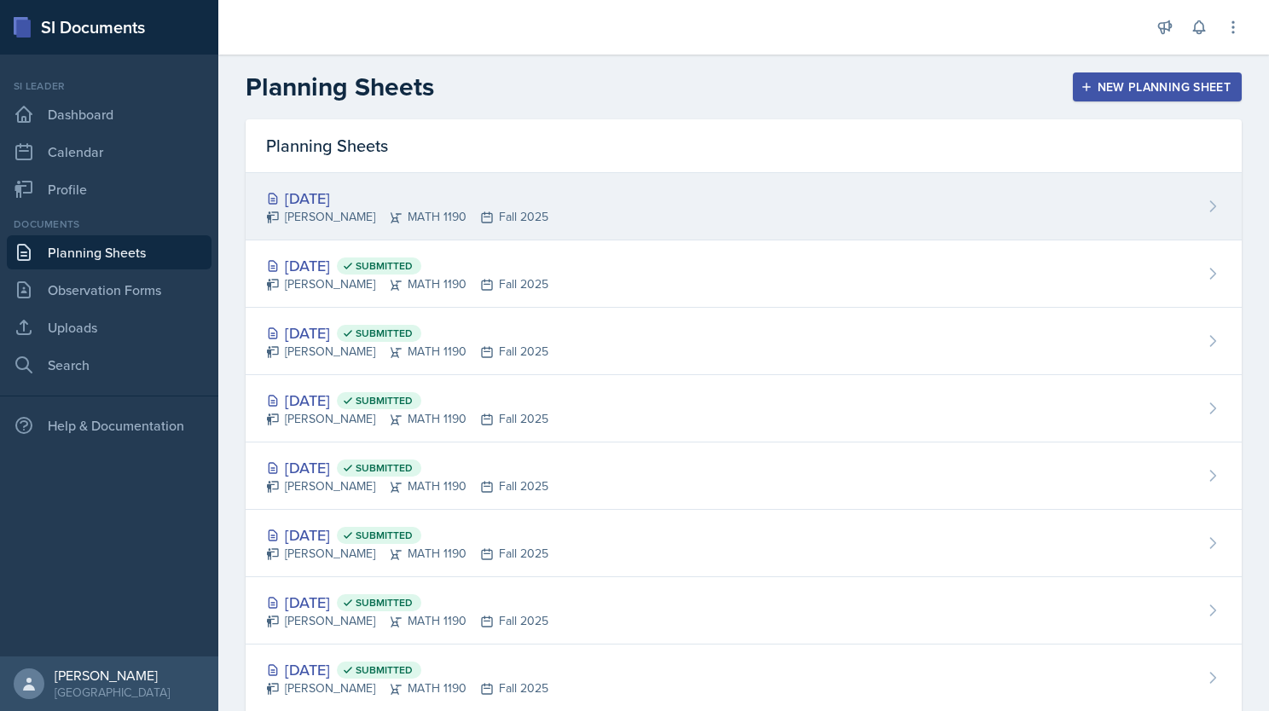
click at [477, 223] on div "[PERSON_NAME] MATH 1190 Fall 2025" at bounding box center [407, 217] width 282 height 18
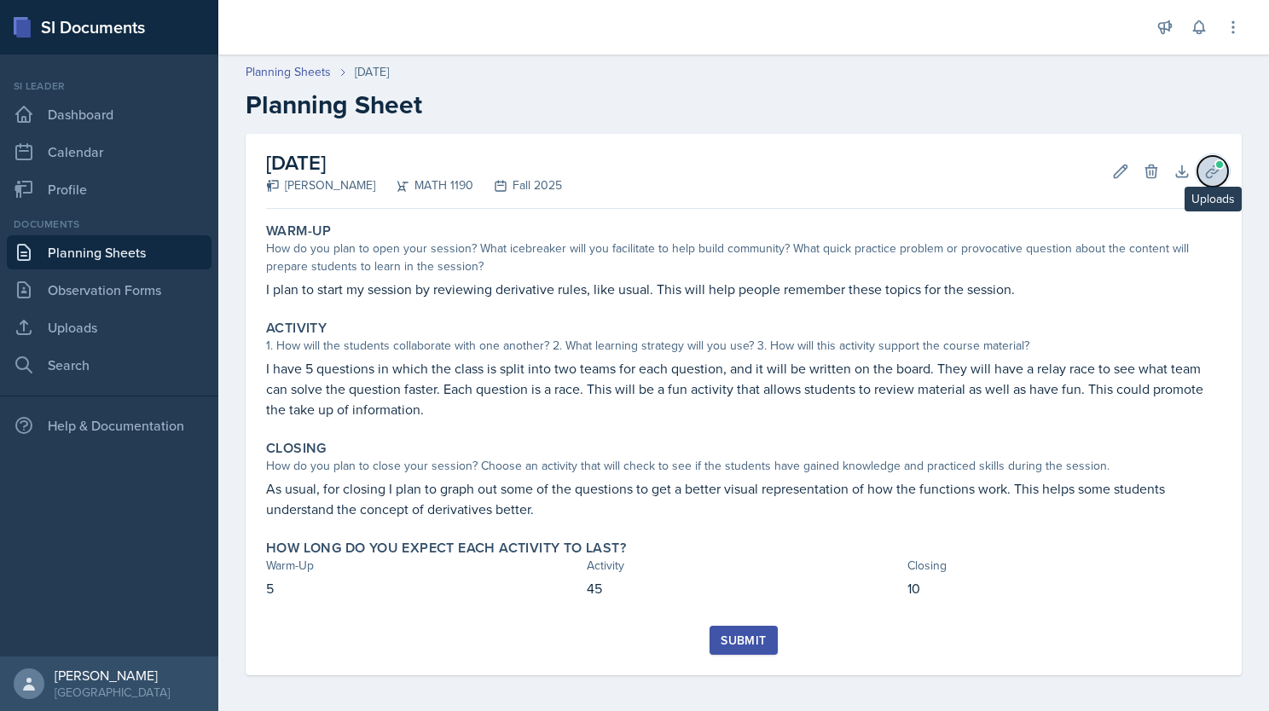
click at [935, 175] on icon at bounding box center [1212, 171] width 17 height 17
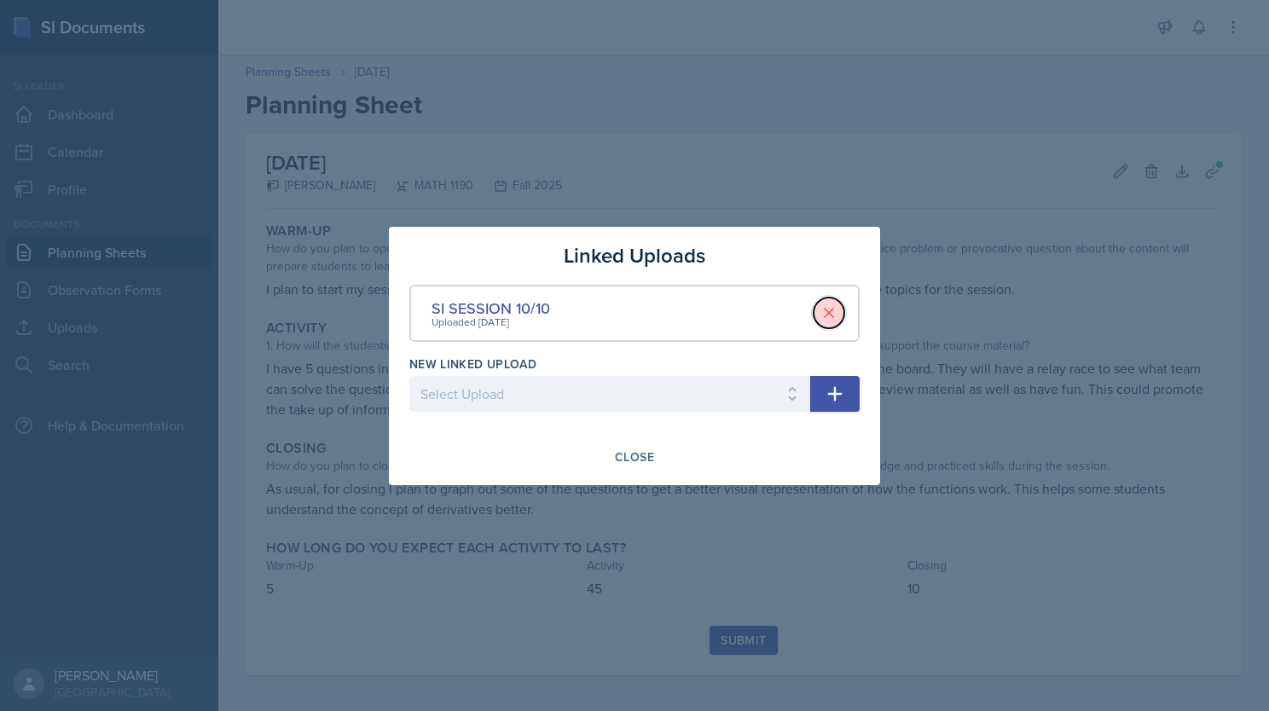
click at [828, 309] on icon at bounding box center [828, 312] width 17 height 17
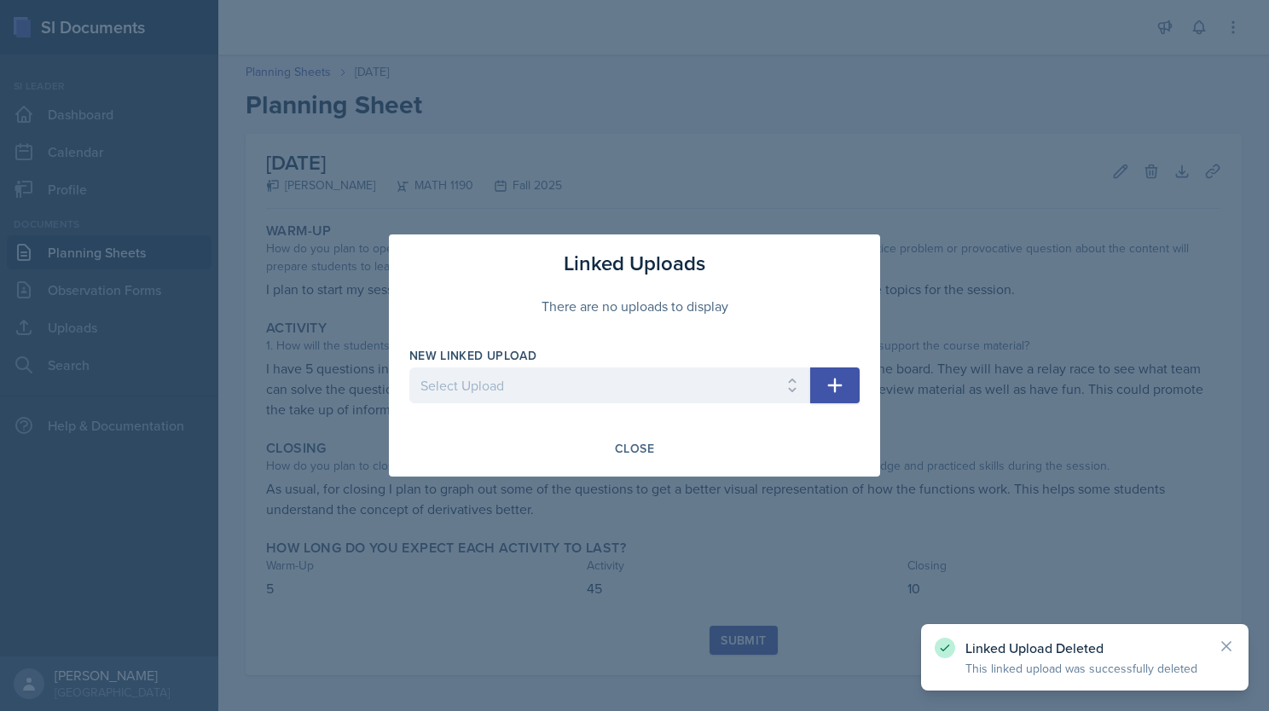
click at [822, 385] on button "button" at bounding box center [834, 385] width 49 height 36
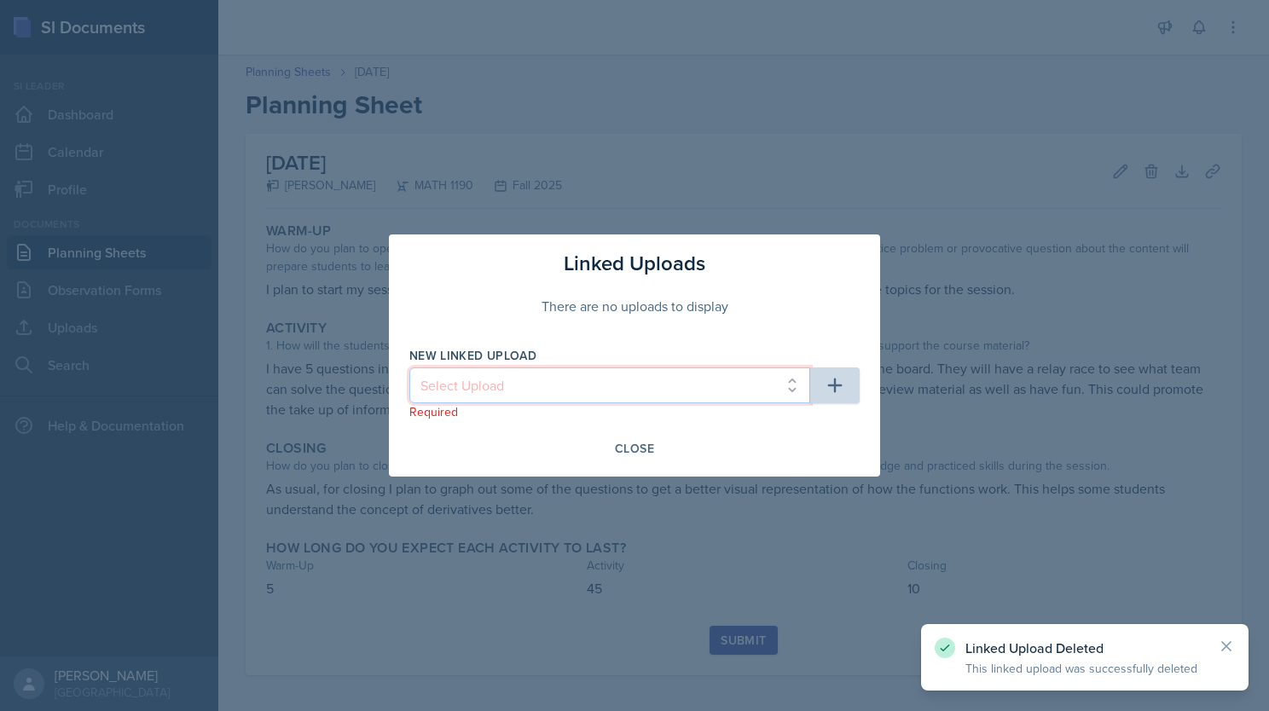
click at [727, 394] on select "Select Upload SI session 1 review session SI session [DATE] SI SESSION 9/2 SI S…" at bounding box center [609, 385] width 401 height 36
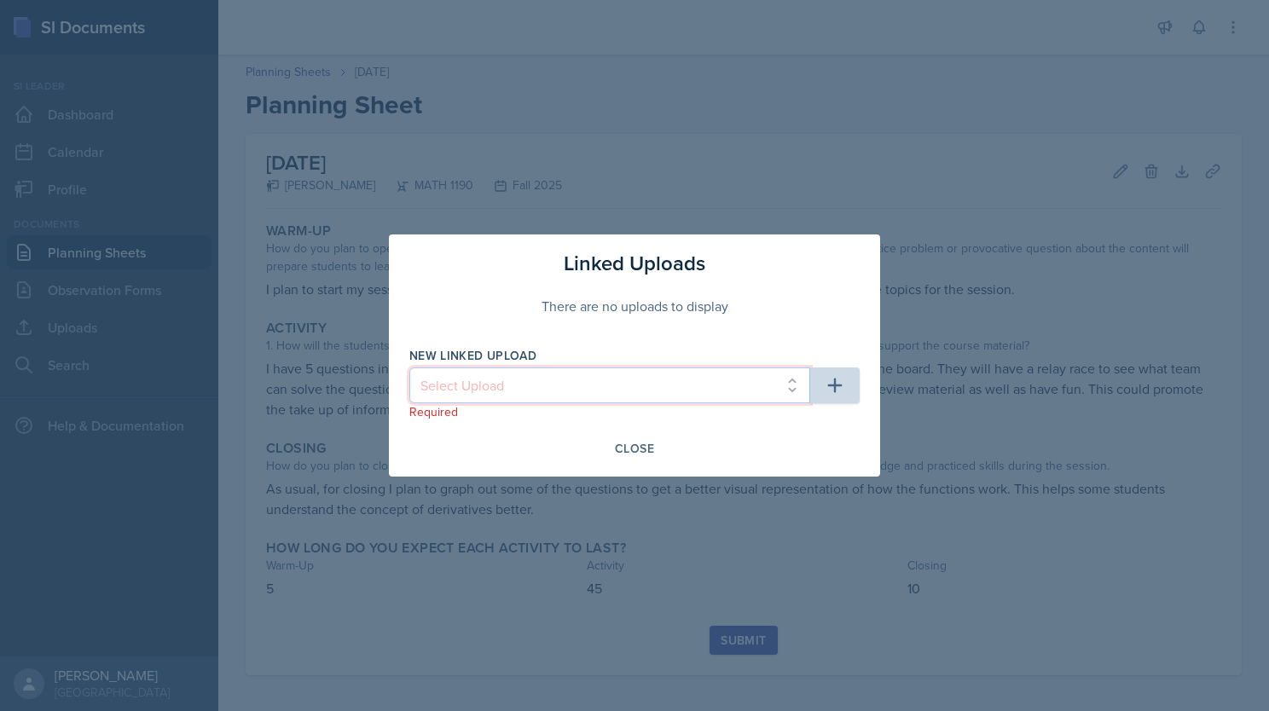
select select "5f8fb546-114b-4e9f-af54-f5dd44514828"
click at [409, 367] on select "Select Upload SI session 1 review session SI session [DATE] SI SESSION 9/2 SI S…" at bounding box center [609, 385] width 401 height 36
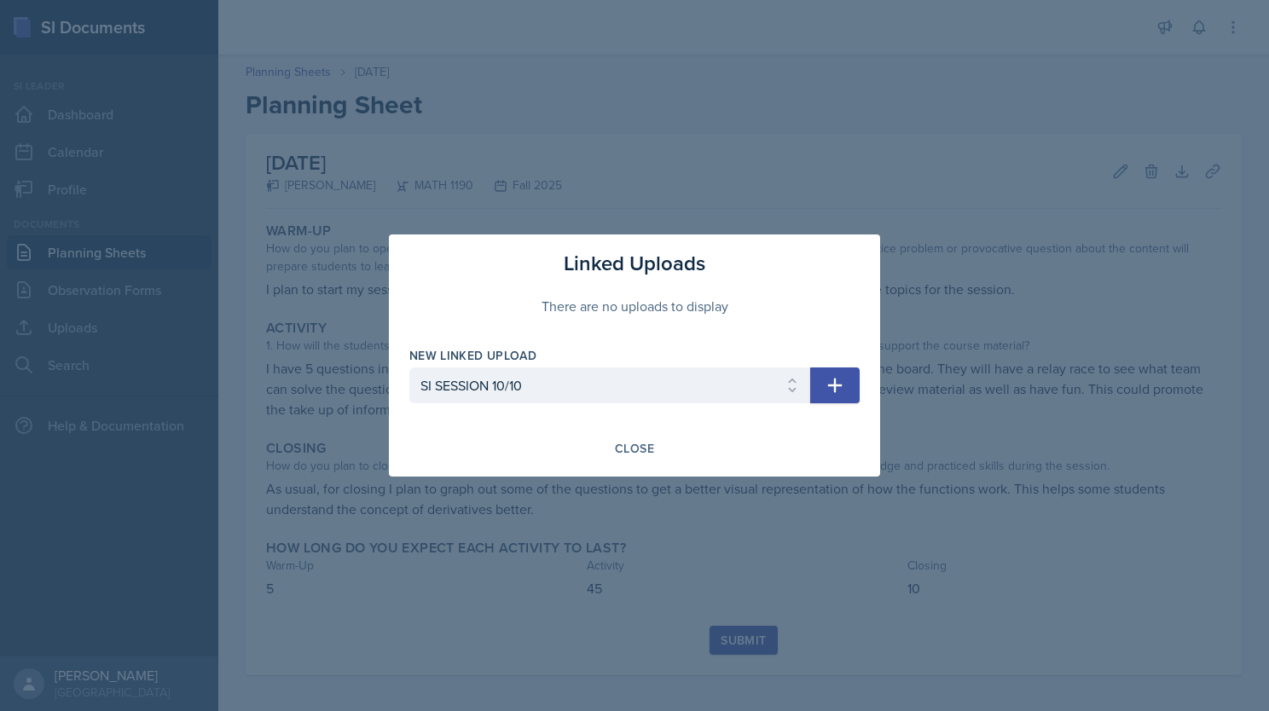
click at [823, 384] on button "button" at bounding box center [834, 385] width 49 height 36
select select
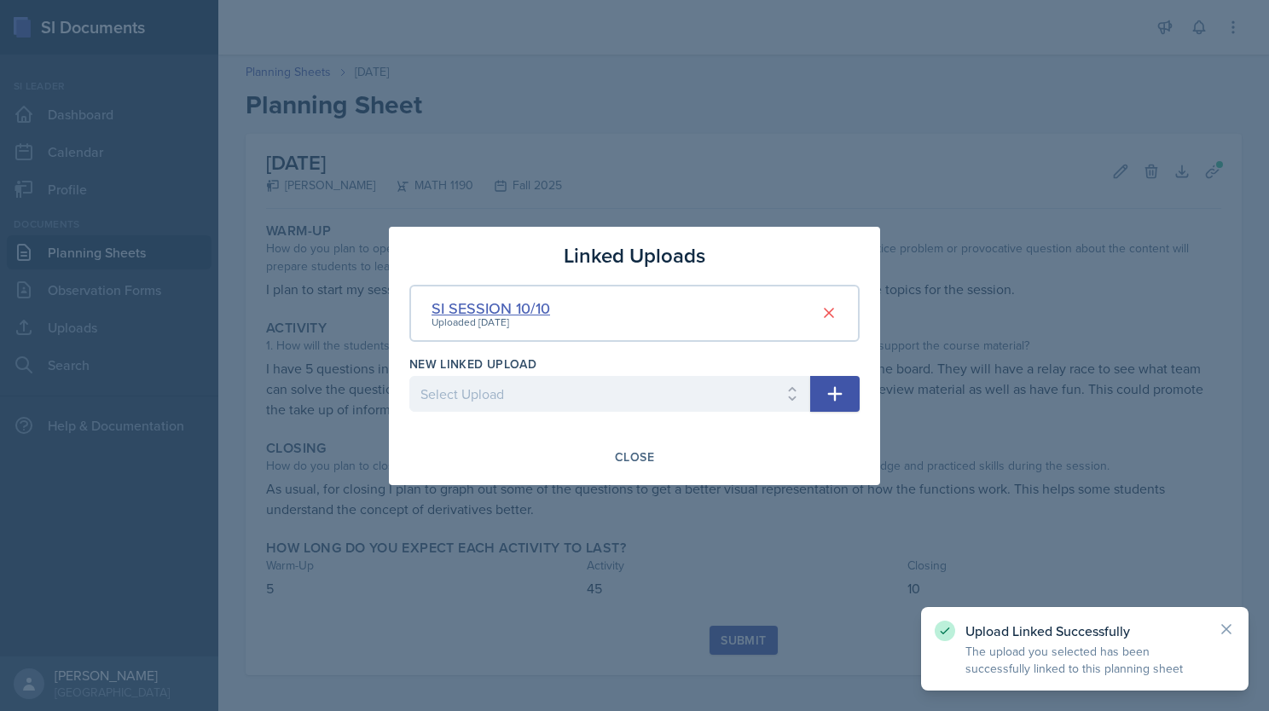
click at [515, 309] on div "SI SESSION 10/10" at bounding box center [490, 308] width 119 height 23
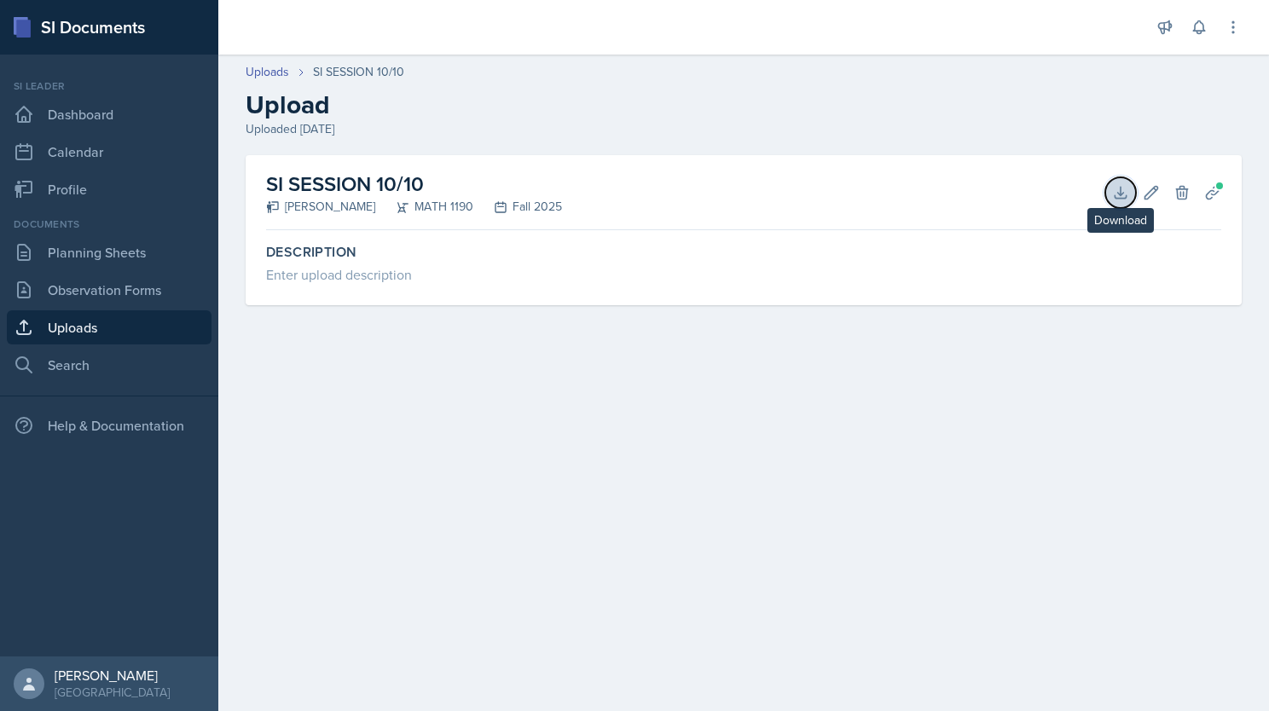
click at [935, 194] on icon at bounding box center [1119, 192] width 11 height 11
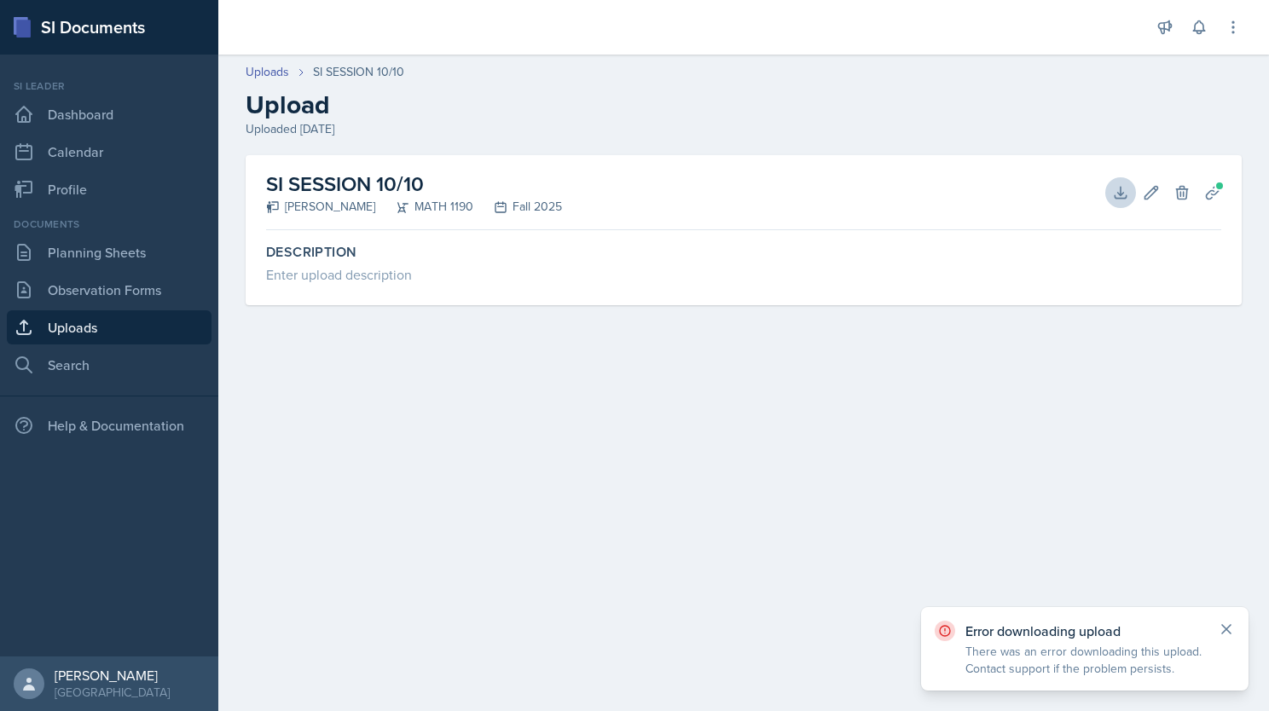
click at [935, 623] on icon at bounding box center [1226, 629] width 17 height 17
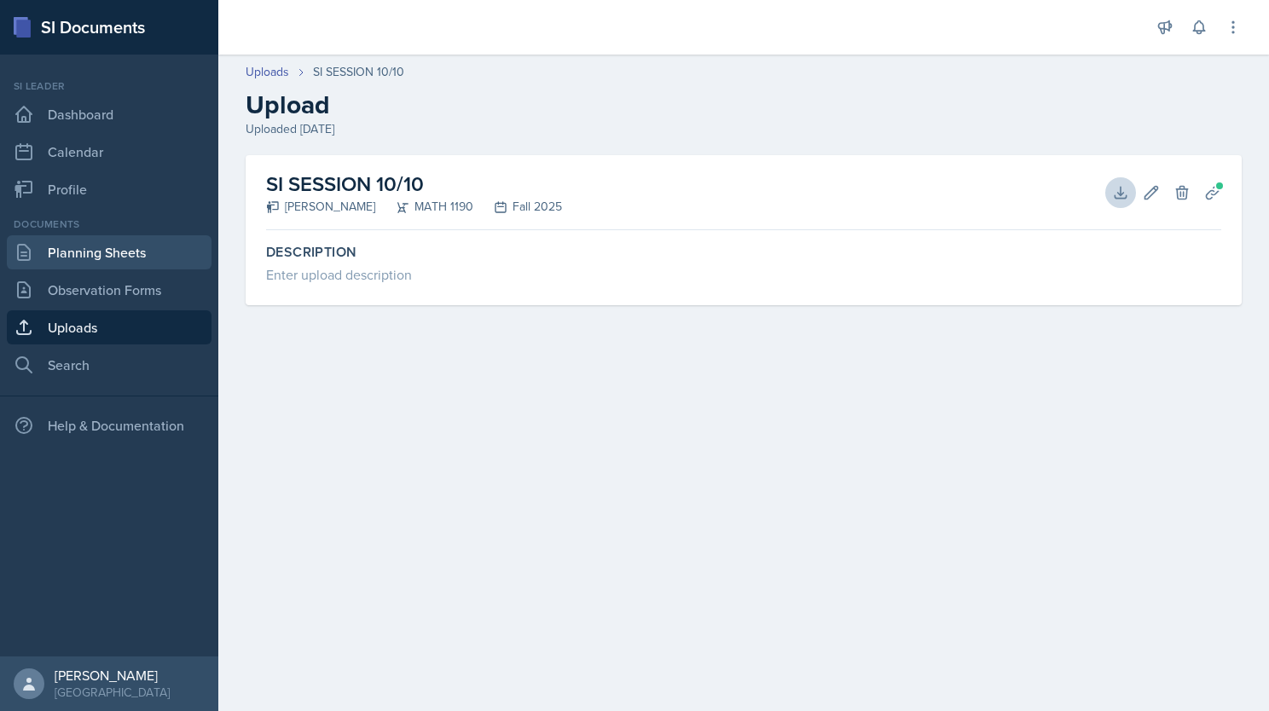
click at [103, 254] on link "Planning Sheets" at bounding box center [109, 252] width 205 height 34
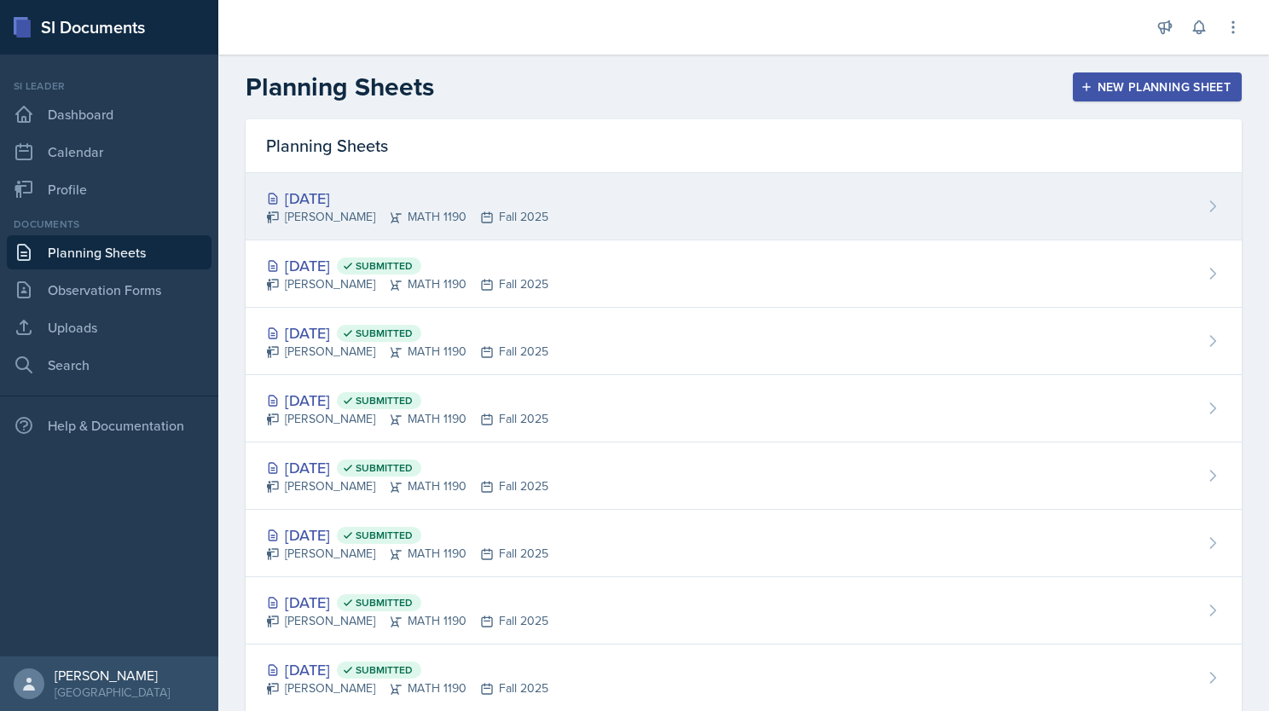
click at [429, 217] on div "[PERSON_NAME] MATH 1190 Fall 2025" at bounding box center [407, 217] width 282 height 18
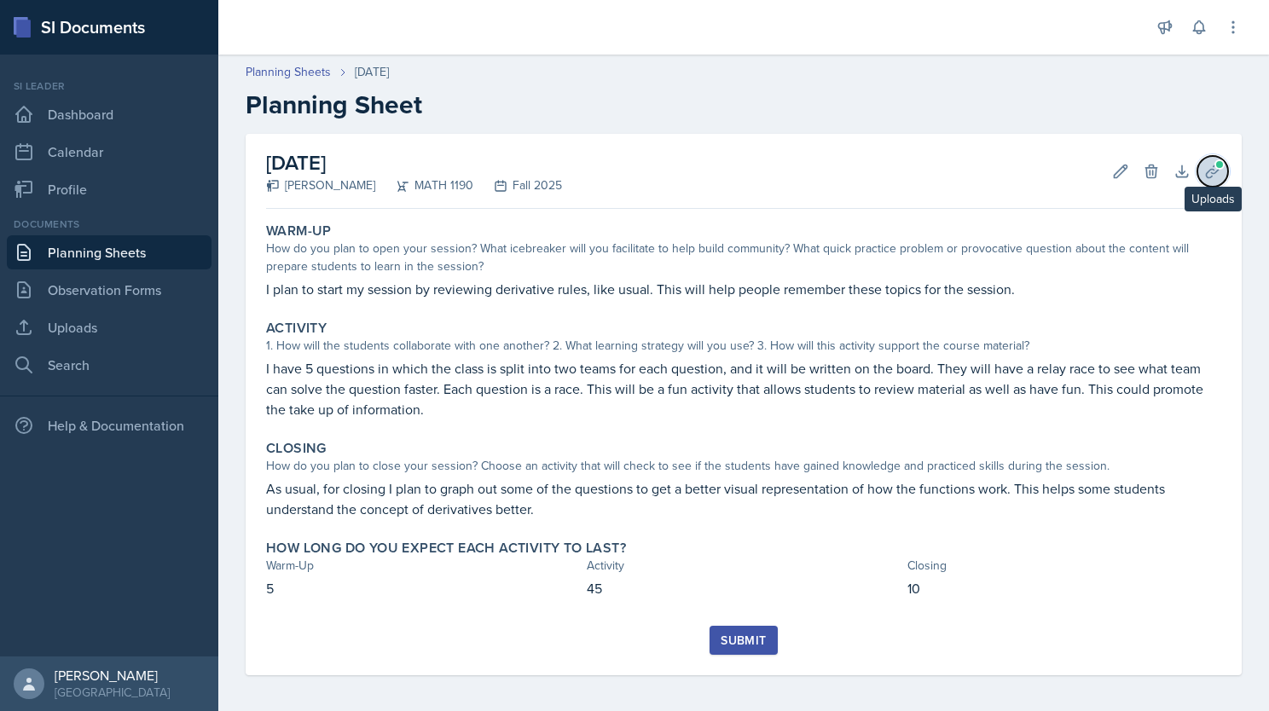
click at [935, 165] on span at bounding box center [1219, 164] width 10 height 10
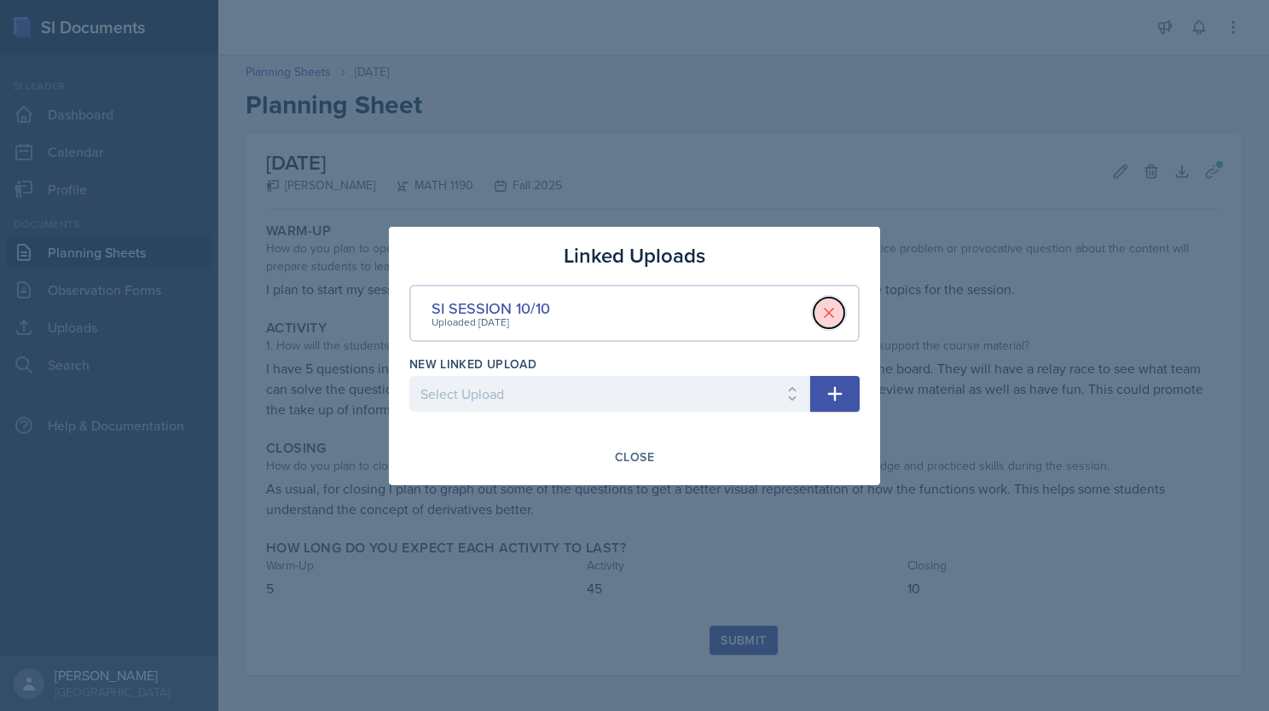
click at [832, 315] on icon at bounding box center [828, 312] width 17 height 17
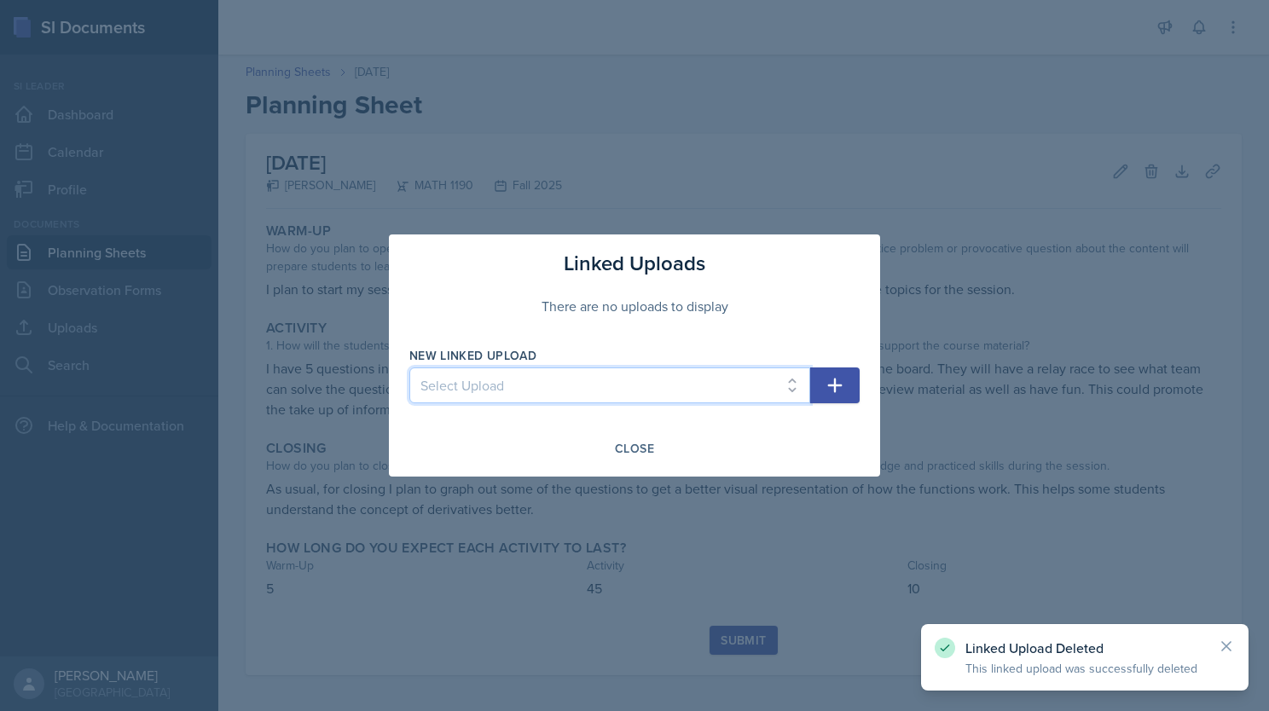
click at [730, 395] on select "Select Upload SI session 1 review session SI session [DATE] SI SESSION 9/2 SI S…" at bounding box center [609, 385] width 401 height 36
select select "051c143b-83e2-40dd-ab5c-33ee19b40c91"
click at [409, 367] on select "Select Upload SI session 1 review session SI session [DATE] SI SESSION 9/2 SI S…" at bounding box center [609, 385] width 401 height 36
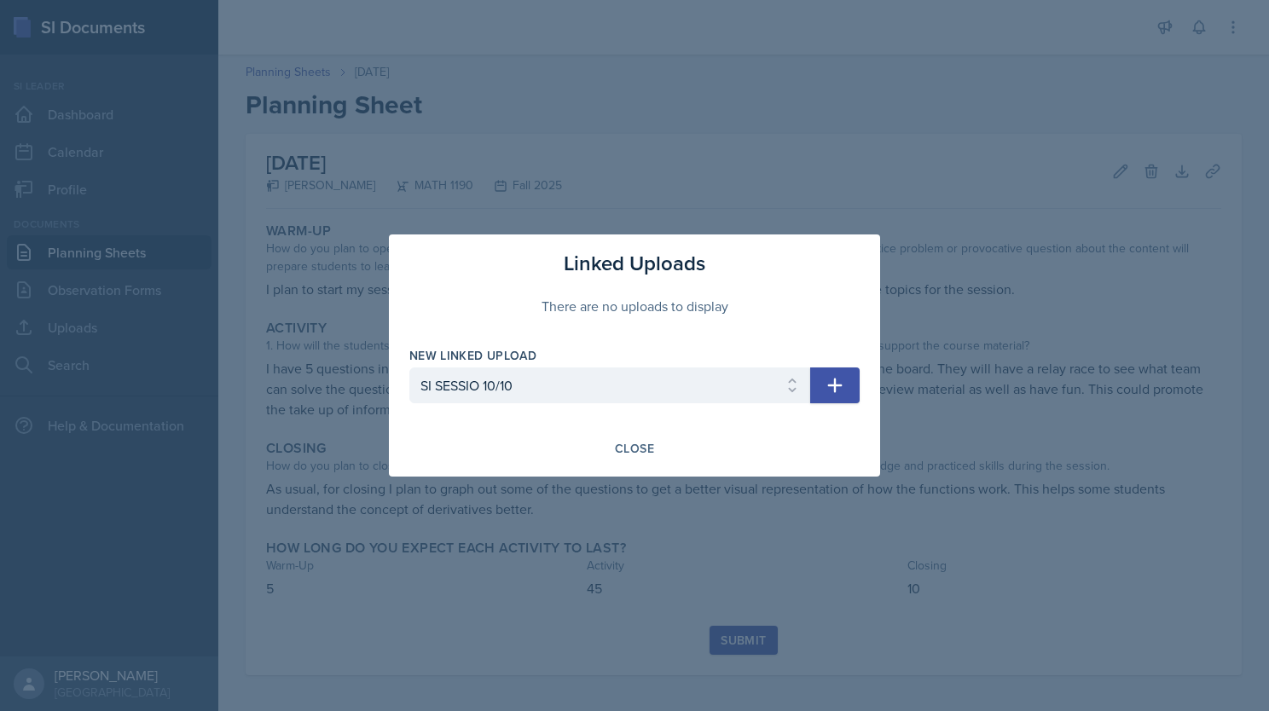
click at [831, 379] on icon "button" at bounding box center [834, 385] width 20 height 20
select select
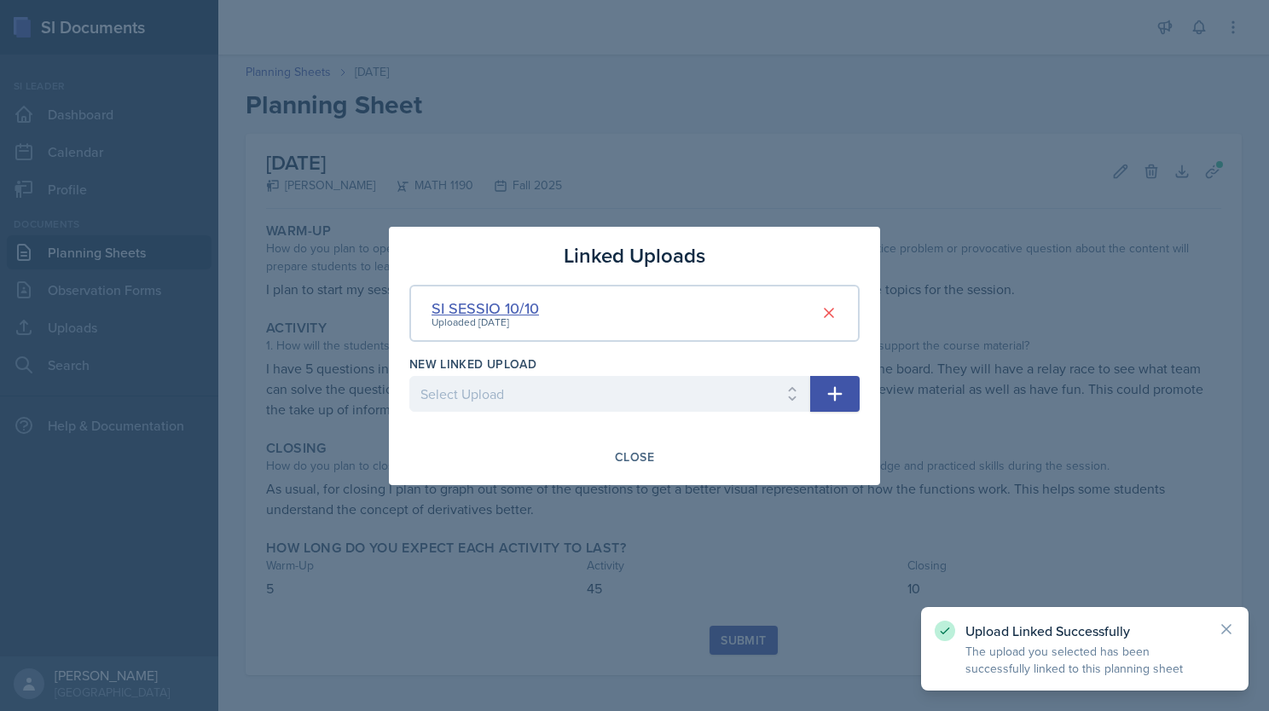
click at [498, 304] on div "SI SESSIO 10/10" at bounding box center [484, 308] width 107 height 23
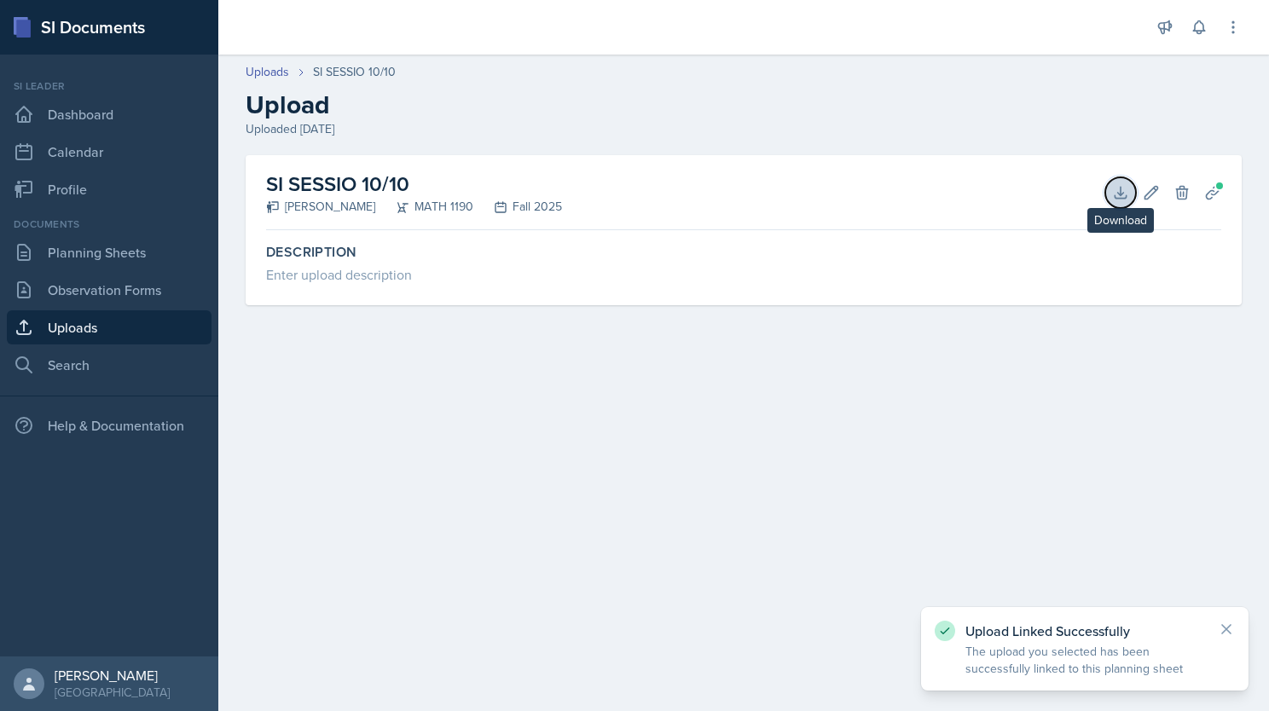
click at [935, 186] on button "Download" at bounding box center [1120, 192] width 31 height 31
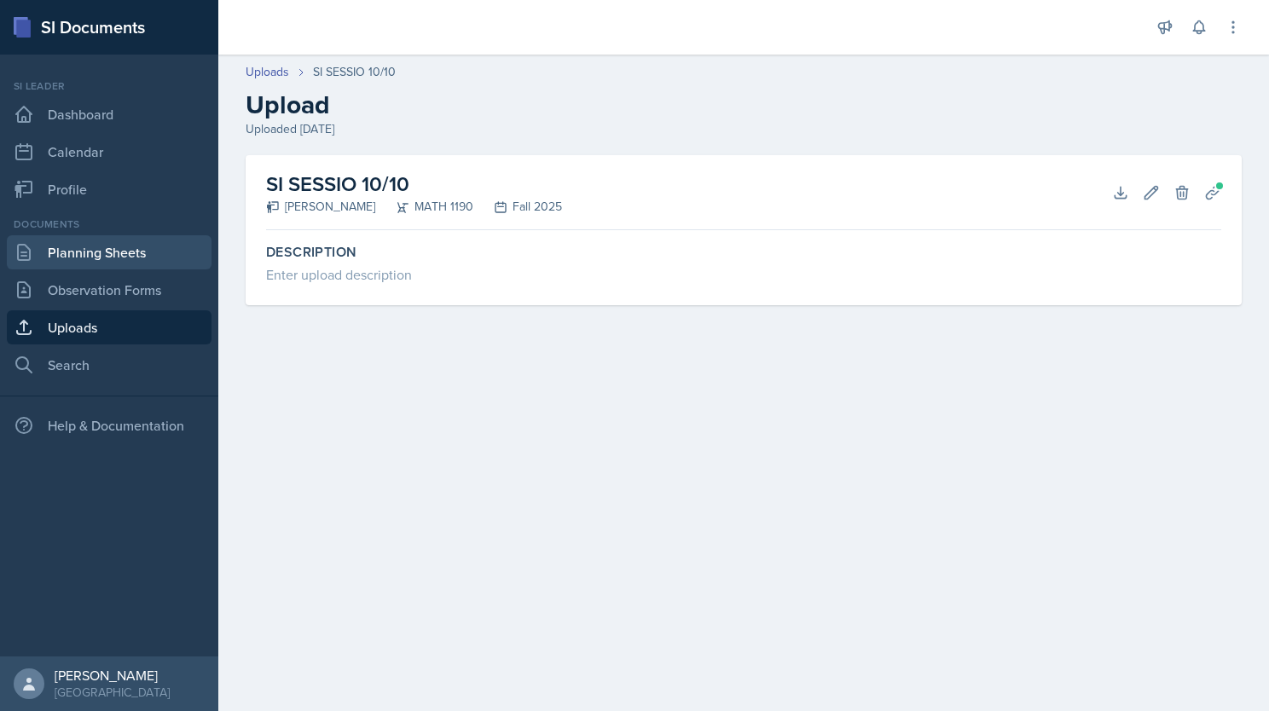
click at [96, 256] on link "Planning Sheets" at bounding box center [109, 252] width 205 height 34
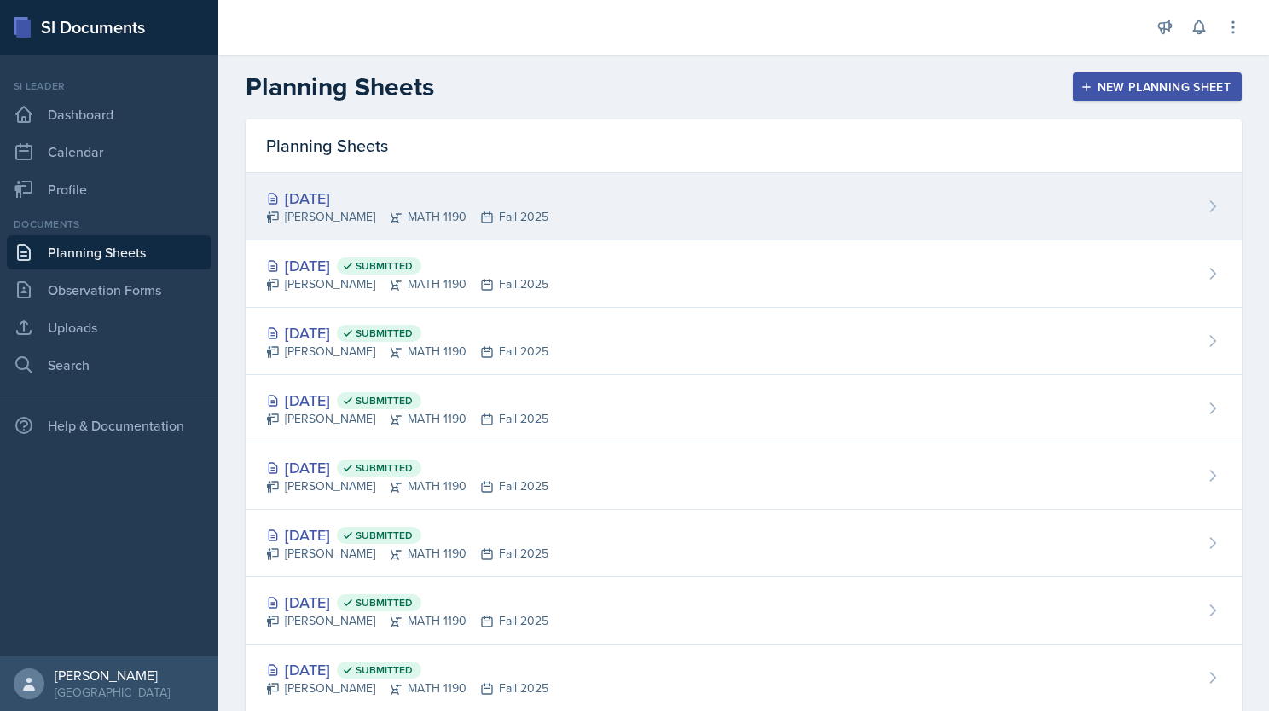
click at [548, 210] on div "[PERSON_NAME] MATH 1190 Fall 2025" at bounding box center [407, 217] width 282 height 18
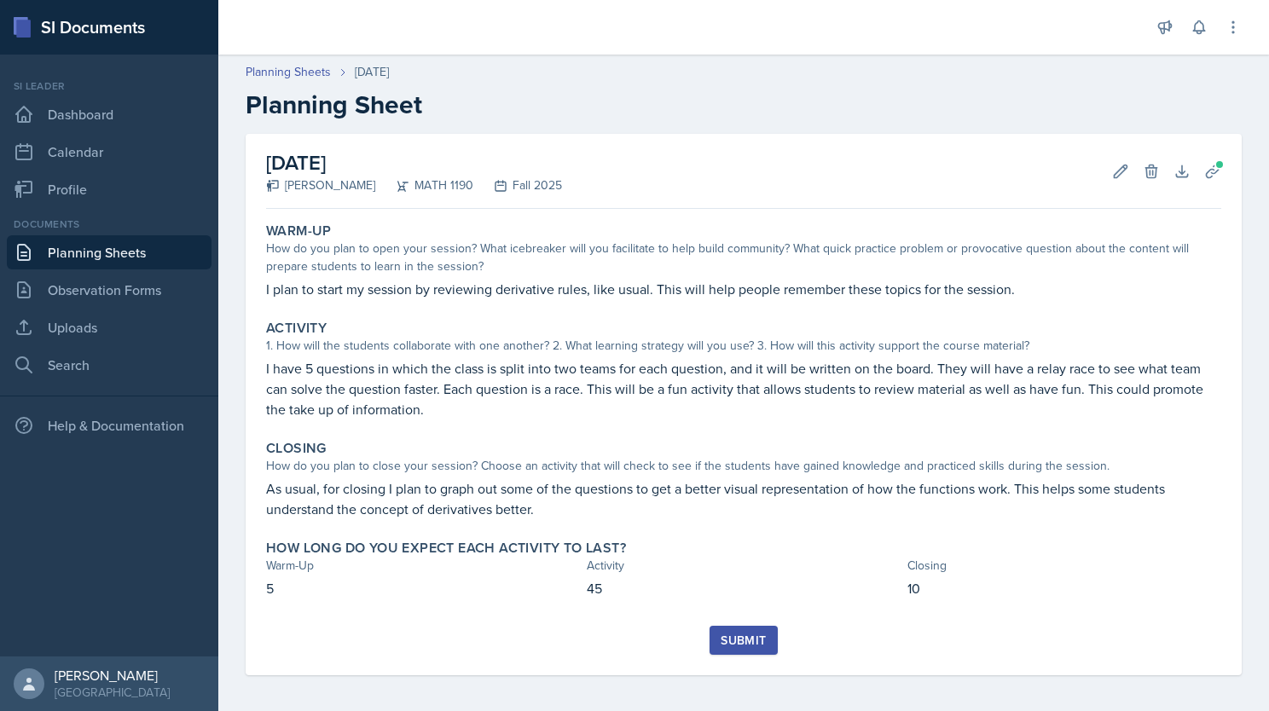
click at [747, 645] on div "Submit" at bounding box center [742, 640] width 45 height 14
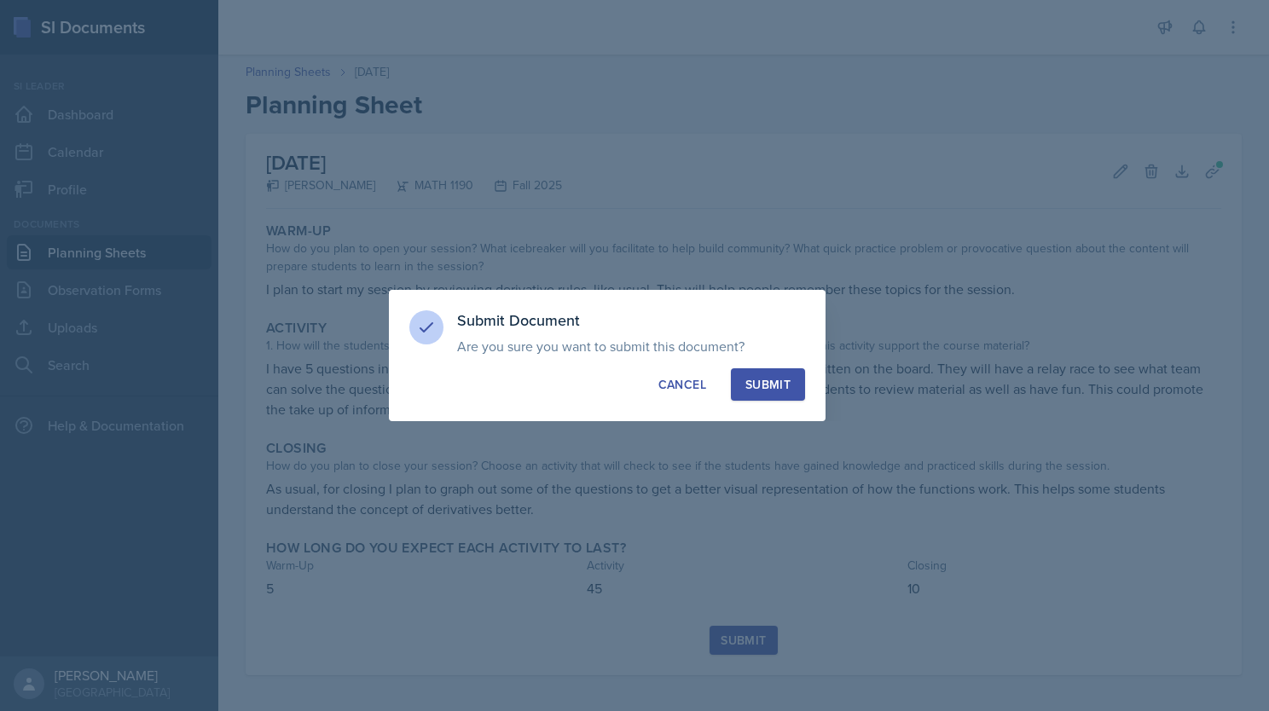
click at [778, 387] on div "Submit" at bounding box center [767, 384] width 45 height 17
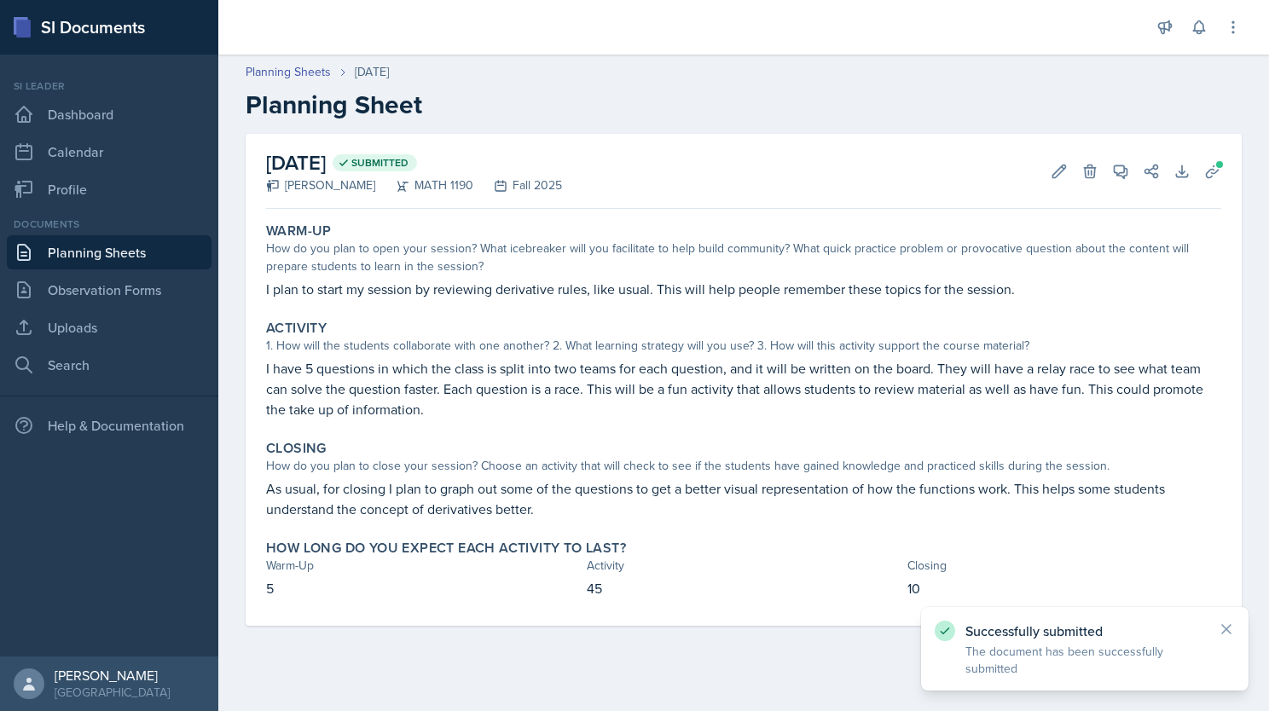
click at [118, 251] on link "Planning Sheets" at bounding box center [109, 252] width 205 height 34
